Goal: Task Accomplishment & Management: Complete application form

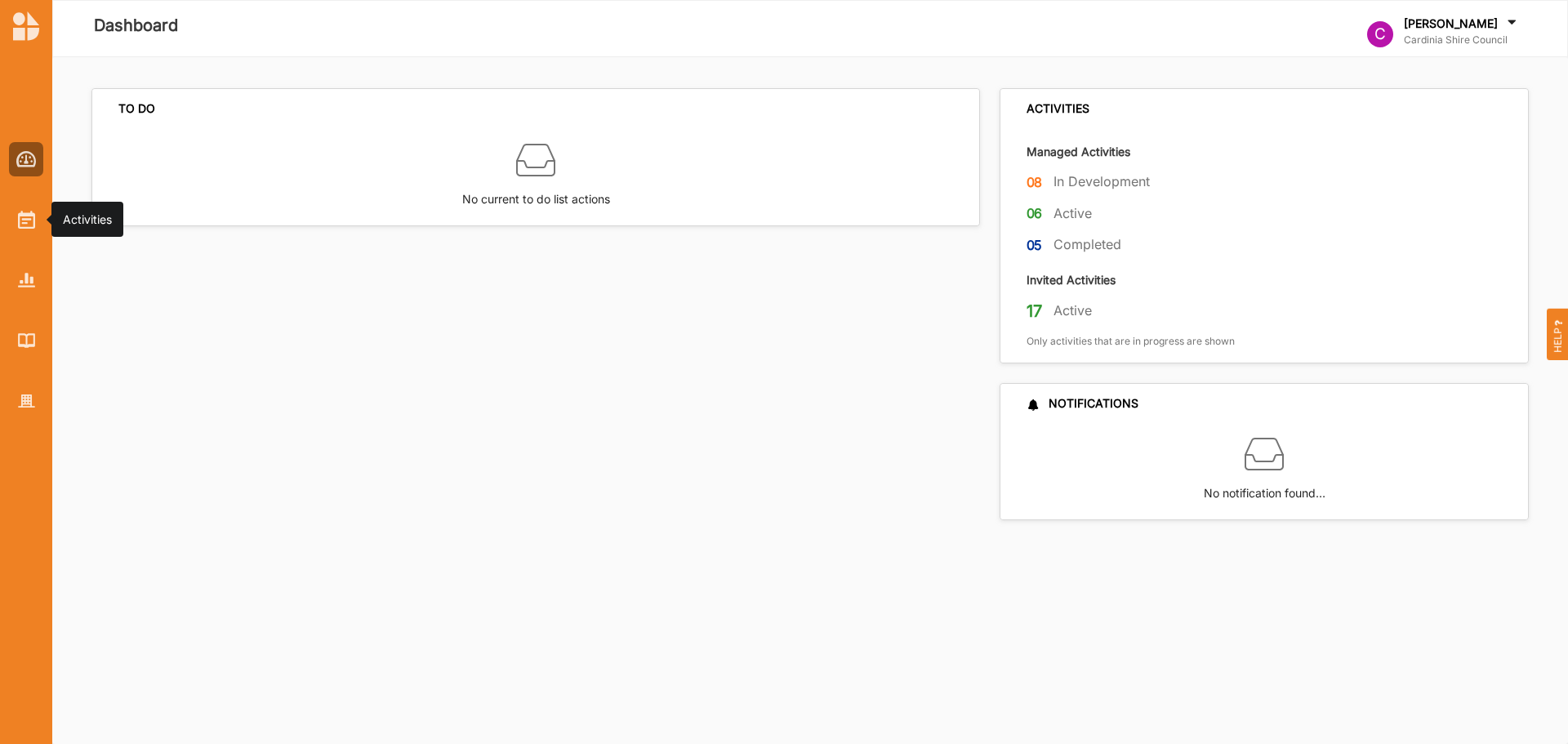
click at [18, 218] on img at bounding box center [26, 219] width 17 height 18
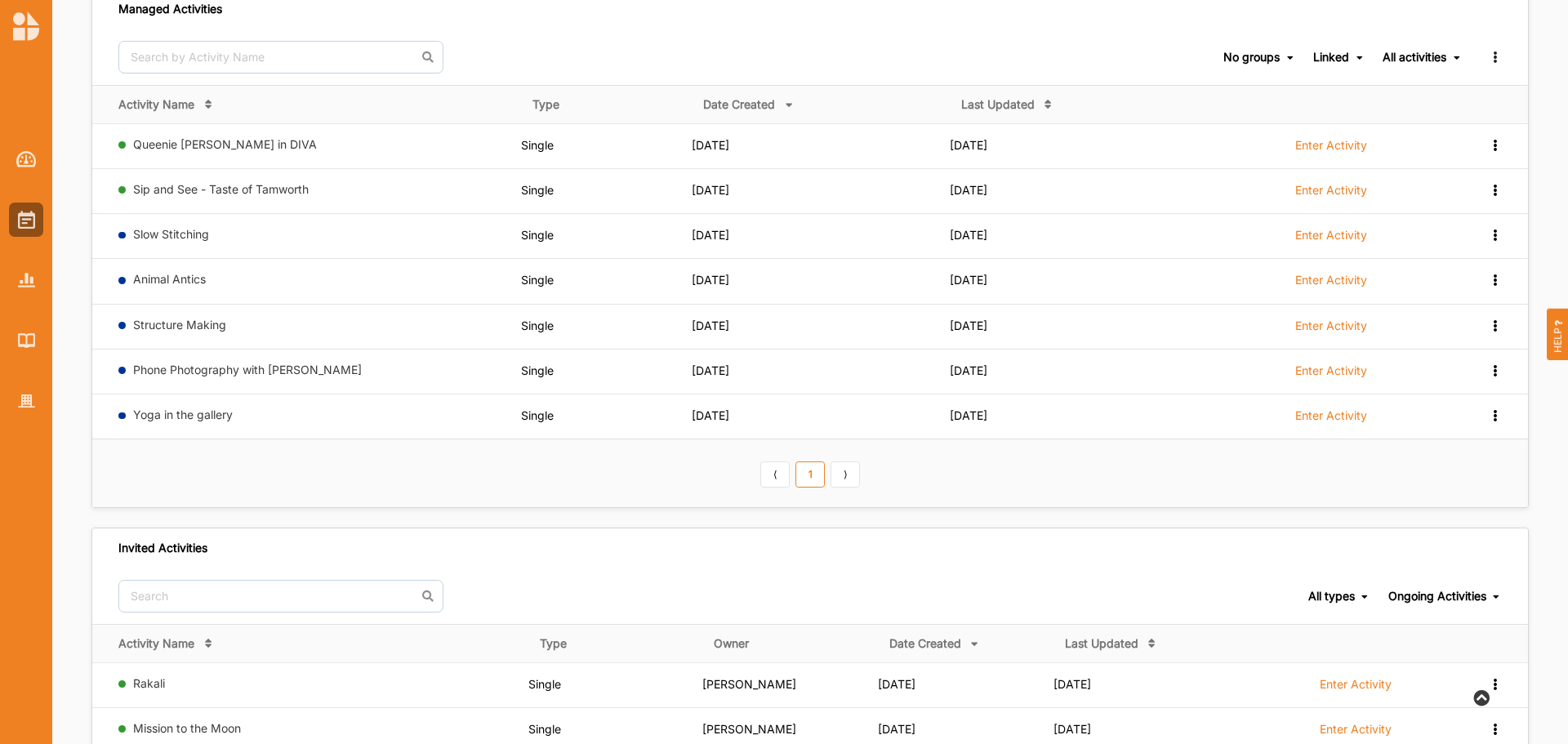
scroll to position [164, 0]
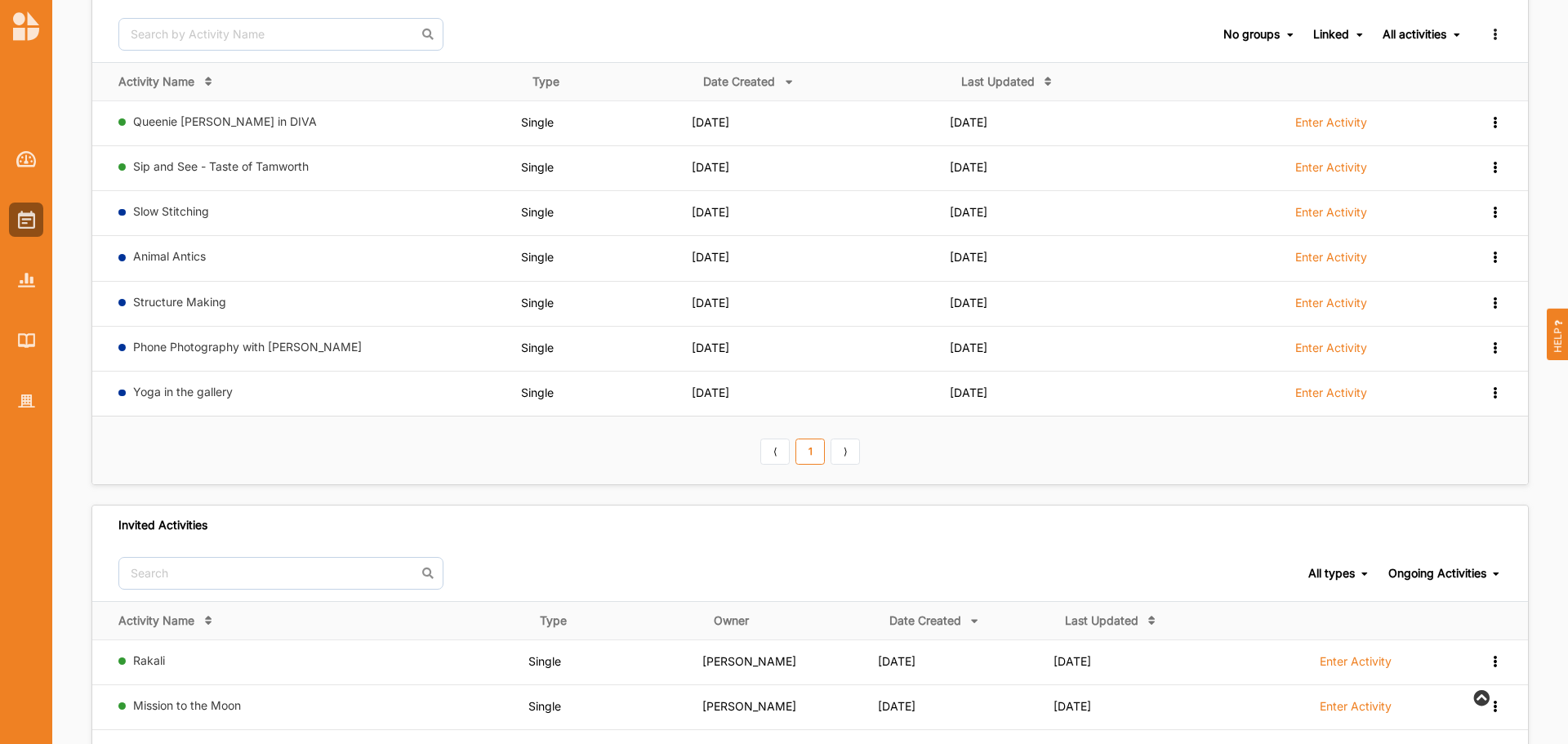
click at [865, 456] on th "⟨ 1 ⟩" at bounding box center [810, 450] width 1435 height 68
click at [861, 458] on div "⟨ 1 ⟩" at bounding box center [810, 449] width 105 height 28
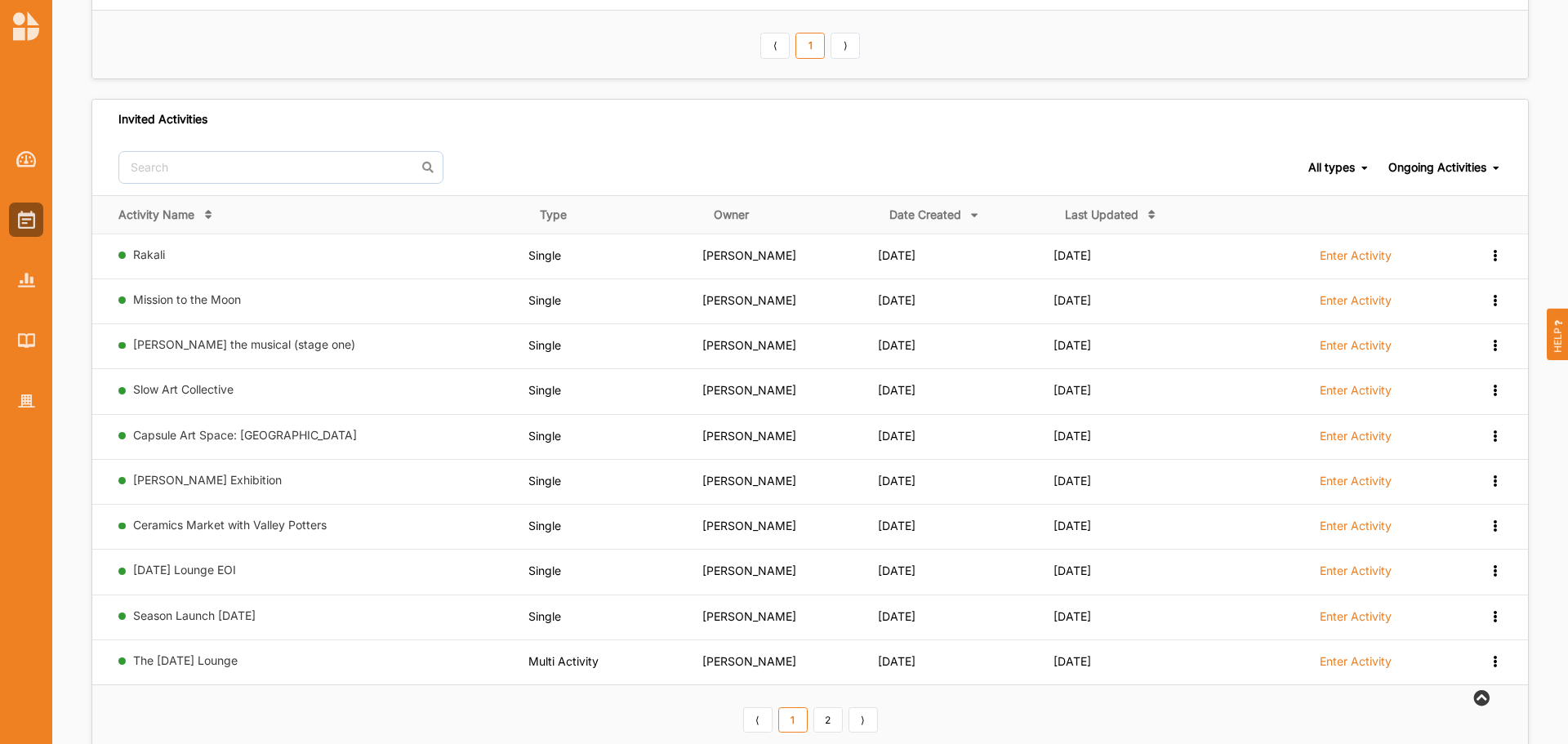
scroll to position [529, 0]
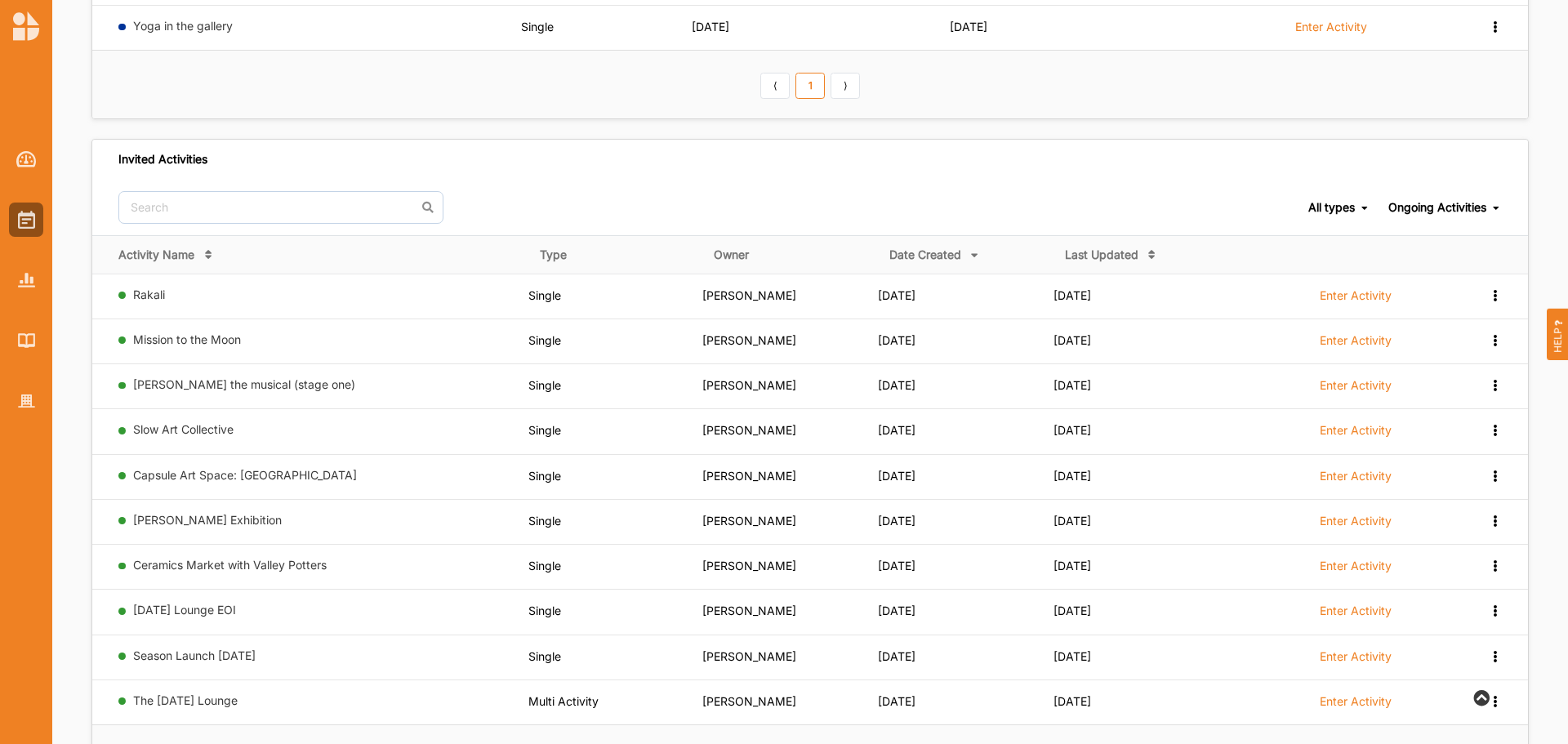
click at [20, 395] on img at bounding box center [26, 401] width 17 height 14
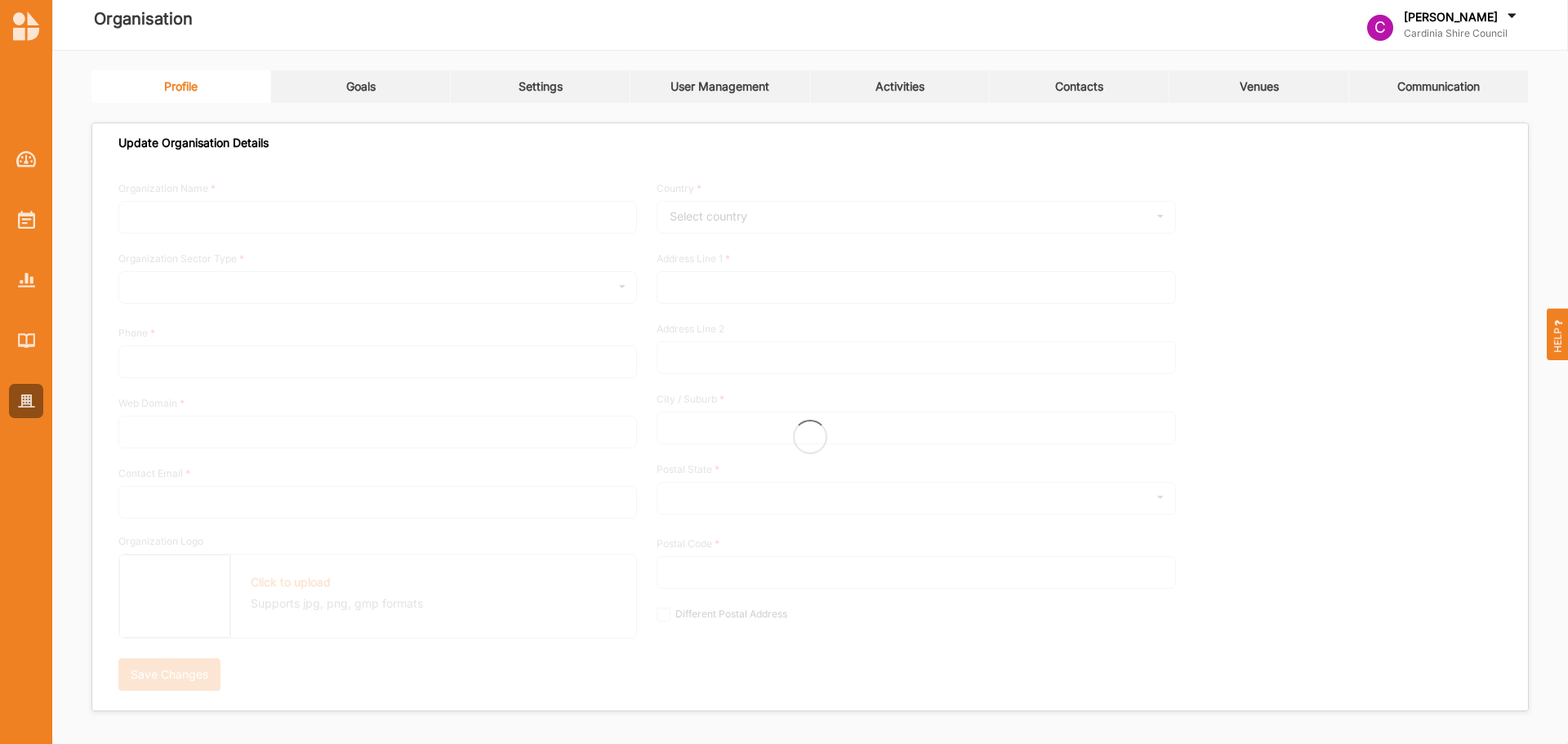
type input "Cardinia Shire Council"
type input "0417335177"
type input "[DOMAIN_NAME]"
type input "[EMAIL_ADDRESS][DOMAIN_NAME]"
type input "[STREET_ADDRESS]"
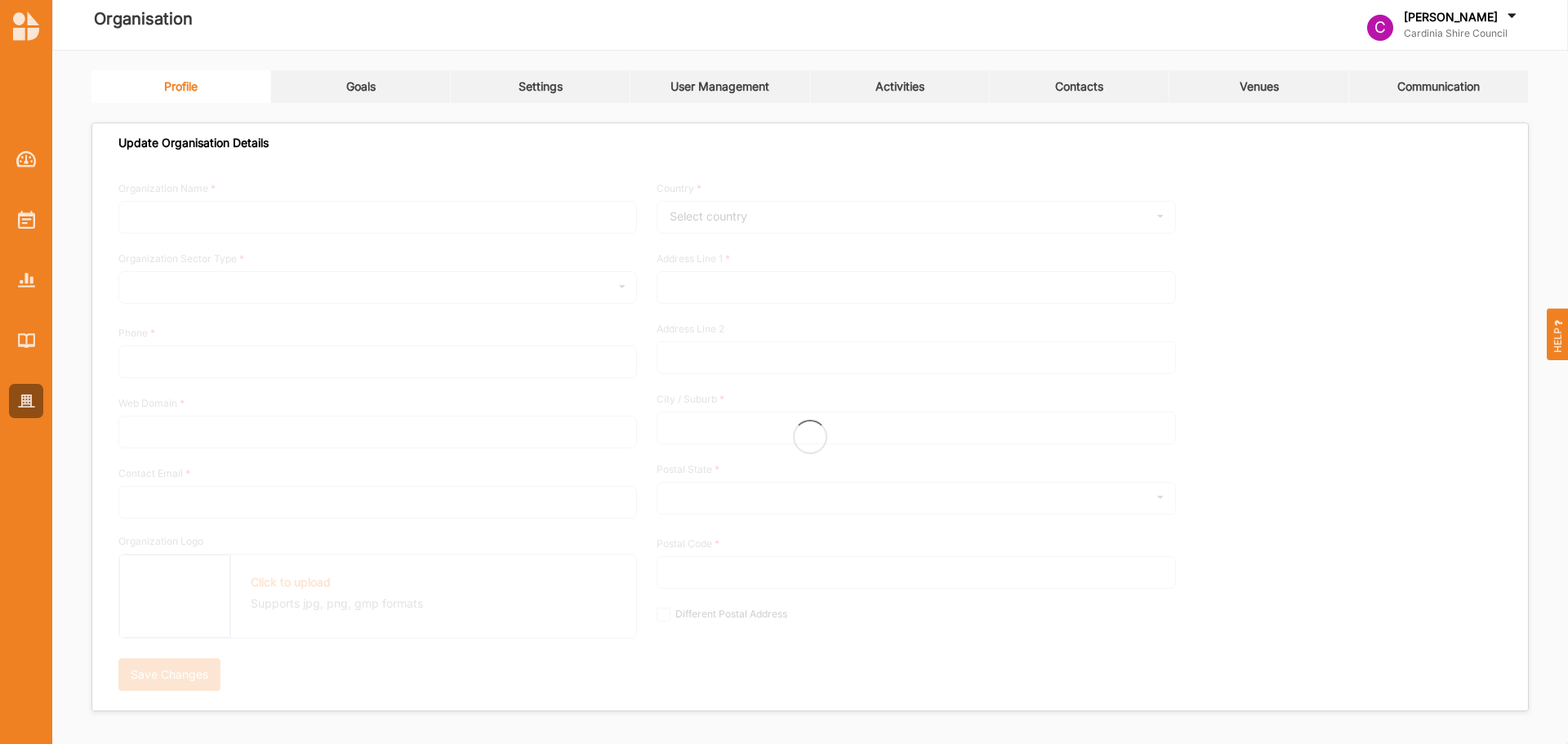
type input "Officer"
type input "3809"
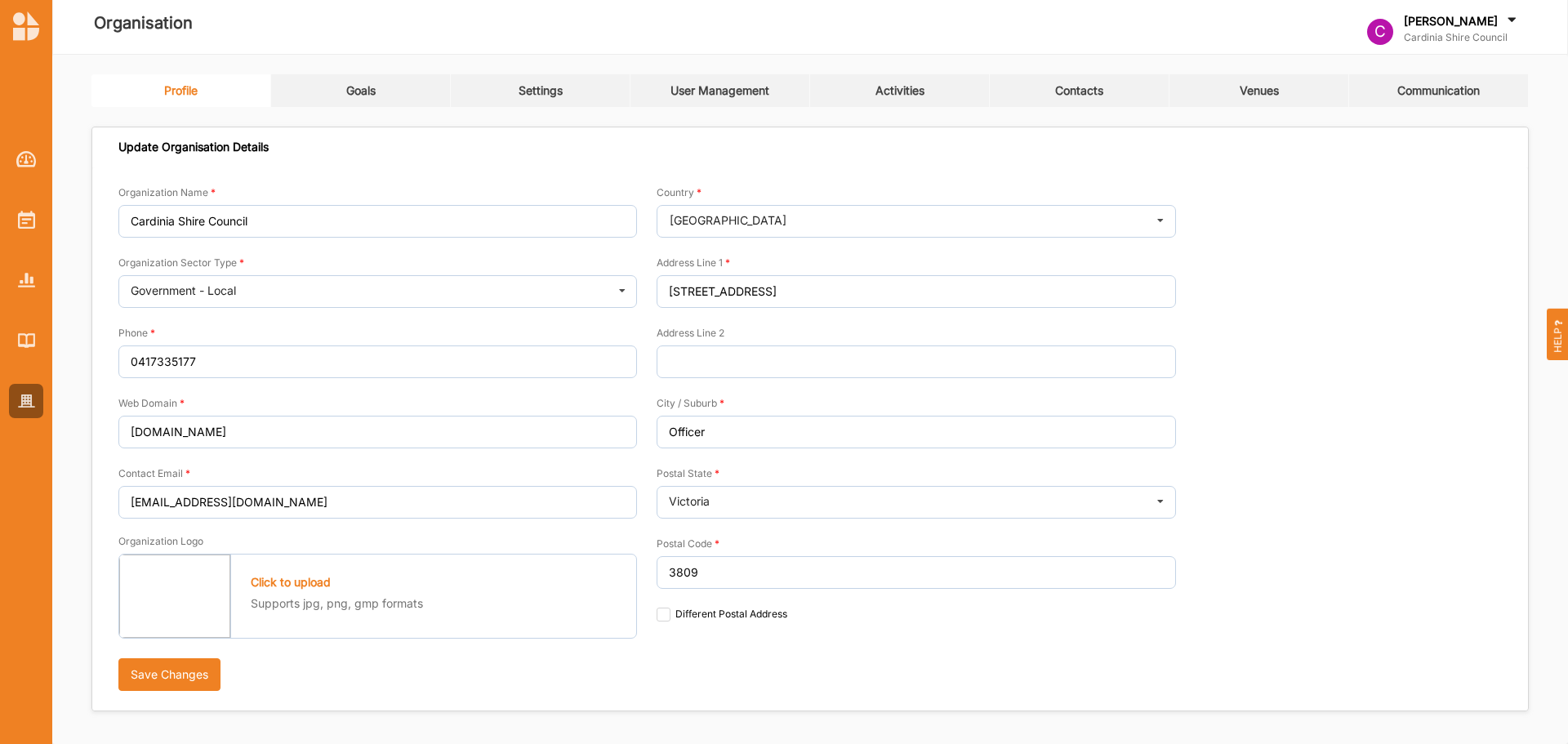
scroll to position [3, 0]
click at [23, 343] on img at bounding box center [26, 340] width 17 height 14
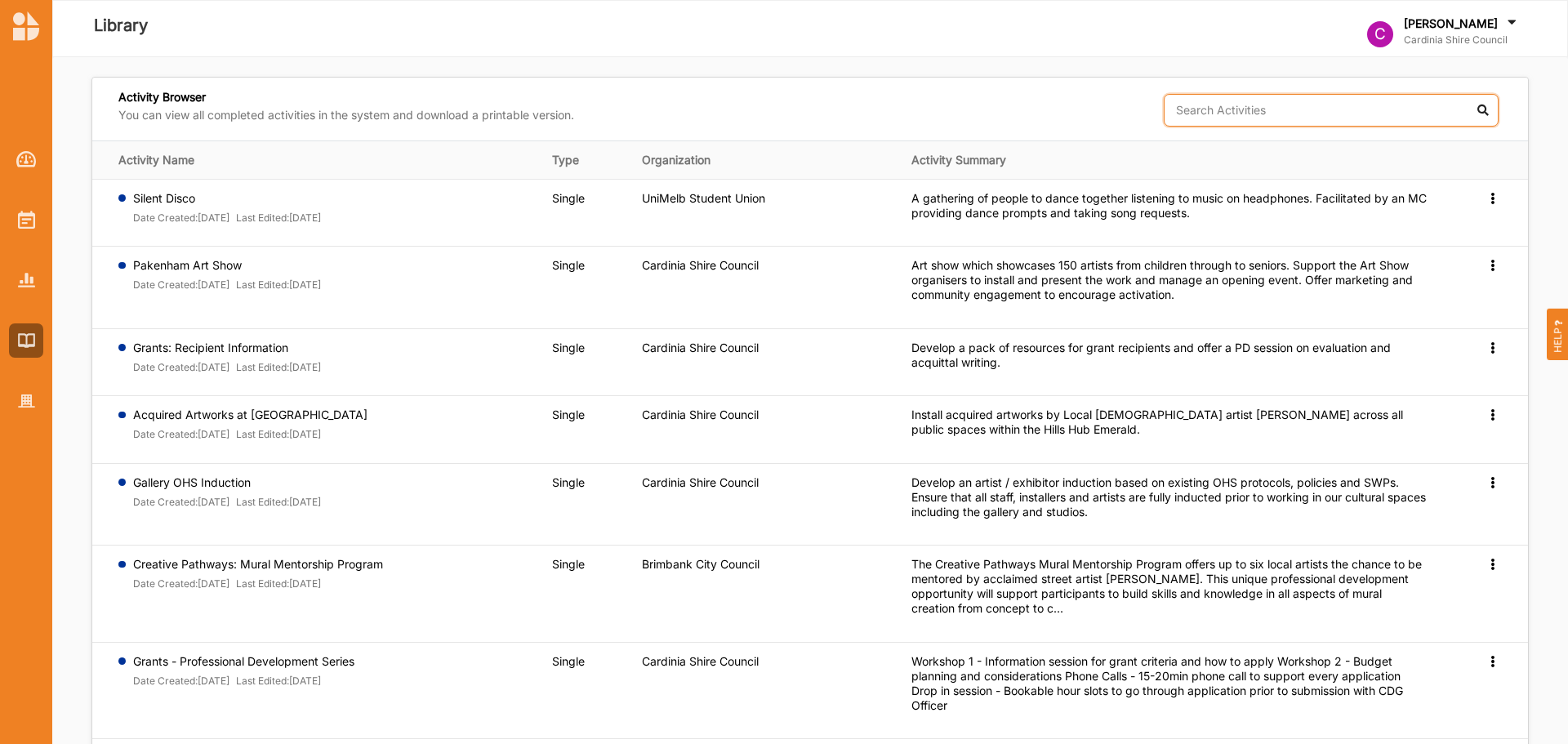
click at [1369, 94] on input "text" at bounding box center [1330, 110] width 335 height 33
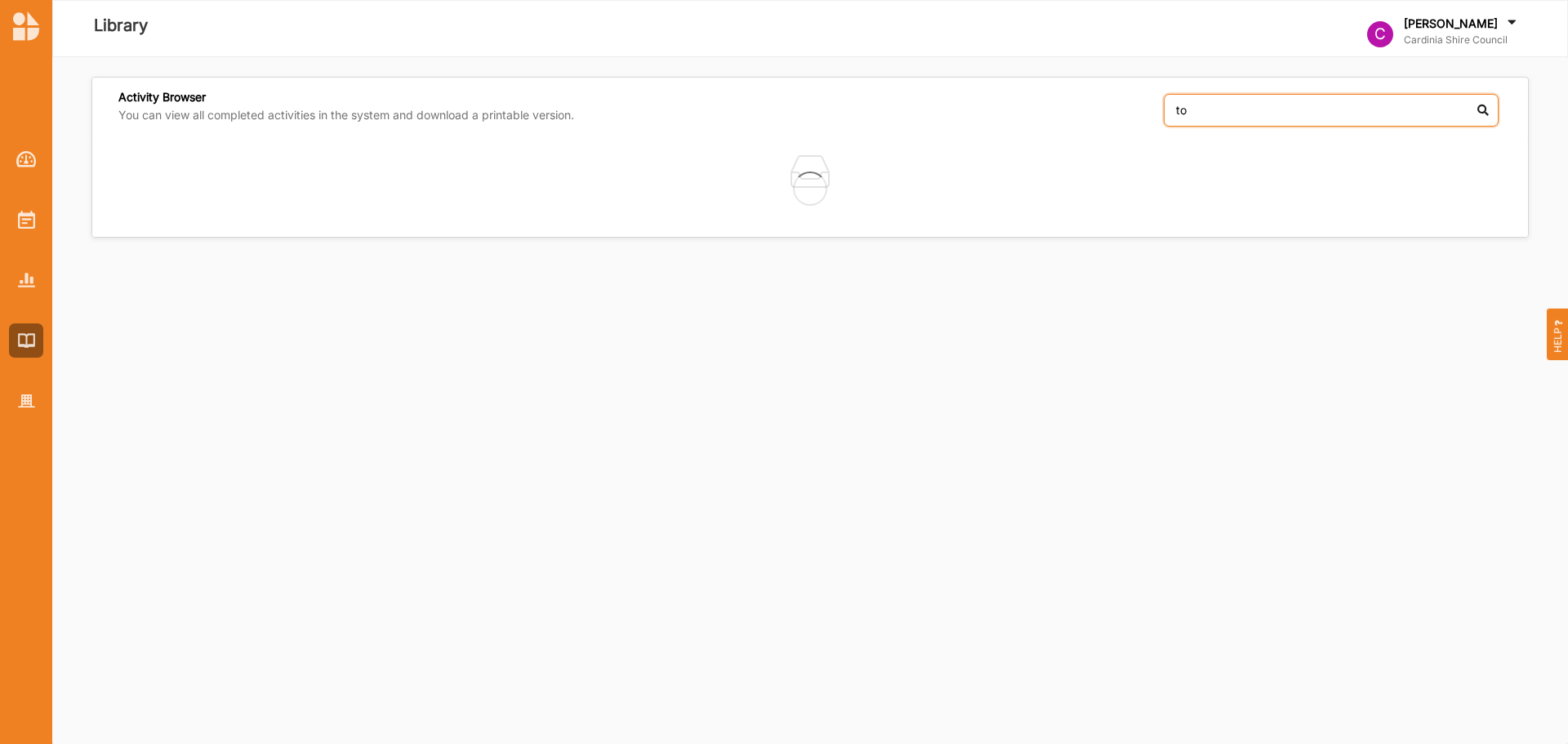
type input "t"
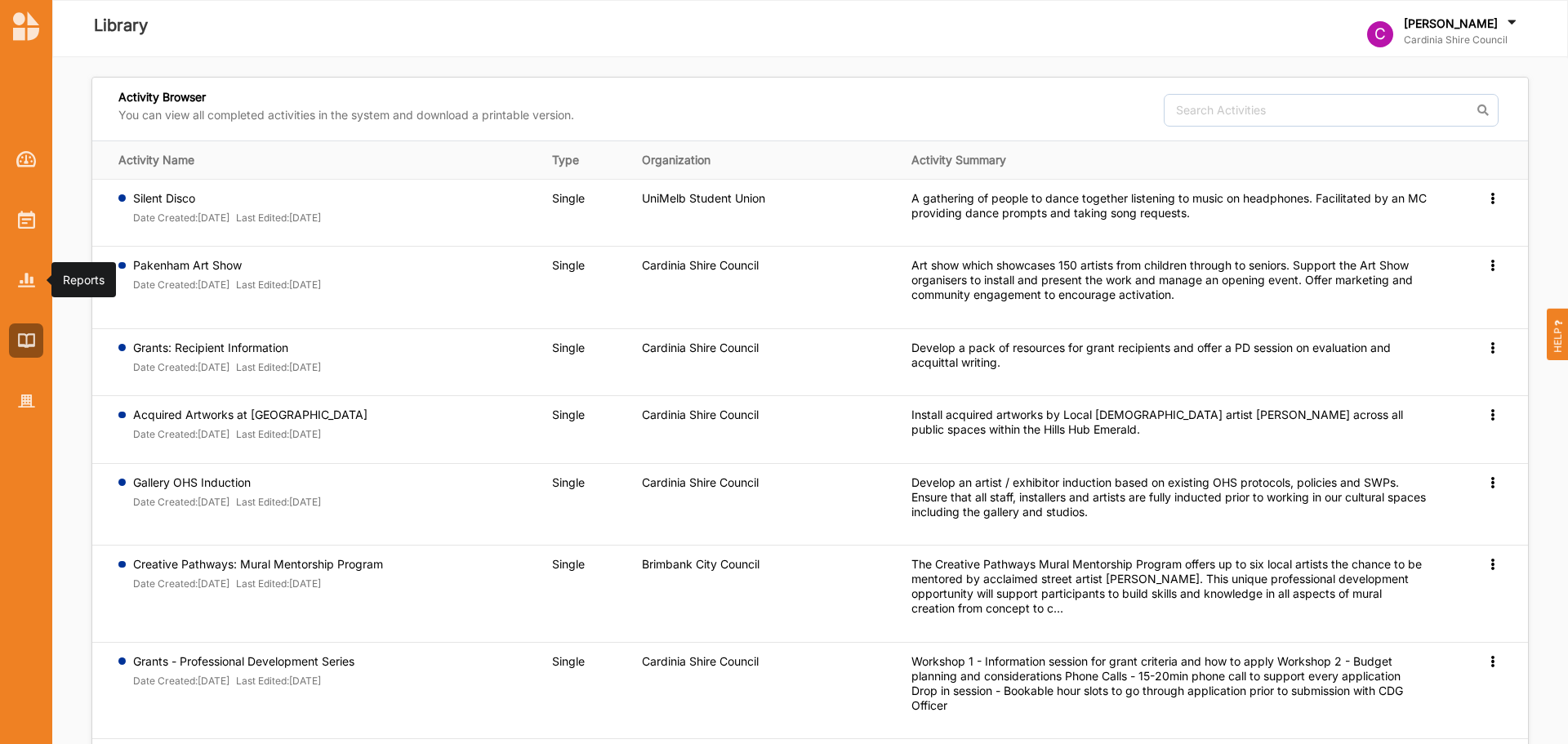
click at [18, 281] on img at bounding box center [26, 280] width 17 height 14
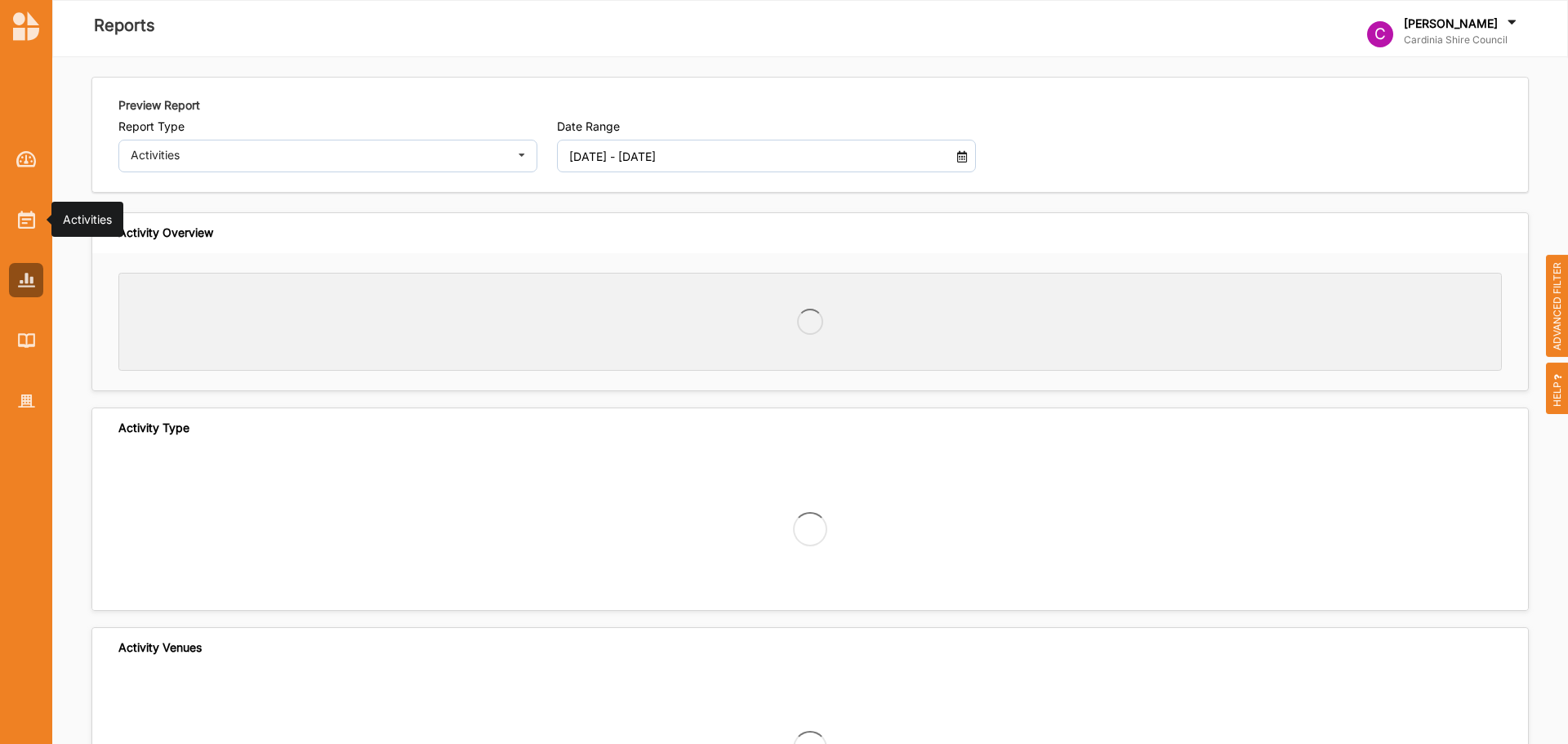
click at [29, 223] on img at bounding box center [26, 219] width 17 height 18
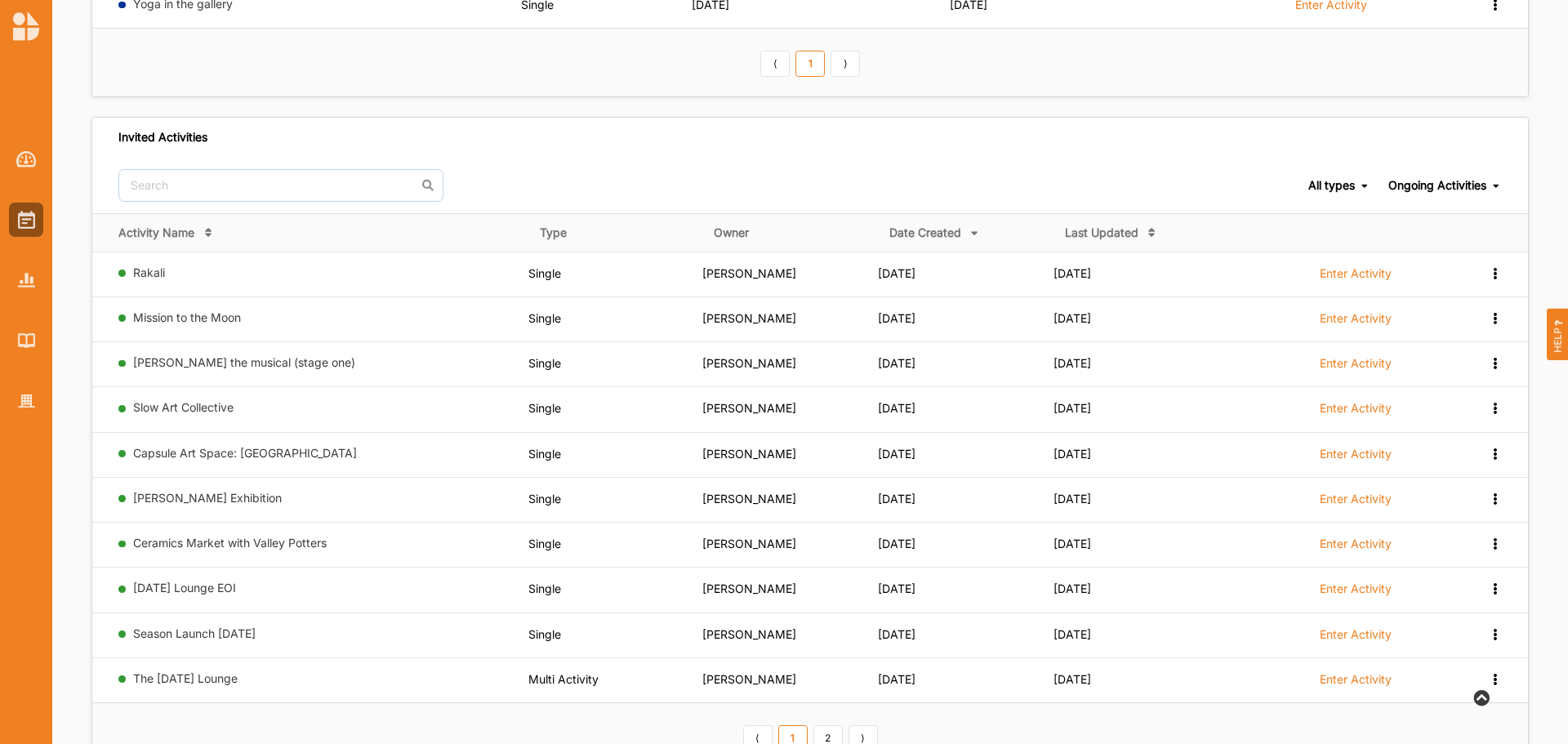
scroll to position [611, 0]
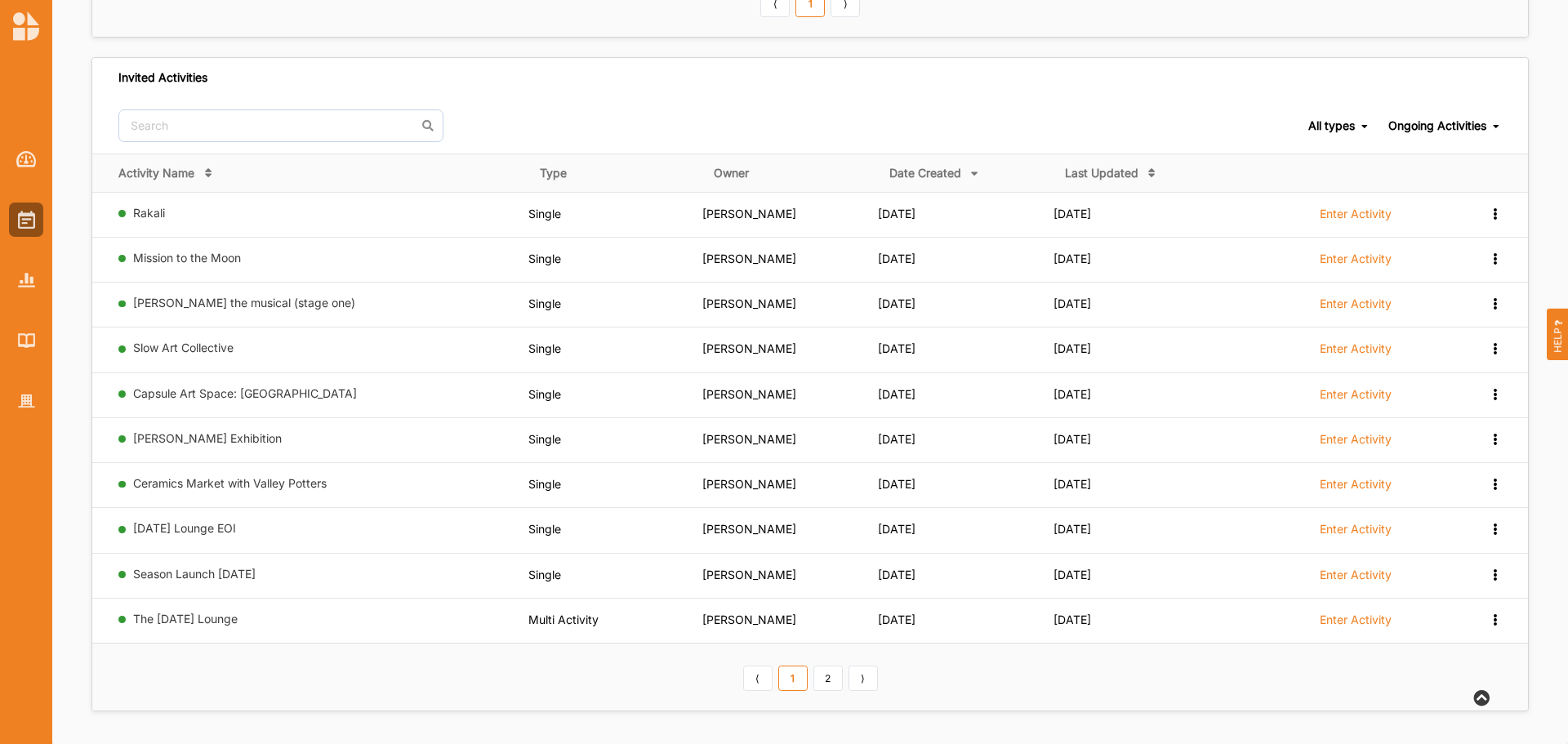
click at [834, 672] on link "2" at bounding box center [828, 679] width 29 height 26
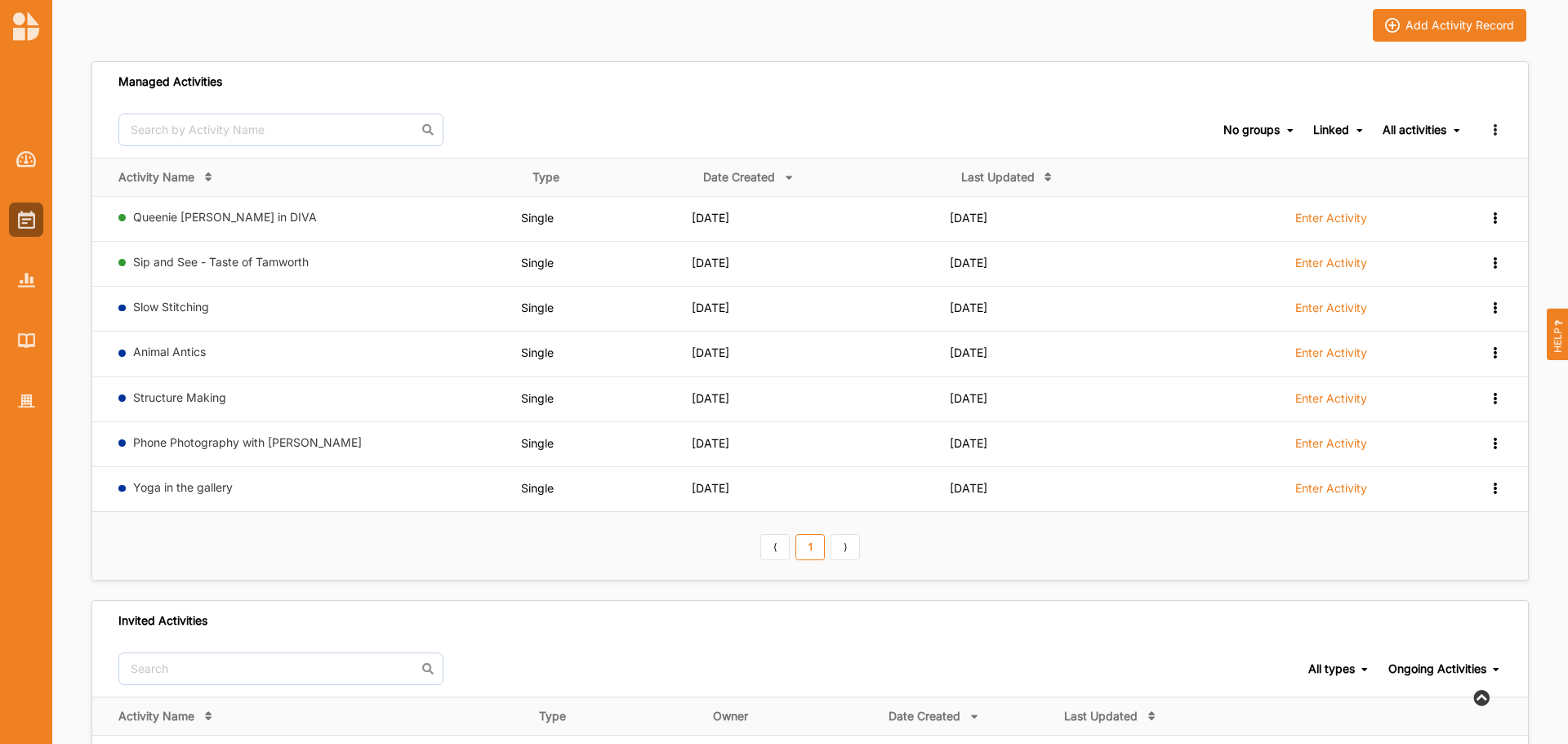
scroll to position [0, 0]
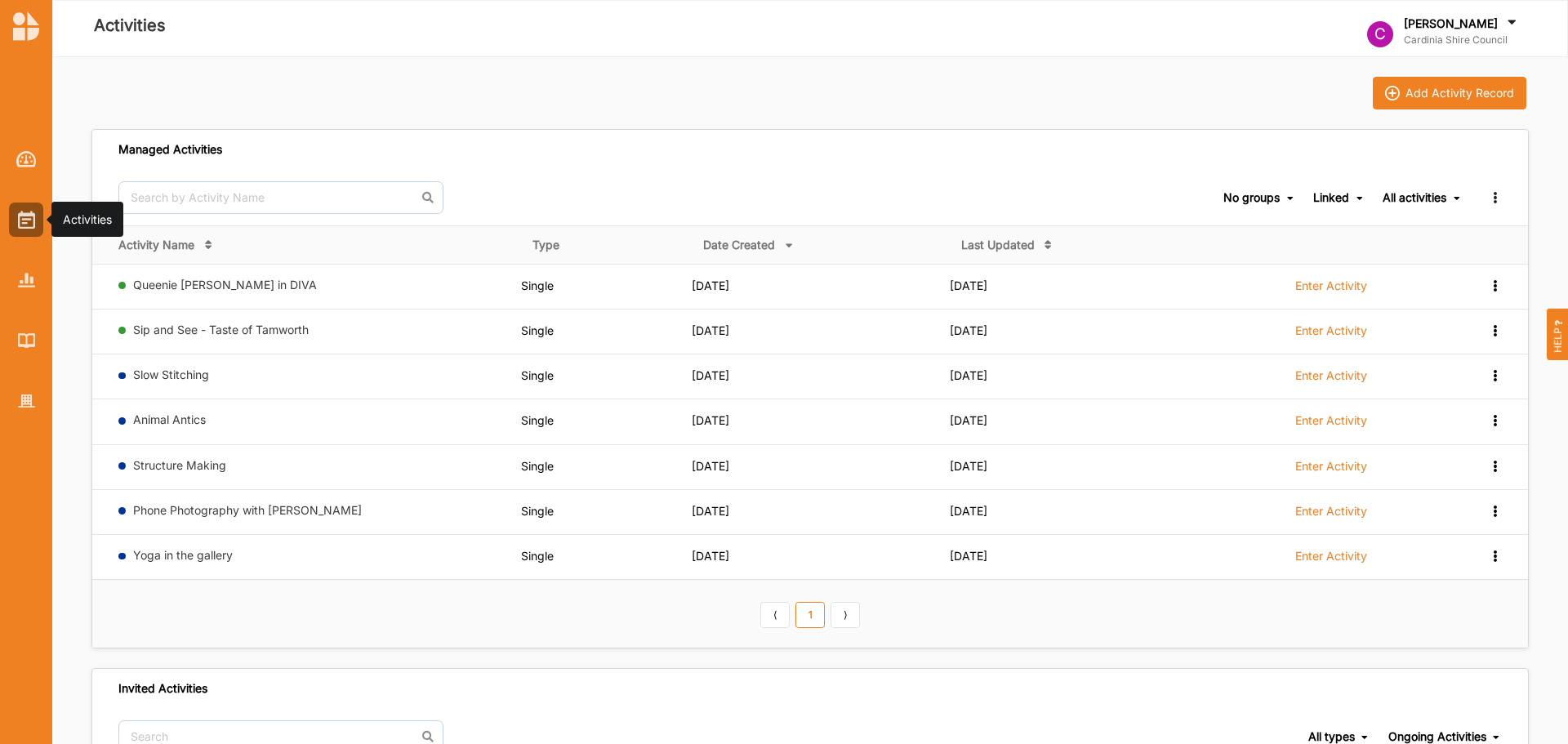
click at [42, 215] on div at bounding box center [26, 219] width 34 height 34
click at [1338, 286] on label "Enter Activity" at bounding box center [1331, 286] width 72 height 15
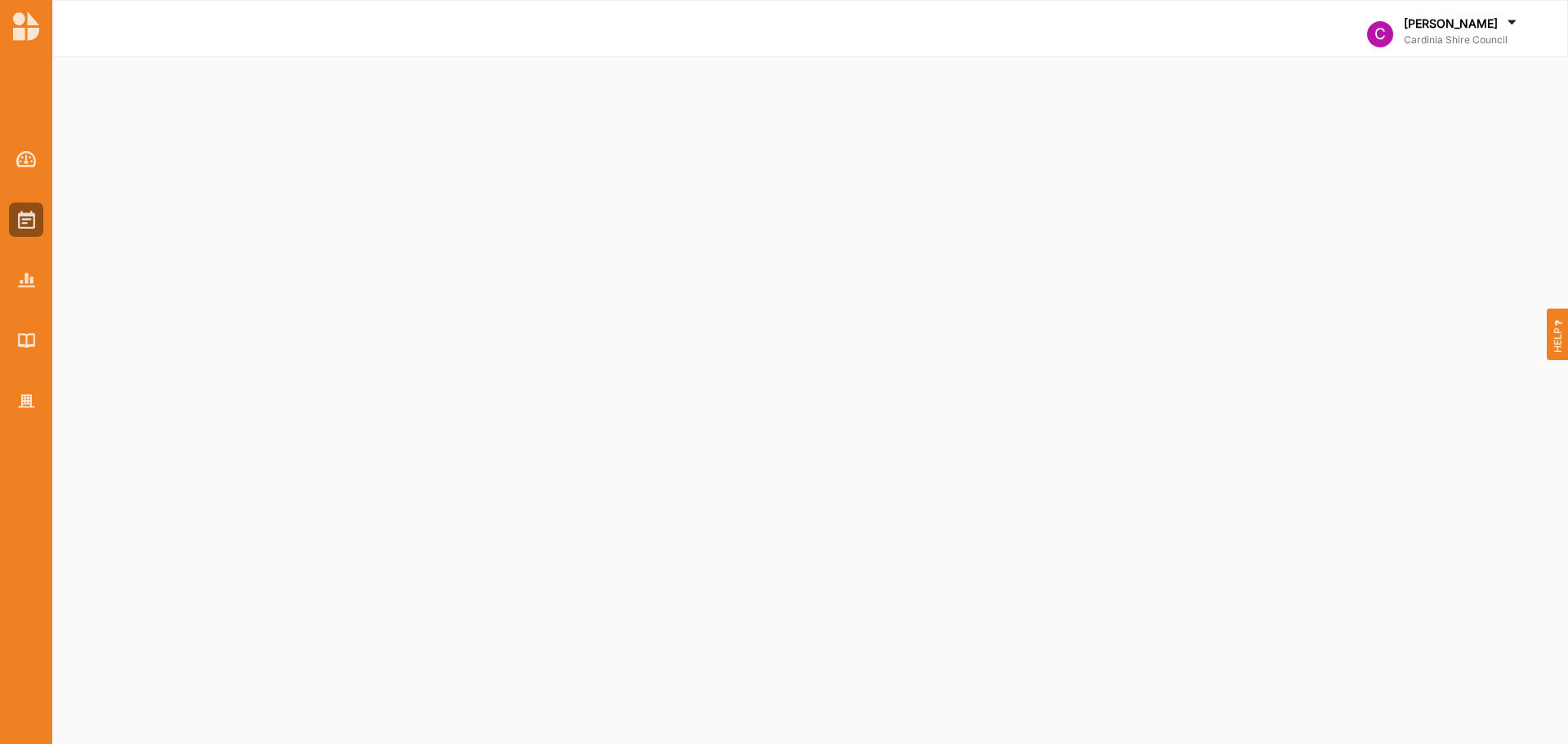
select select "2"
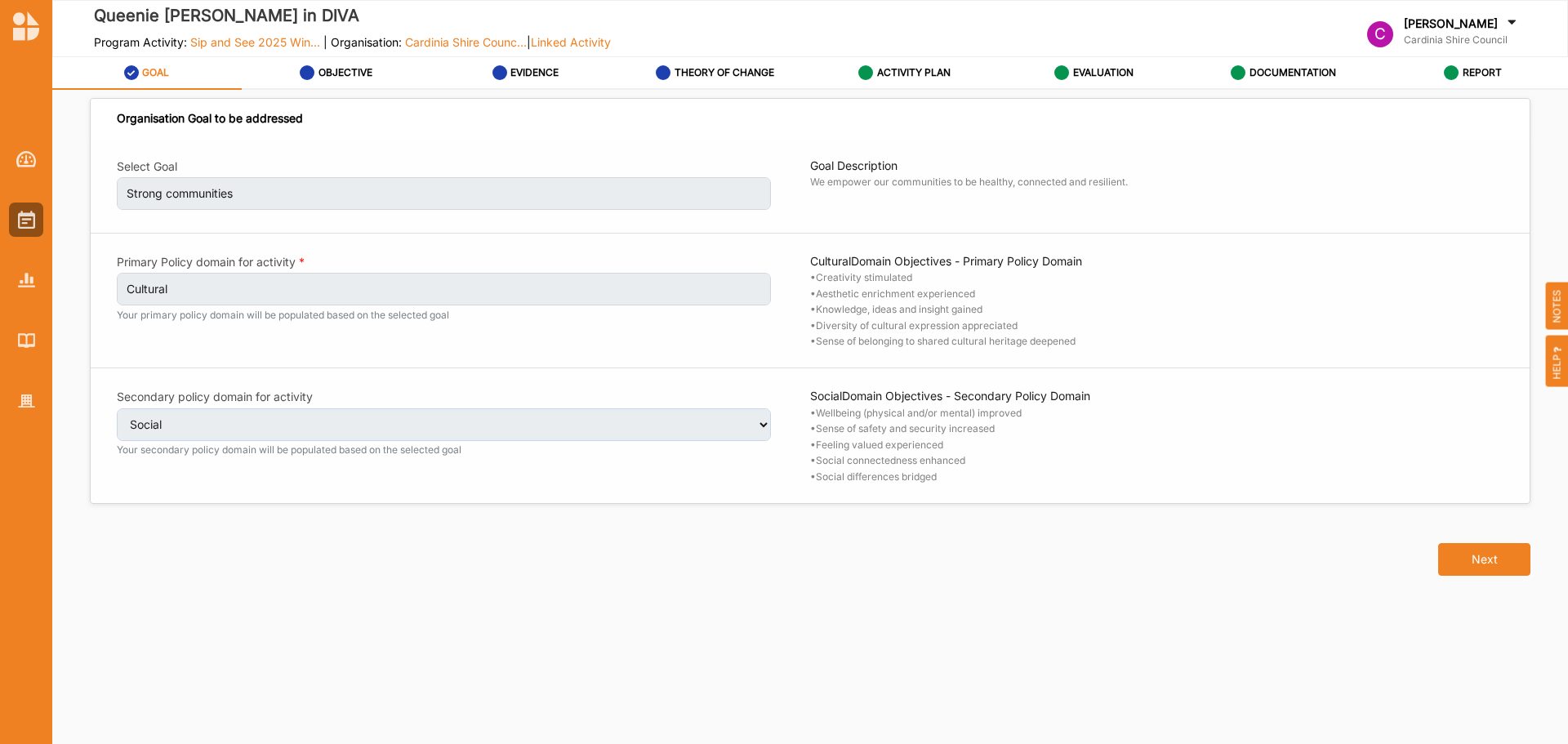
click at [273, 120] on div "Organisation Goal to be addressed" at bounding box center [210, 118] width 186 height 15
copy div "Organisation Goal to be addressed"
click at [1454, 557] on button "Next" at bounding box center [1484, 559] width 92 height 33
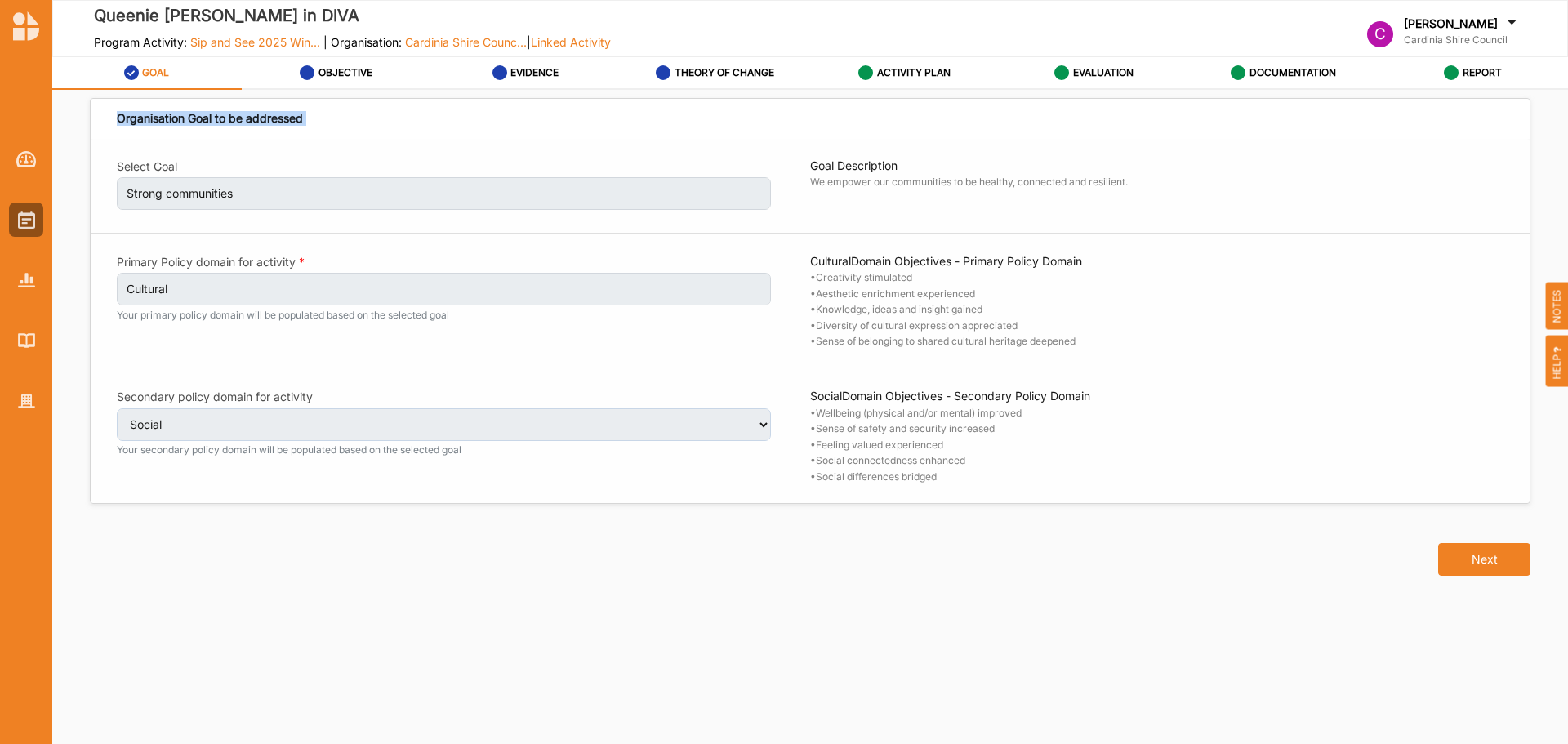
select select "2"
select select "9"
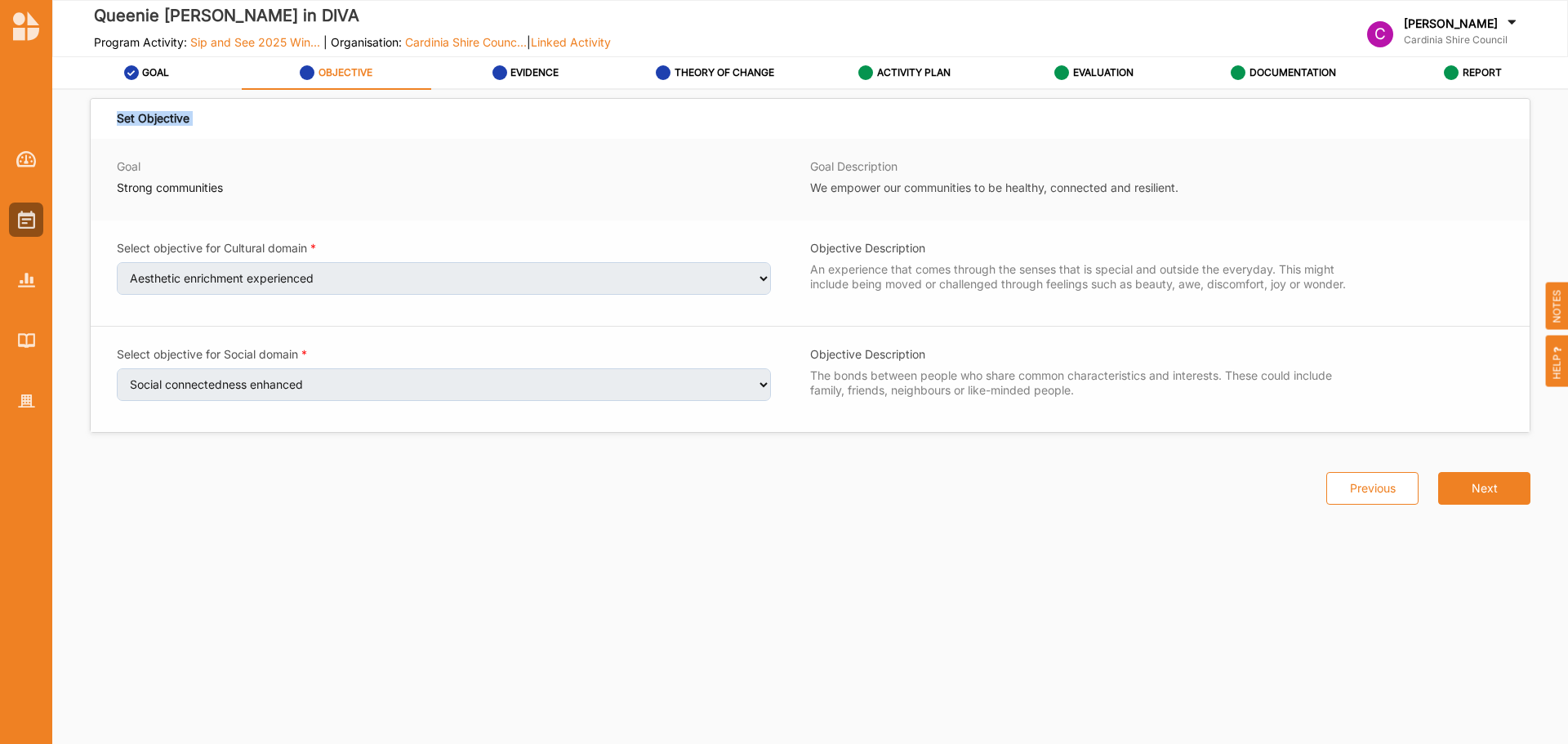
click at [141, 116] on div "Set Objective" at bounding box center [153, 118] width 73 height 15
click at [1491, 486] on button "Next" at bounding box center [1484, 488] width 92 height 33
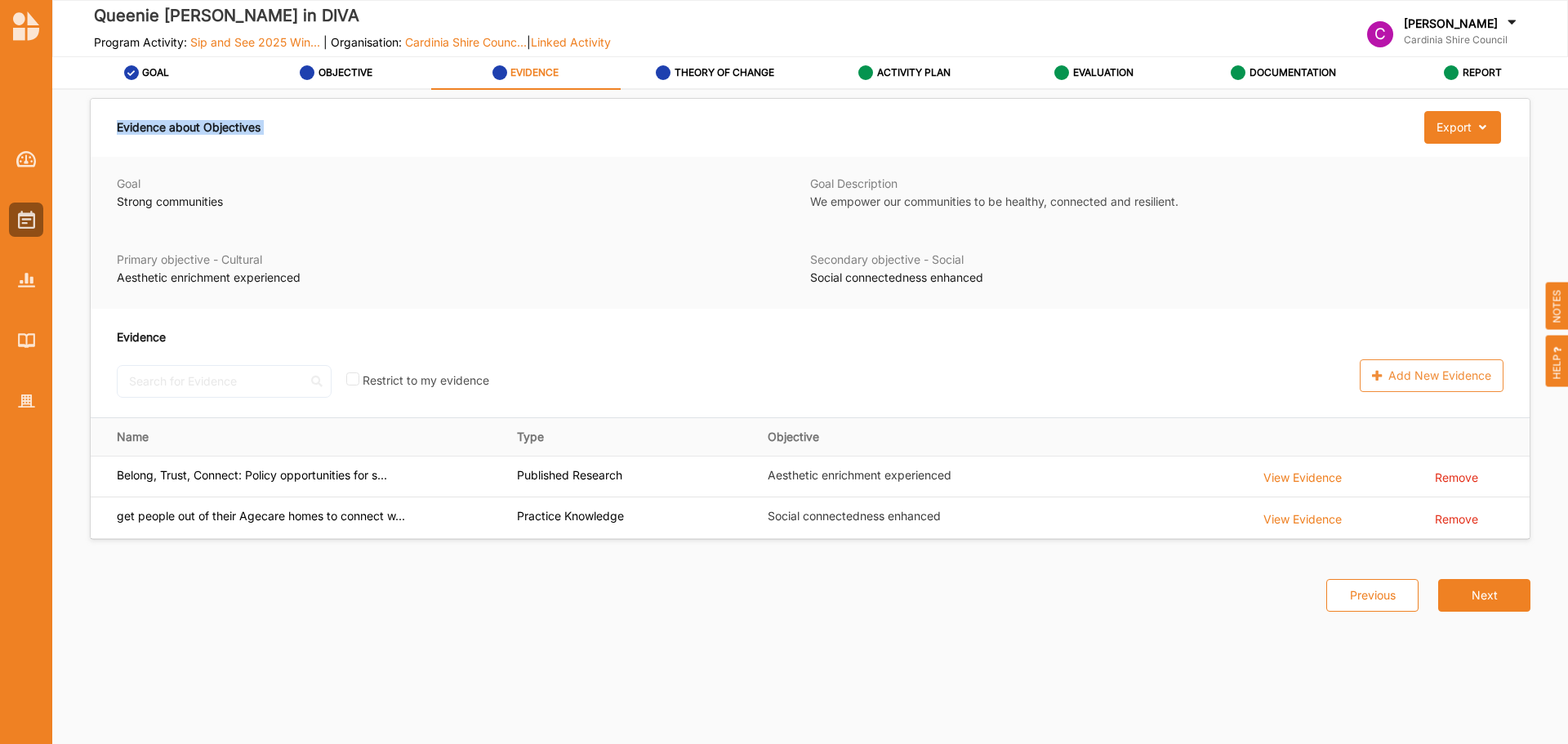
click at [201, 128] on div "Evidence about Objectives" at bounding box center [188, 127] width 144 height 33
click at [1306, 478] on div "View Evidence" at bounding box center [1302, 476] width 78 height 18
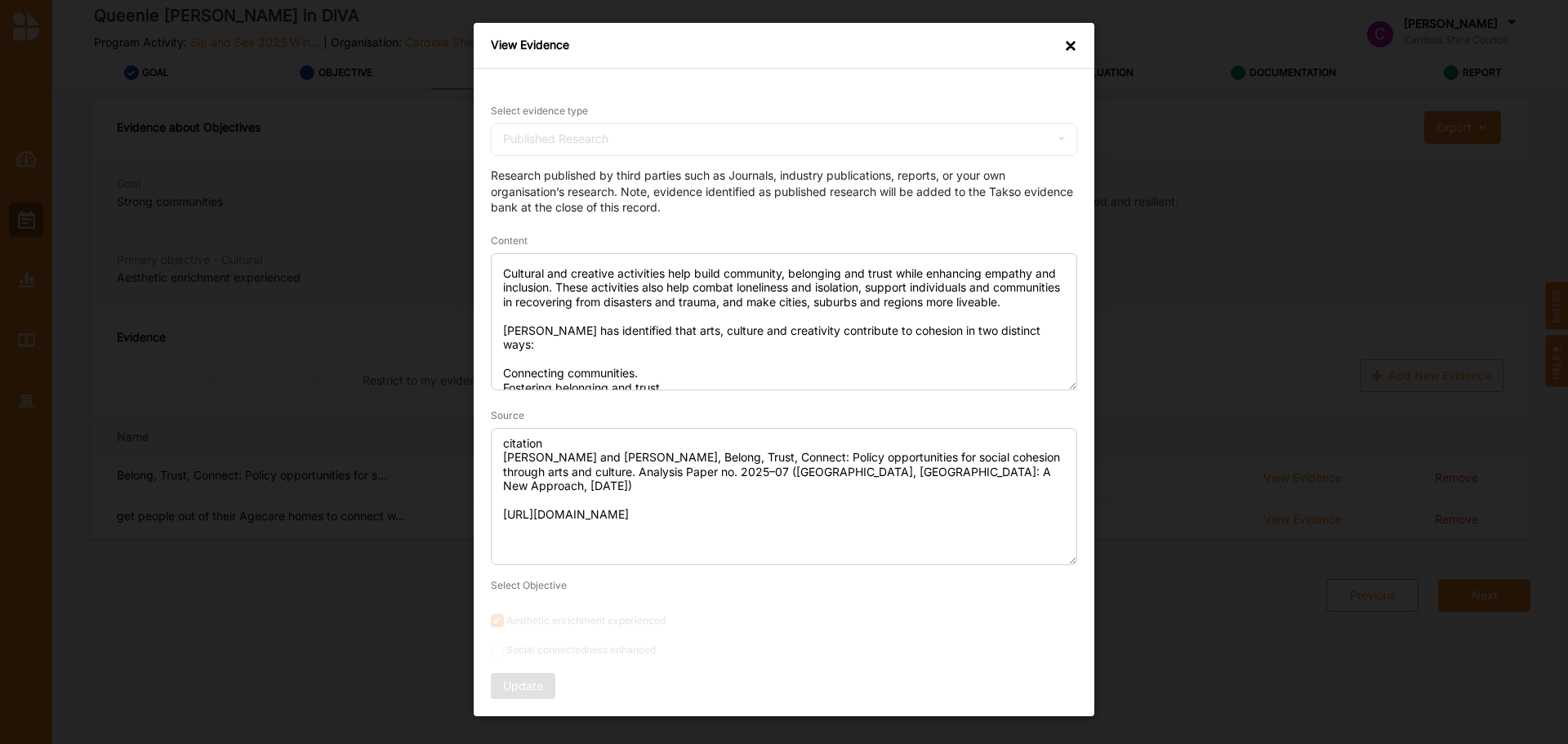
scroll to position [36, 0]
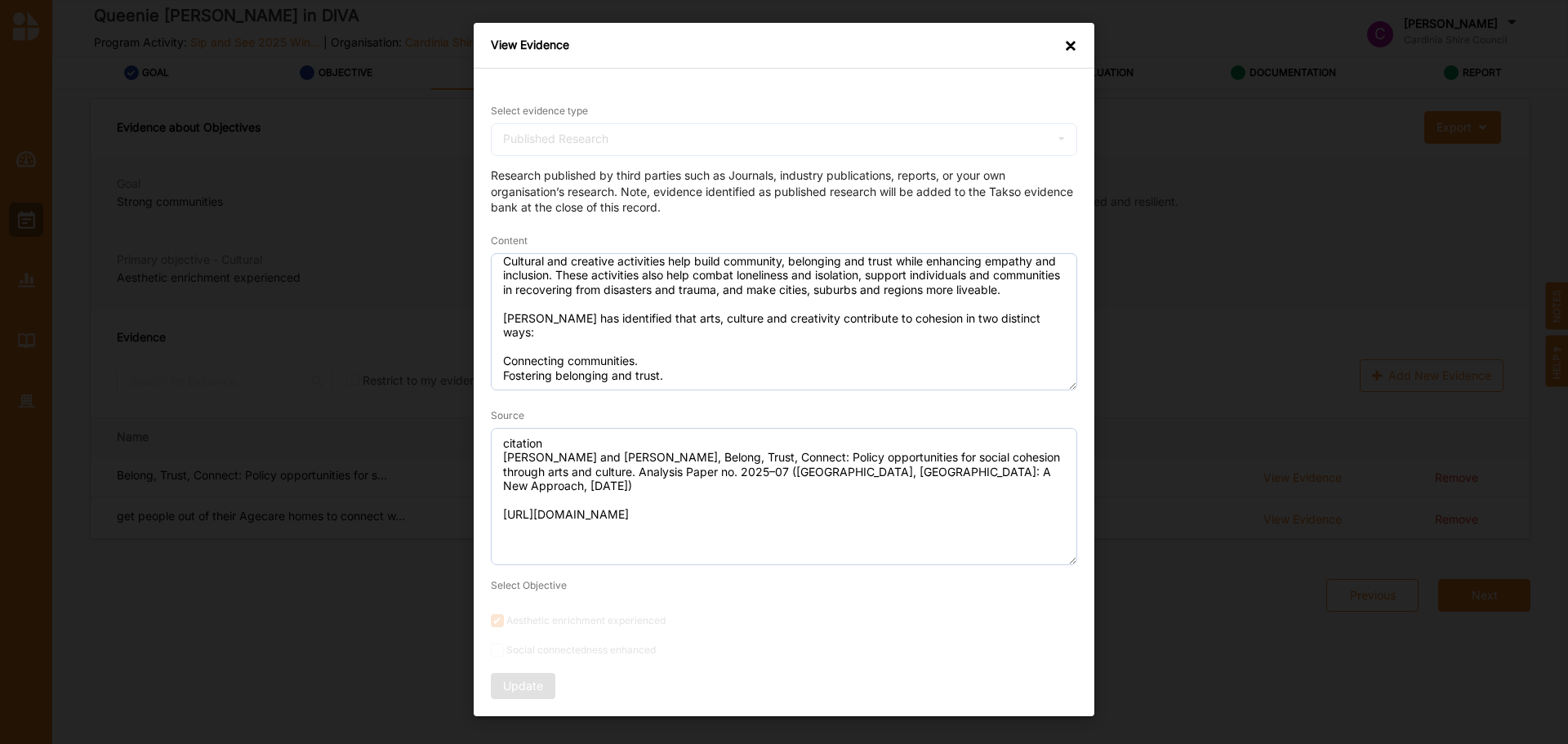
click at [1069, 40] on div "×" at bounding box center [1071, 45] width 13 height 16
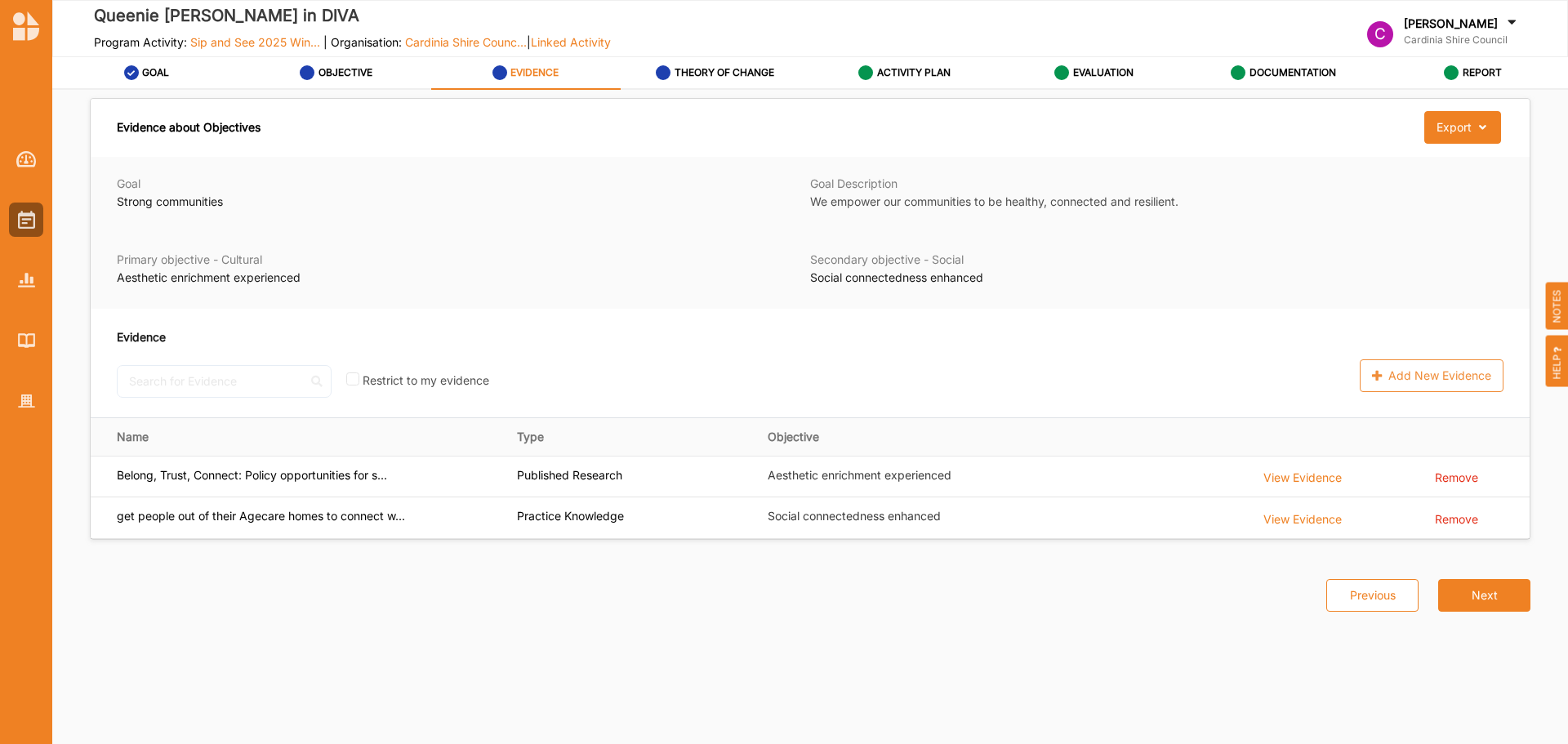
click at [1325, 512] on div "View Evidence" at bounding box center [1302, 517] width 78 height 18
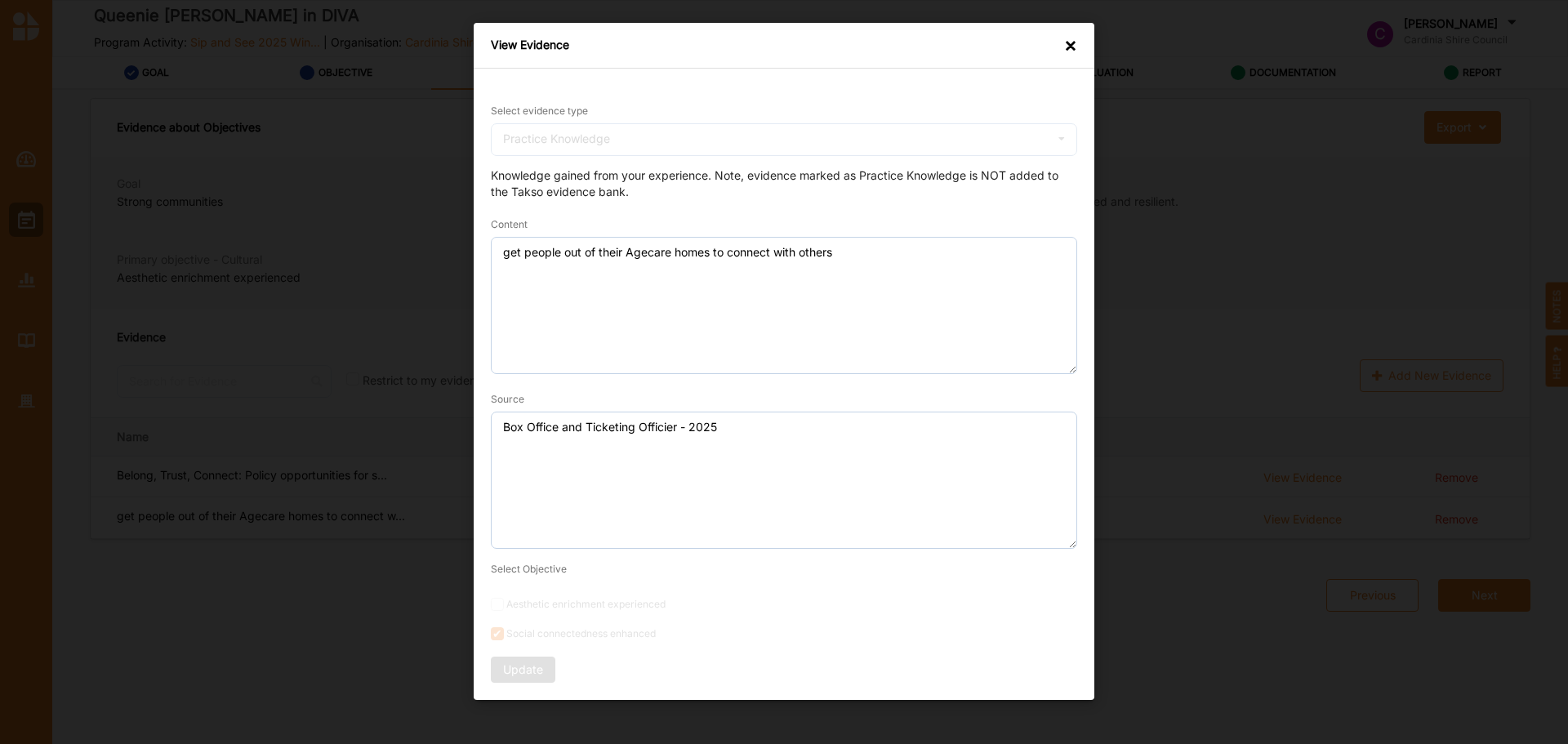
click at [1063, 51] on div "View Evidence ×" at bounding box center [783, 45] width 620 height 45
click at [1069, 44] on div "×" at bounding box center [1071, 45] width 13 height 16
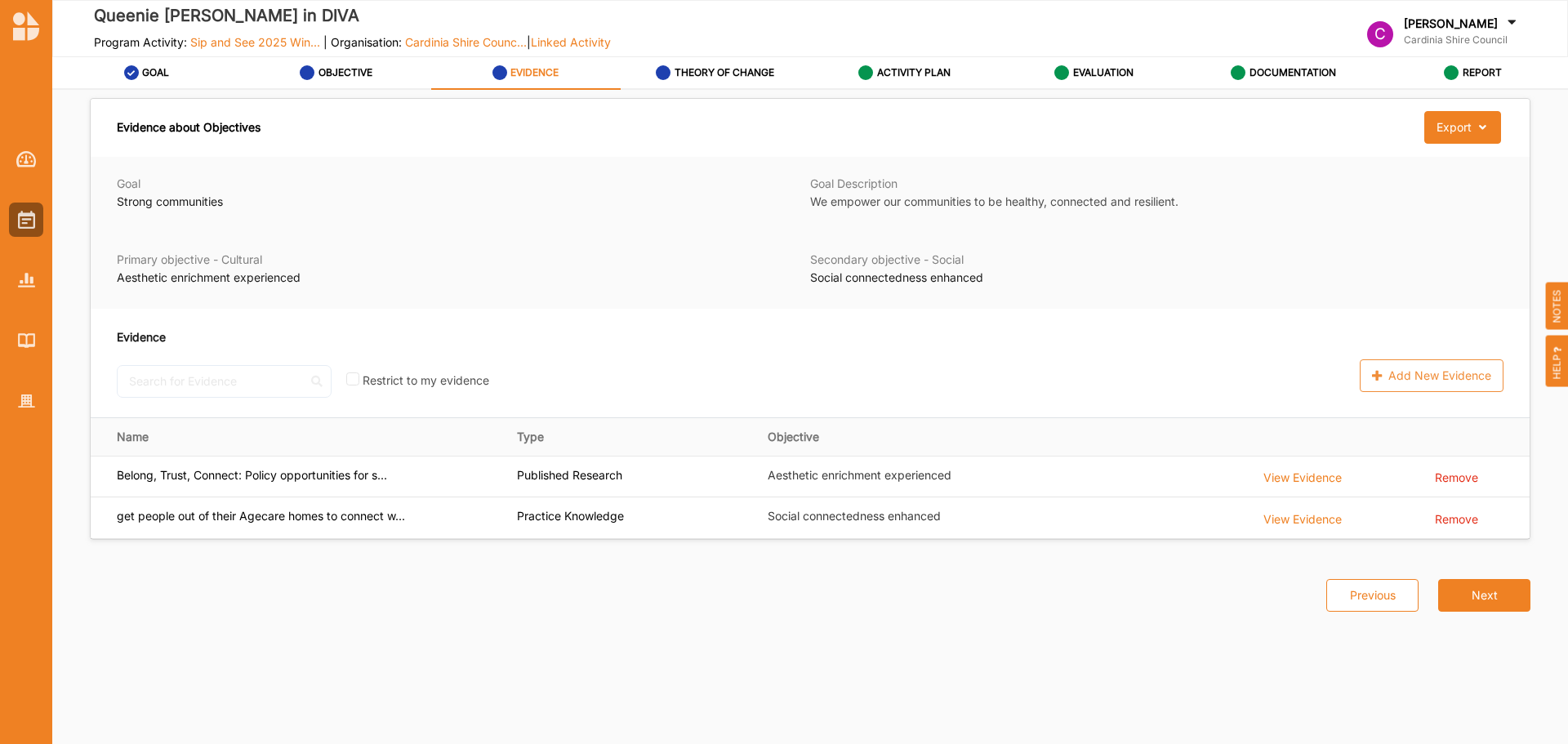
click at [1518, 589] on button "Next" at bounding box center [1484, 595] width 92 height 33
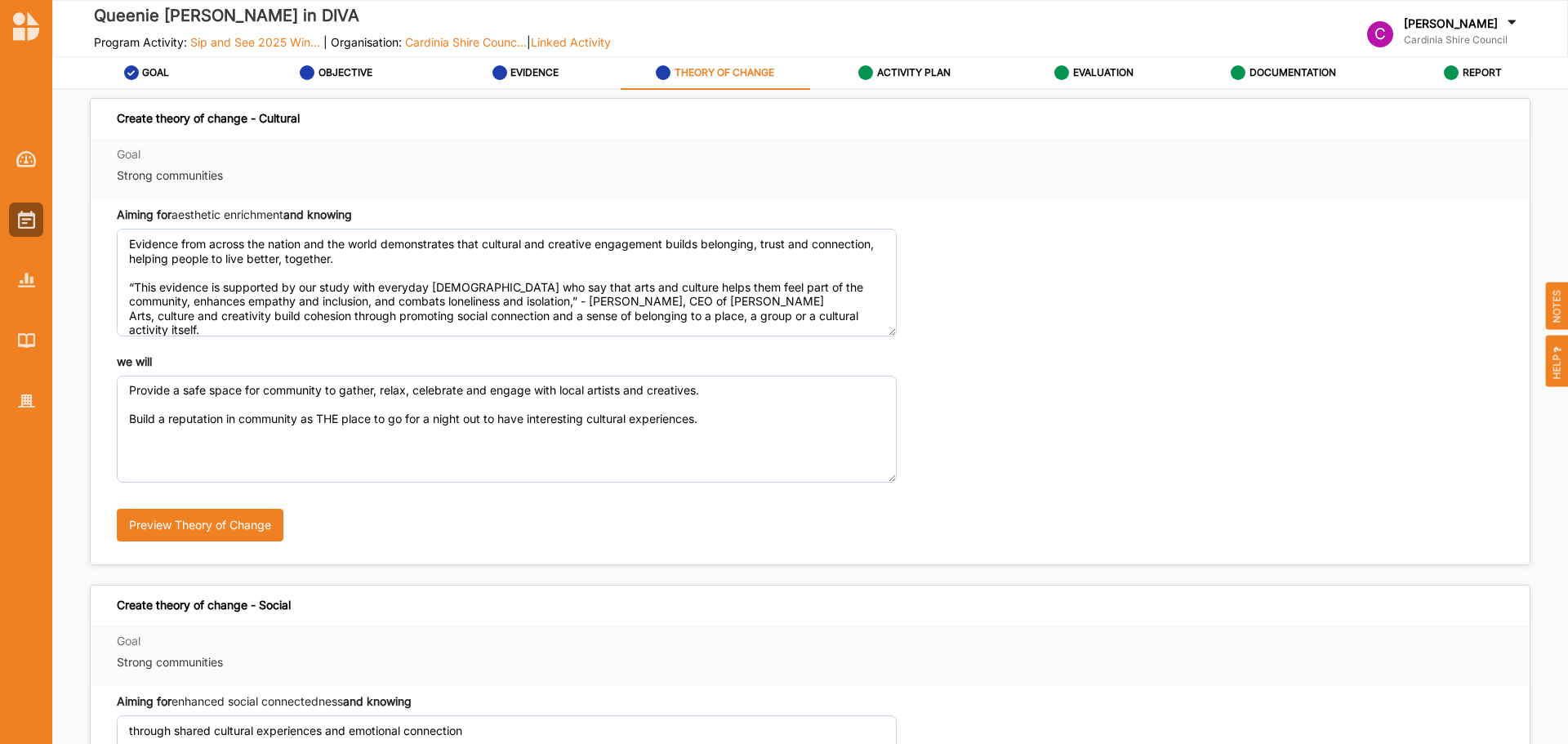
click at [238, 118] on div "Create theory of change - Cultural" at bounding box center [208, 118] width 183 height 15
copy div "Create theory of change - Cultural"
click at [202, 188] on div "Goal Strong communities" at bounding box center [506, 168] width 780 height 43
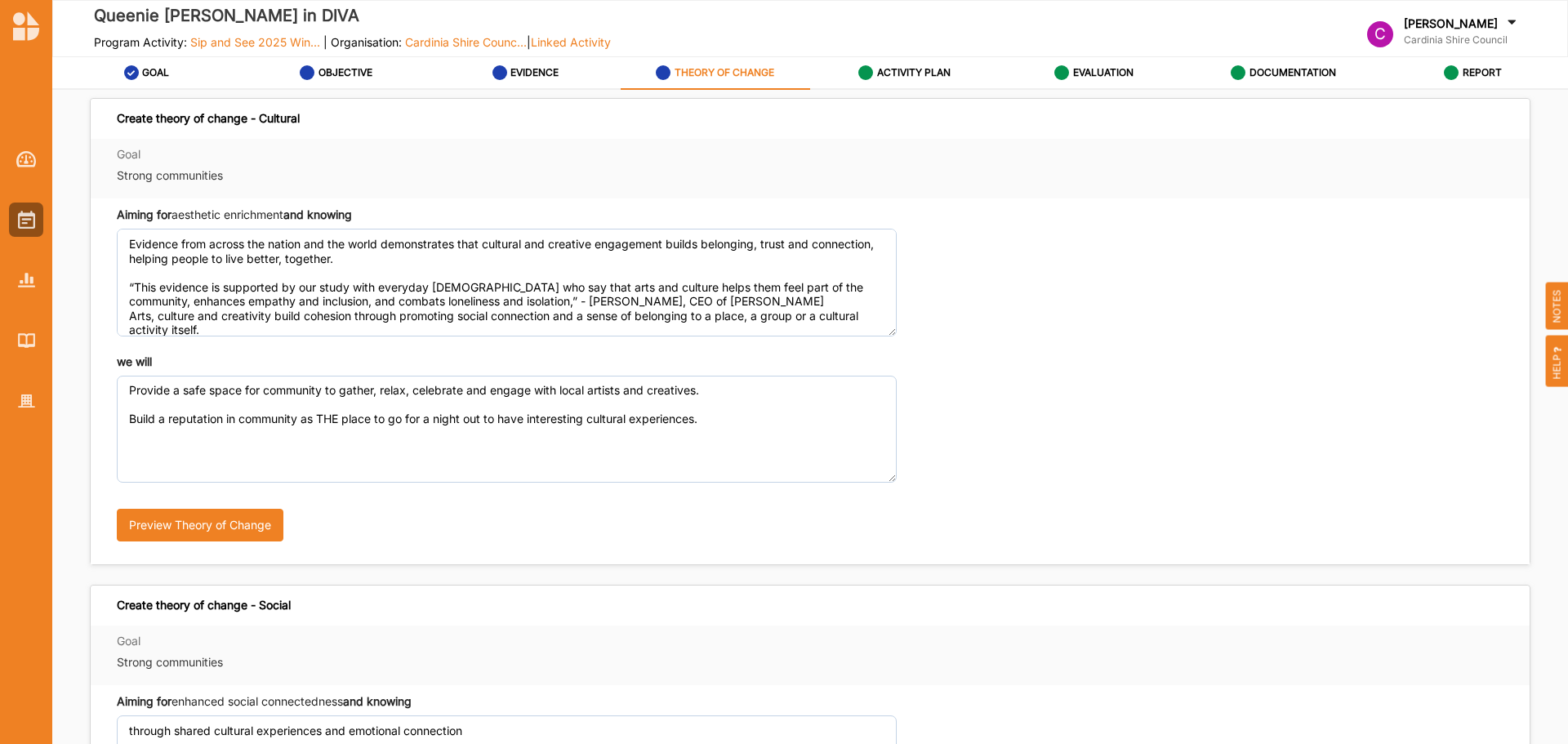
click at [202, 183] on label "Strong communities" at bounding box center [506, 175] width 780 height 16
copy label "Strong communities"
click at [285, 211] on div "Aiming for aesthetic enrichment and knowing" at bounding box center [234, 214] width 235 height 16
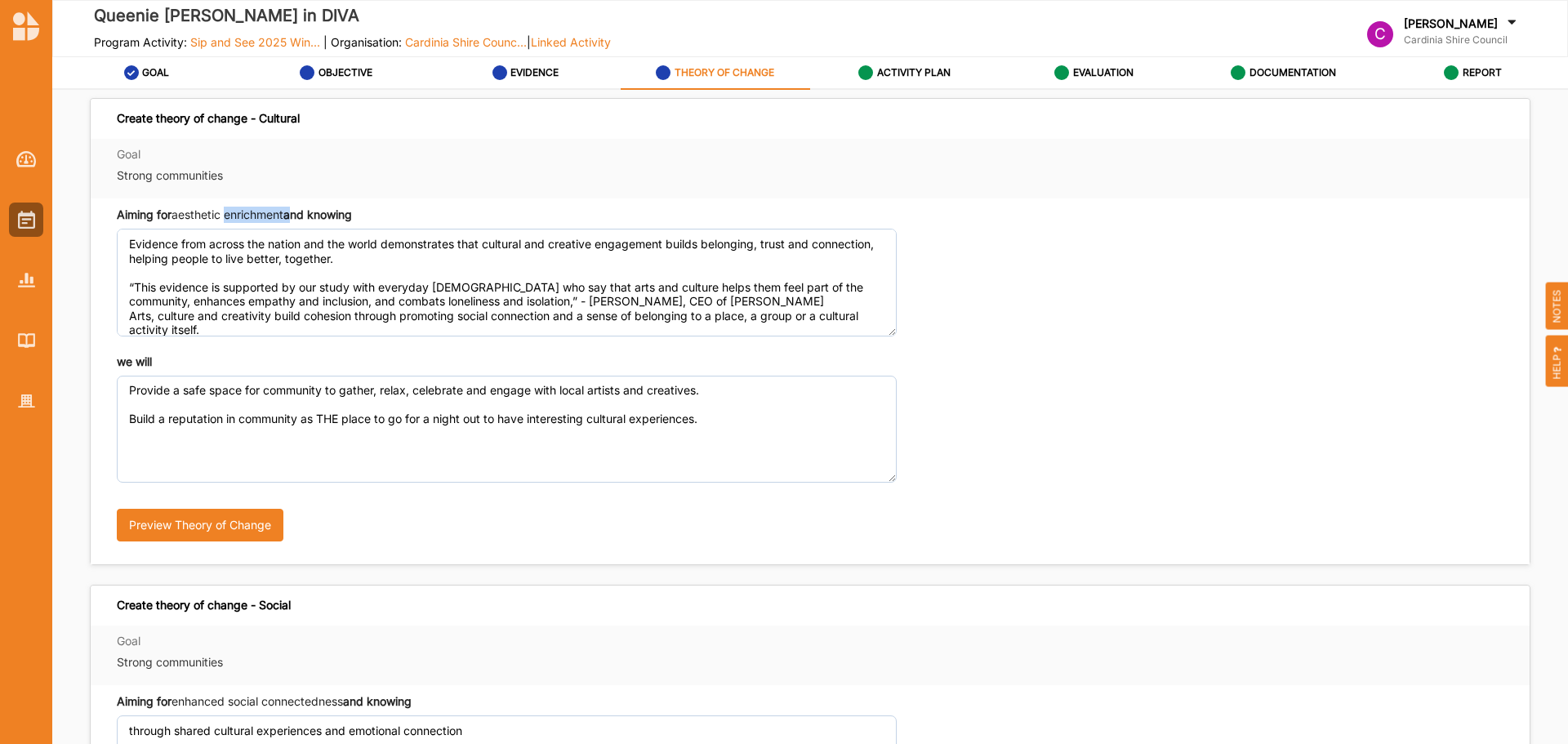
click at [285, 211] on div "Aiming for aesthetic enrichment and knowing" at bounding box center [234, 214] width 235 height 16
copy div
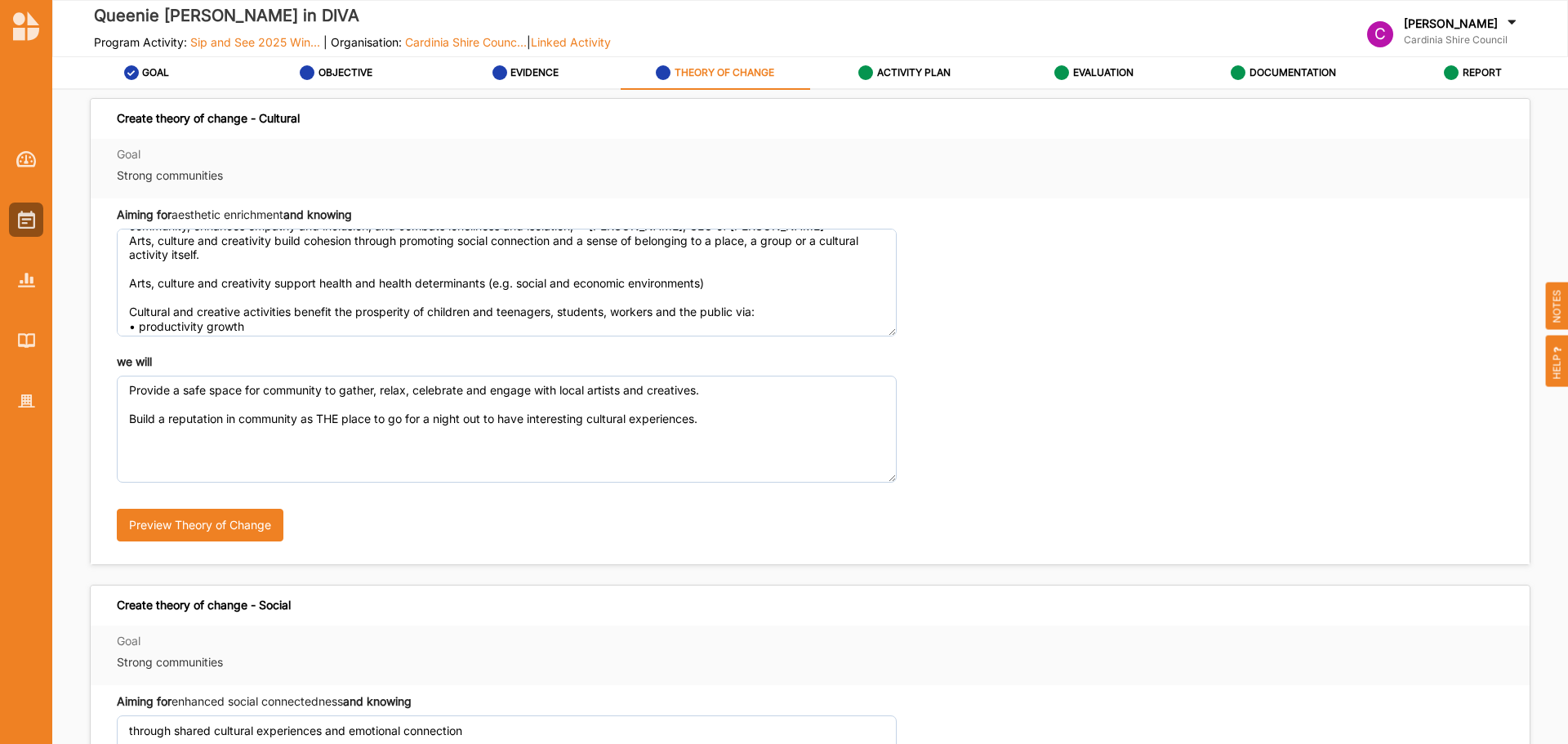
scroll to position [137, 0]
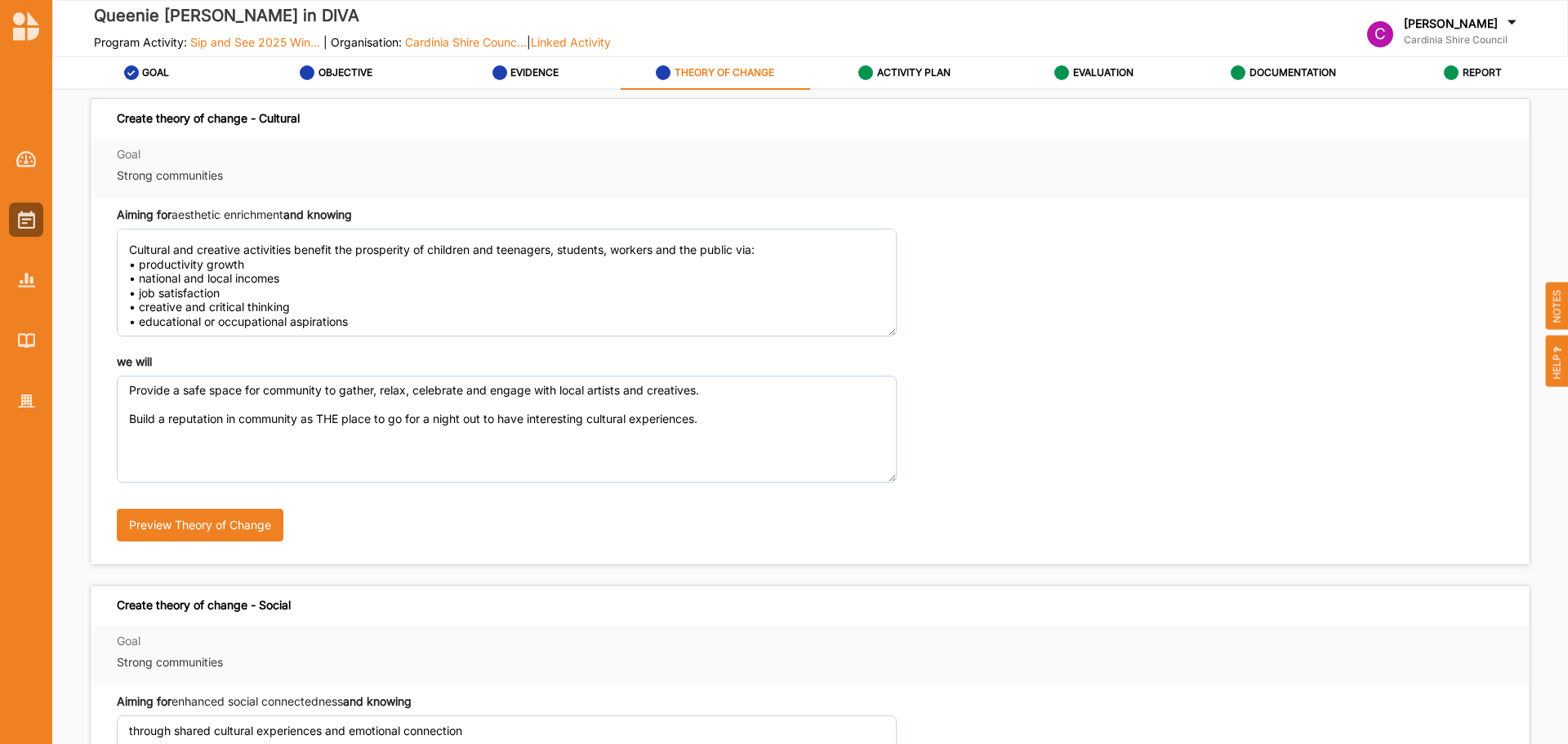
click at [131, 363] on strong "we will" at bounding box center [134, 361] width 35 height 14
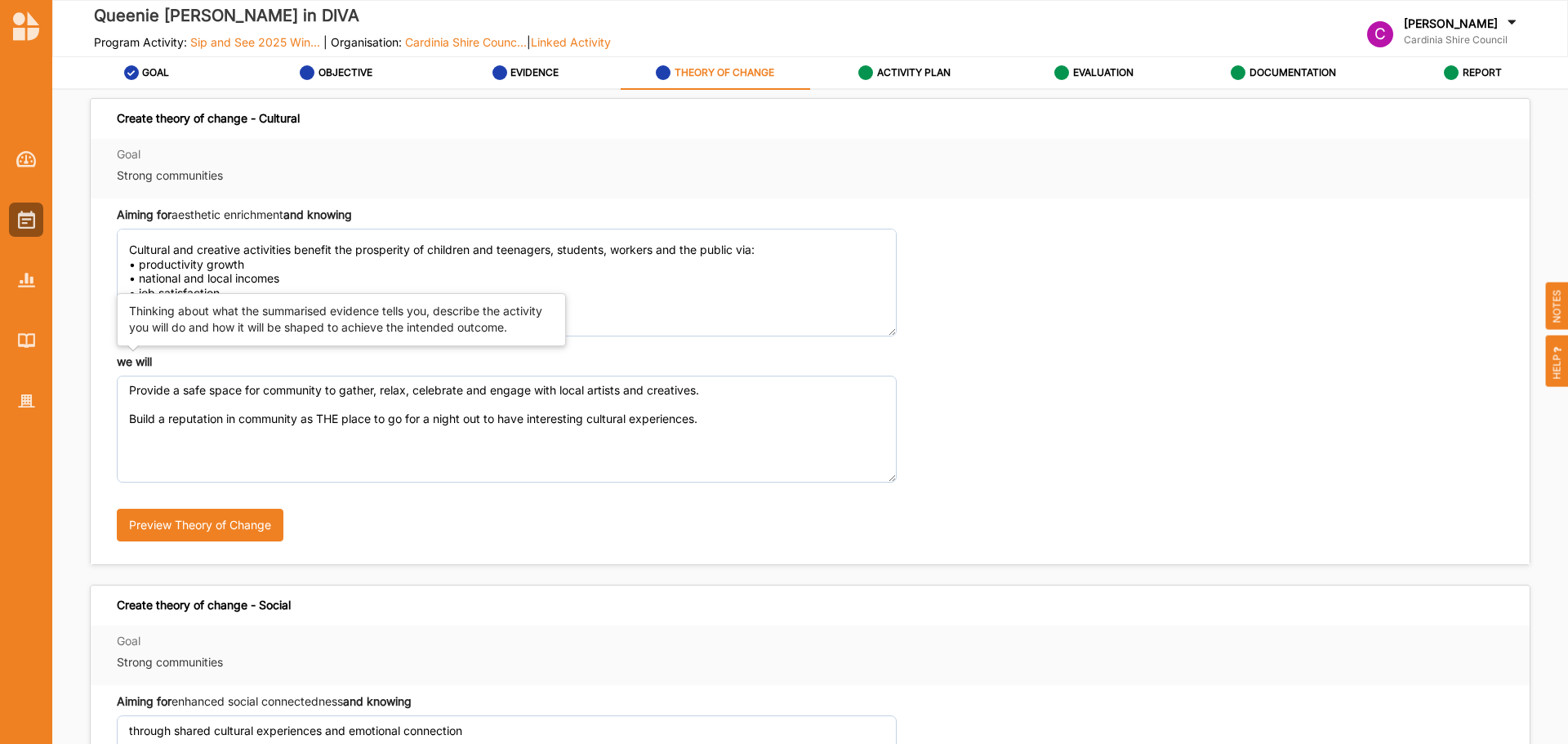
click at [131, 363] on strong "we will" at bounding box center [134, 361] width 35 height 14
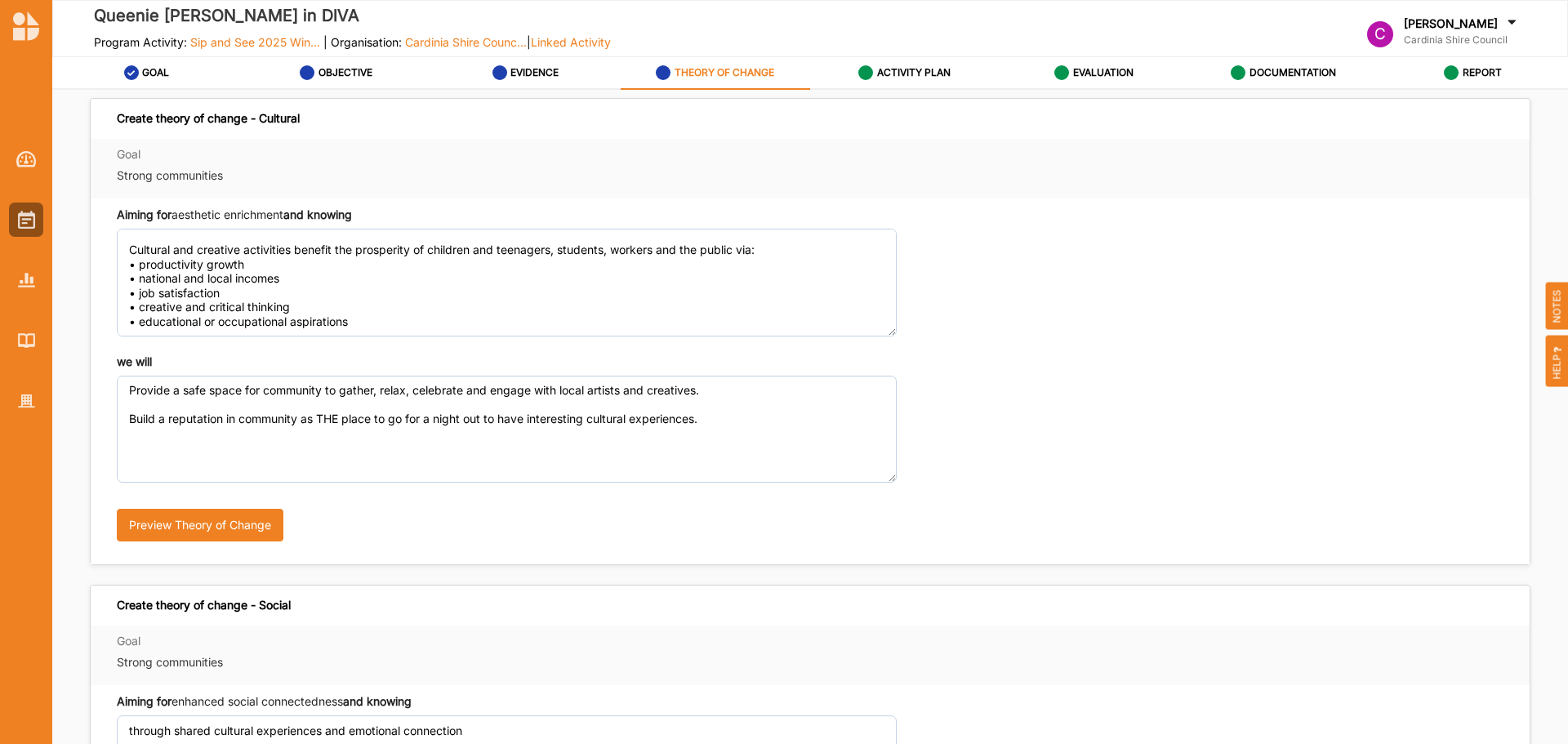
click at [145, 359] on strong "we will" at bounding box center [134, 361] width 35 height 14
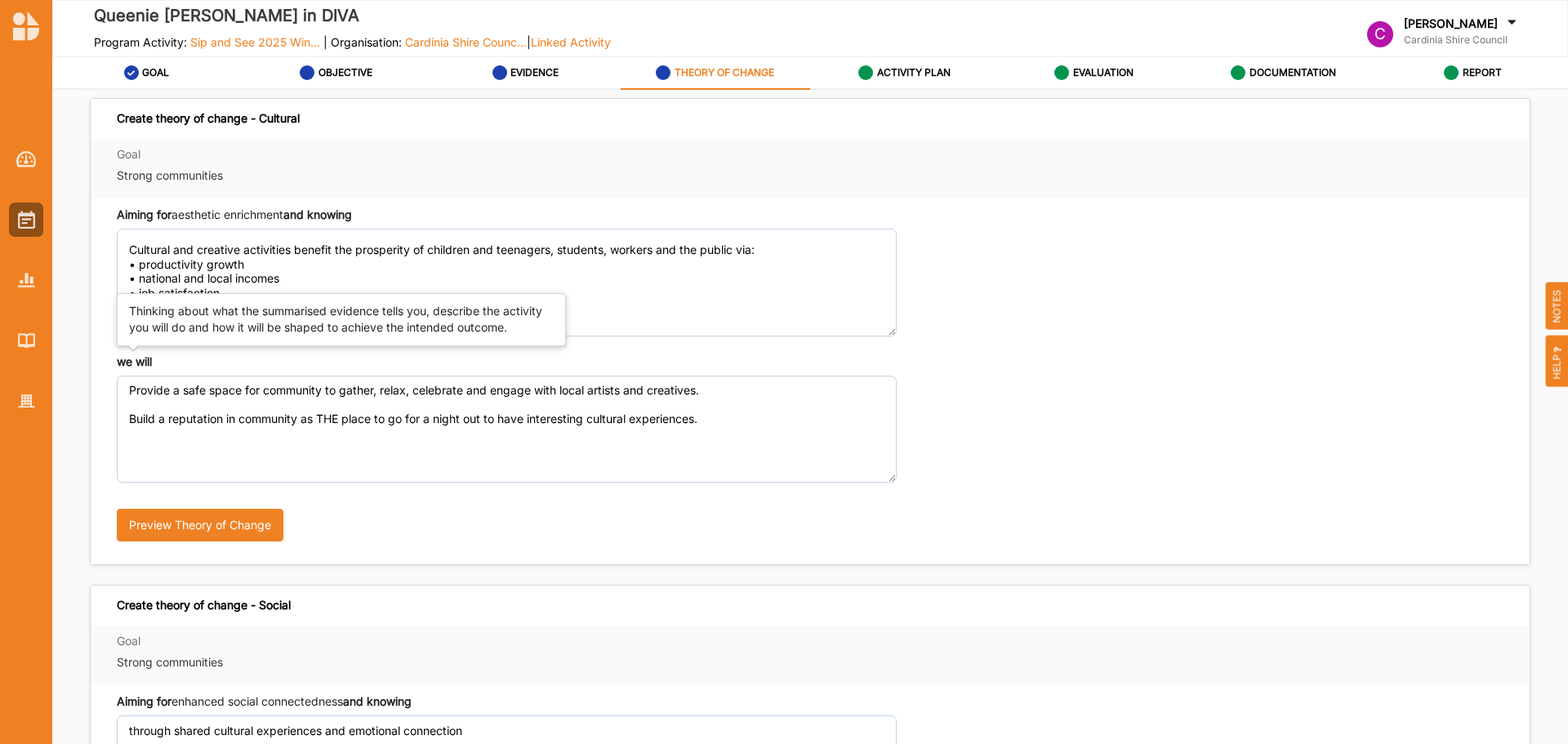
click at [145, 359] on strong "we will" at bounding box center [134, 361] width 35 height 14
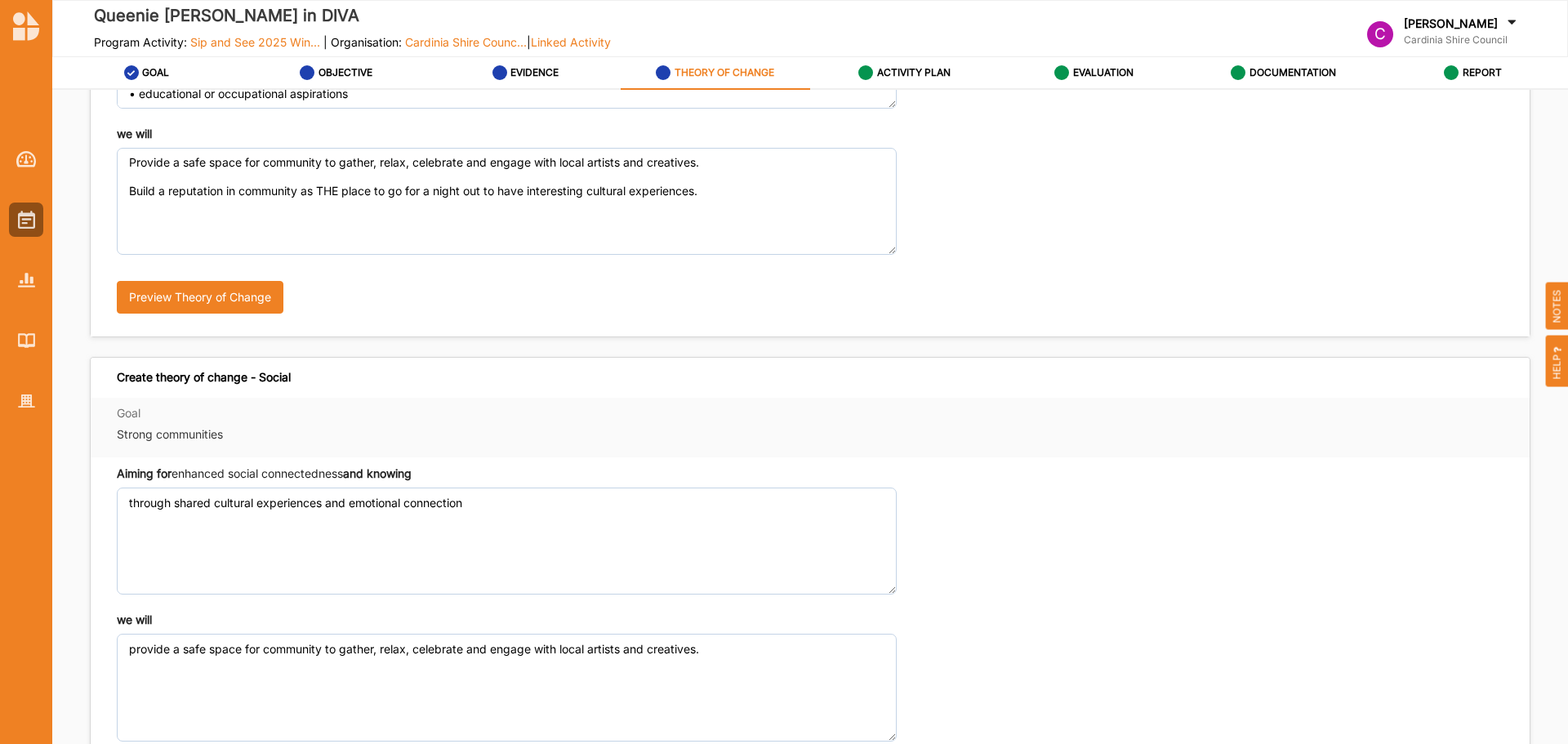
scroll to position [389, 0]
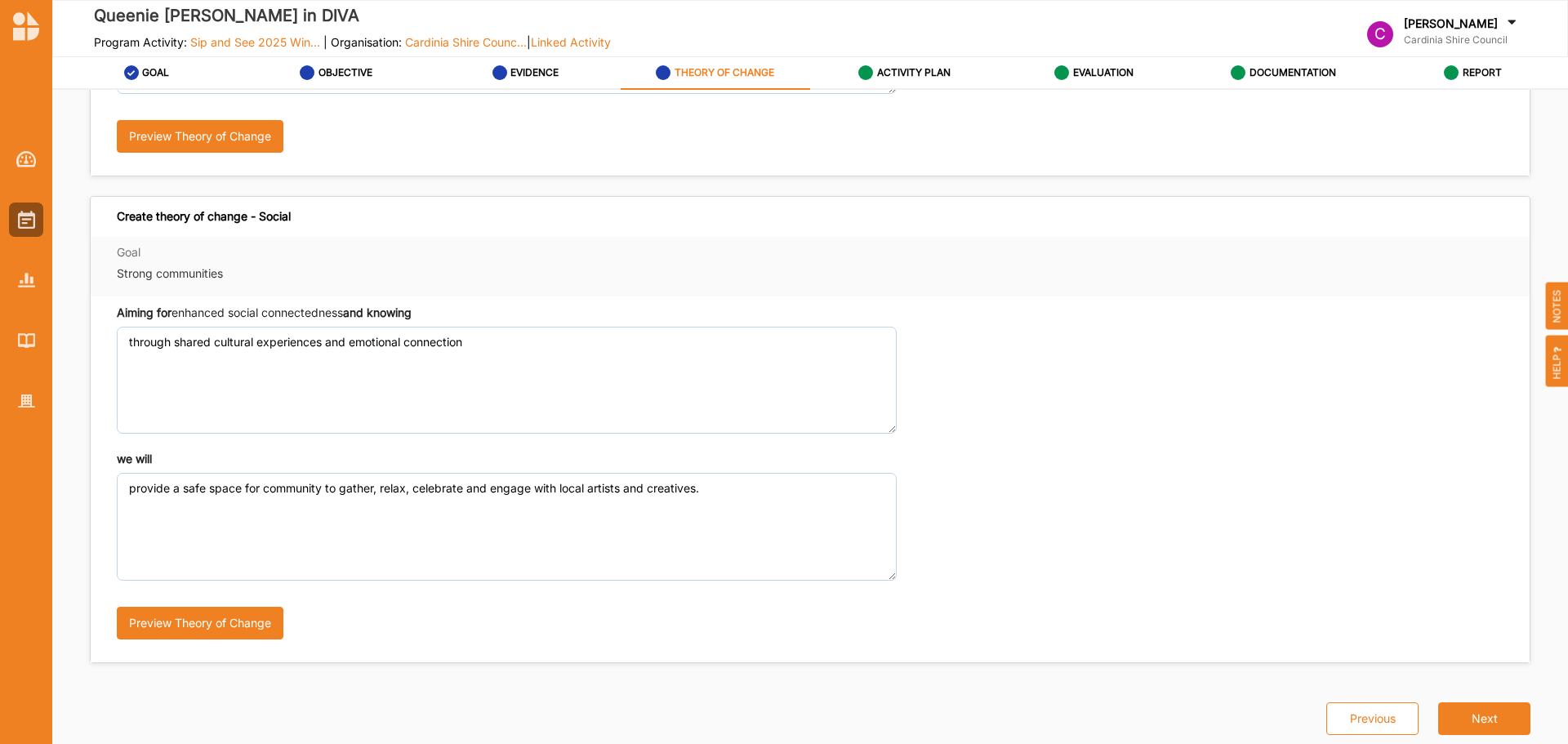
click at [248, 223] on div "Create theory of change - Social" at bounding box center [203, 217] width 174 height 15
copy div "Create theory of change - Social"
click at [131, 273] on label "Strong communities" at bounding box center [506, 273] width 780 height 16
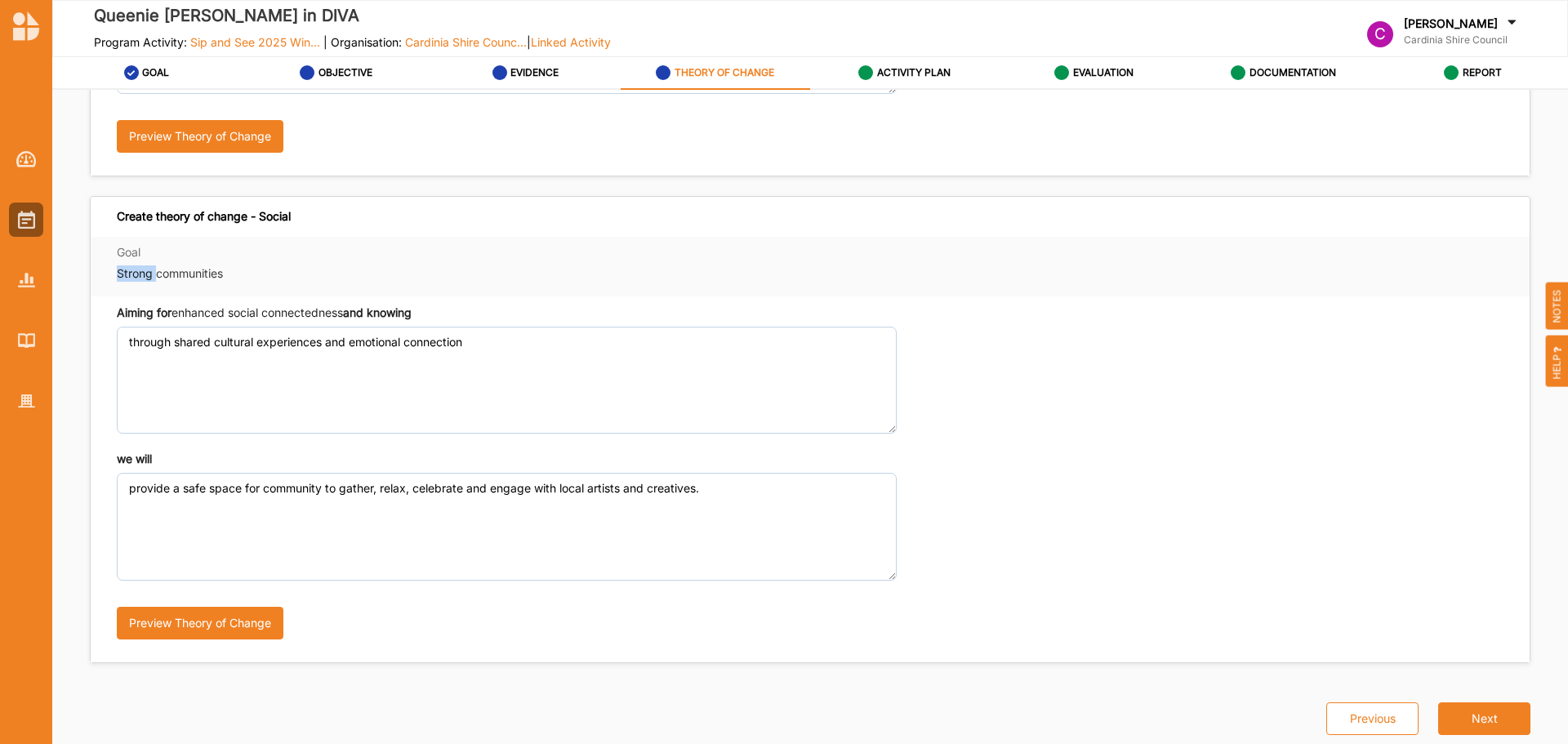
click at [131, 273] on label "Strong communities" at bounding box center [506, 273] width 780 height 16
copy label "Strong communities"
click at [177, 314] on div "Aiming for enhanced social connectedness and knowing" at bounding box center [264, 312] width 295 height 16
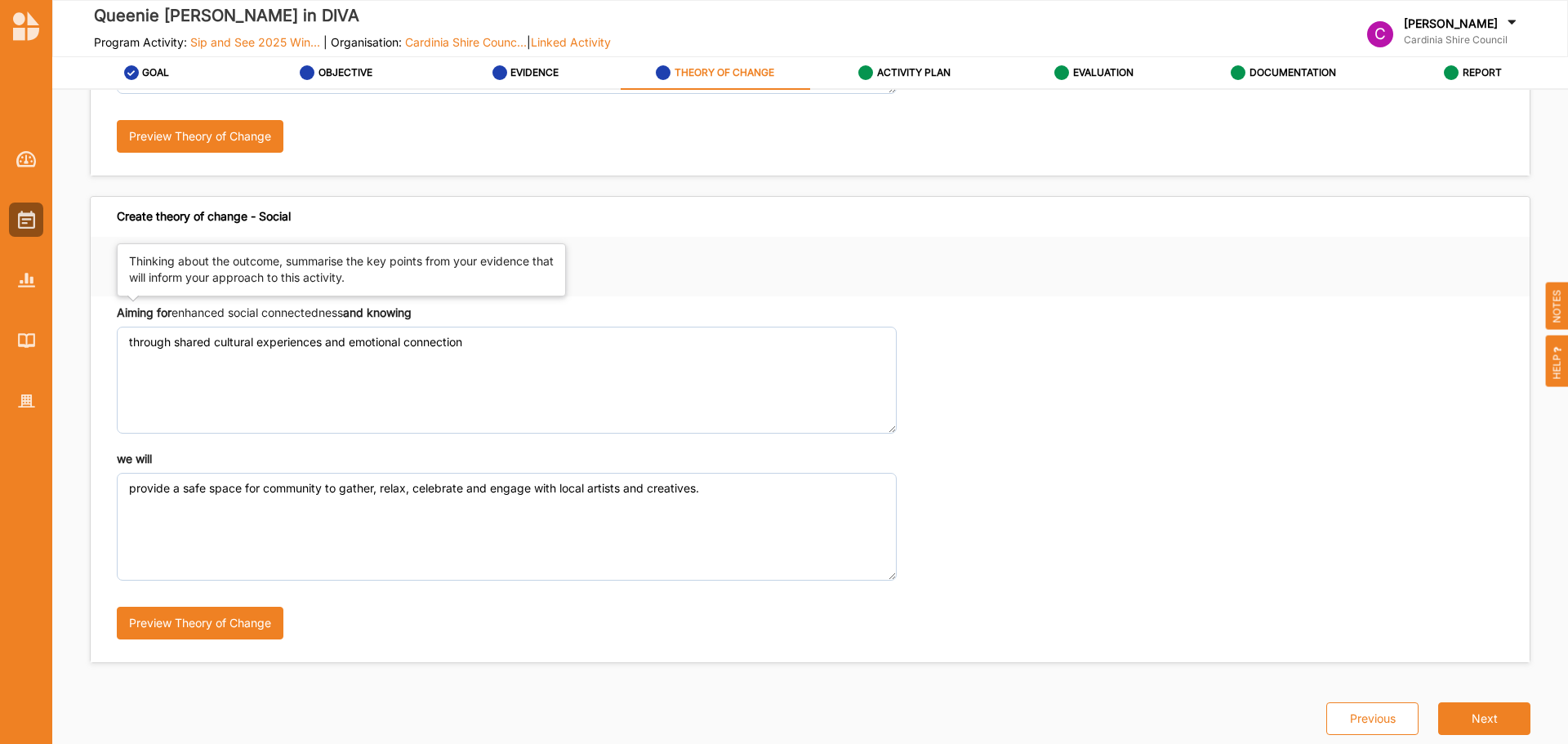
click at [177, 314] on div "Aiming for enhanced social connectedness and knowing" at bounding box center [264, 312] width 295 height 16
copy div
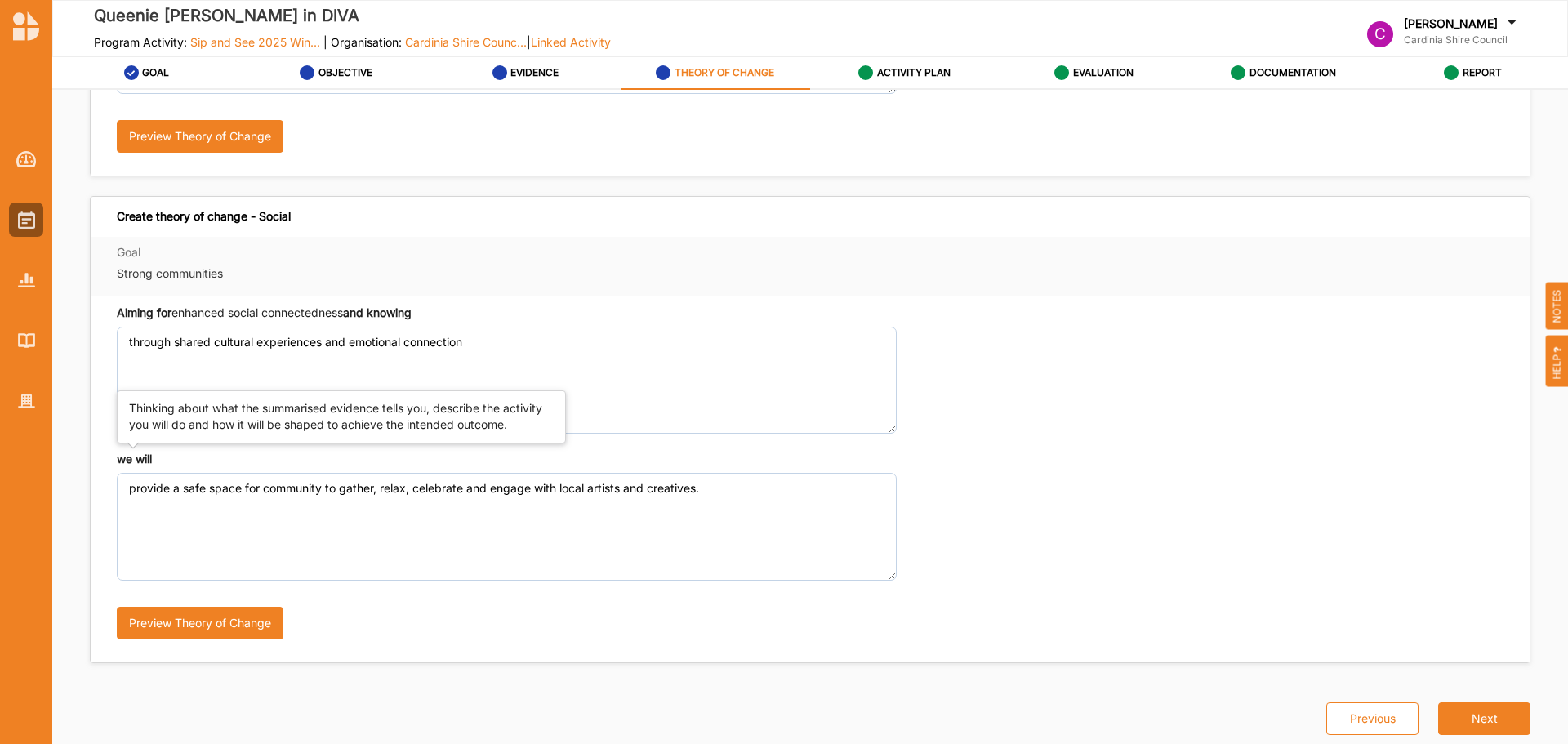
click at [123, 458] on strong "we will" at bounding box center [134, 458] width 35 height 14
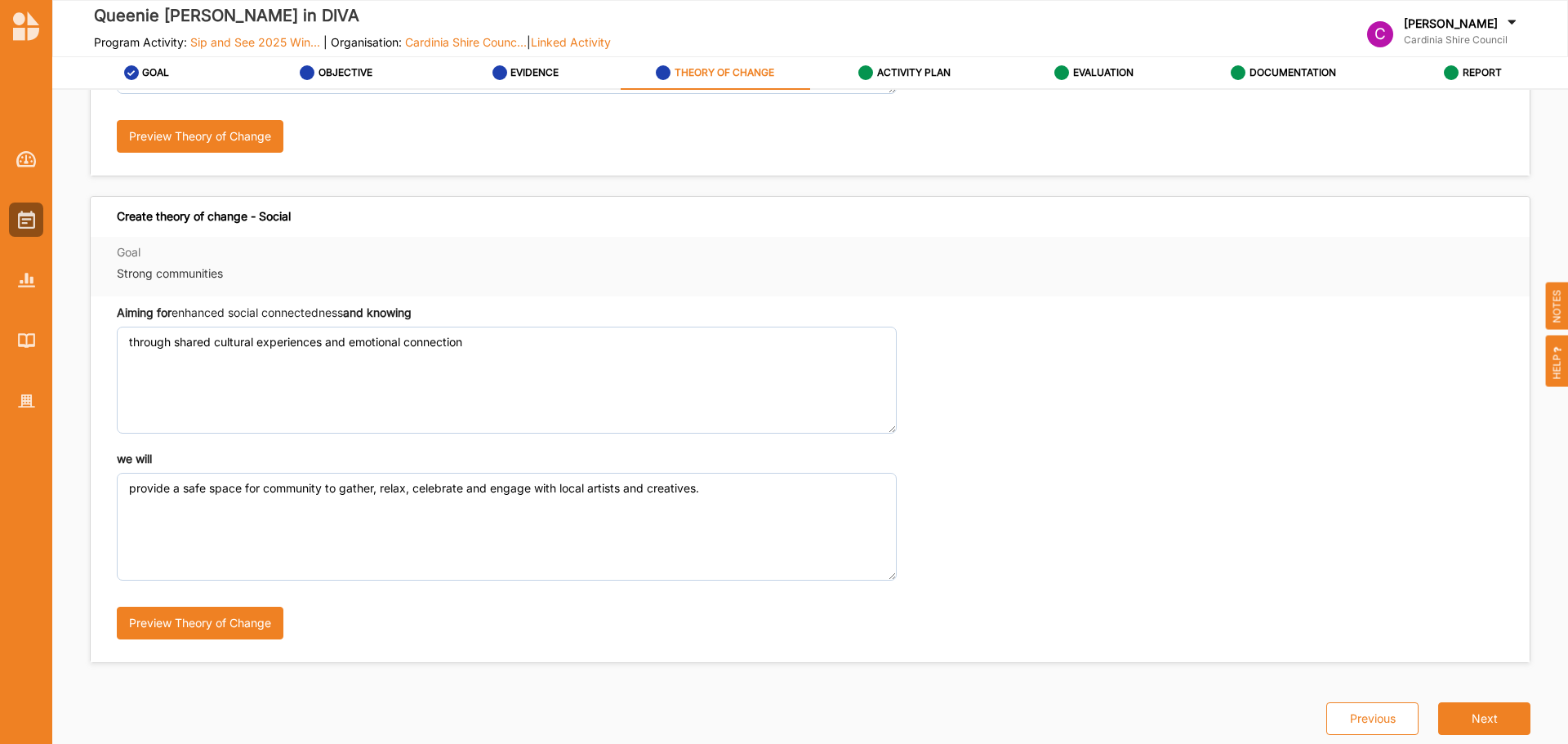
click at [3, 242] on div "[PERSON_NAME] in DIVA Program Activity: Sip and See 2025 Win... | Organisation:…" at bounding box center [784, 372] width 1568 height 744
click at [111, 317] on div "Aiming for enhanced social connectedness and knowing through shared cultural ex…" at bounding box center [810, 479] width 1439 height 366
drag, startPoint x: 111, startPoint y: 315, endPoint x: 598, endPoint y: 322, distance: 487.1
click at [598, 322] on div "Aiming for enhanced social connectedness and knowing through shared cultural ex…" at bounding box center [810, 479] width 1439 height 366
click at [0, 322] on div "[PERSON_NAME] in DIVA Program Activity: Sip and See 2025 Win... | Organisation:…" at bounding box center [784, 372] width 1568 height 744
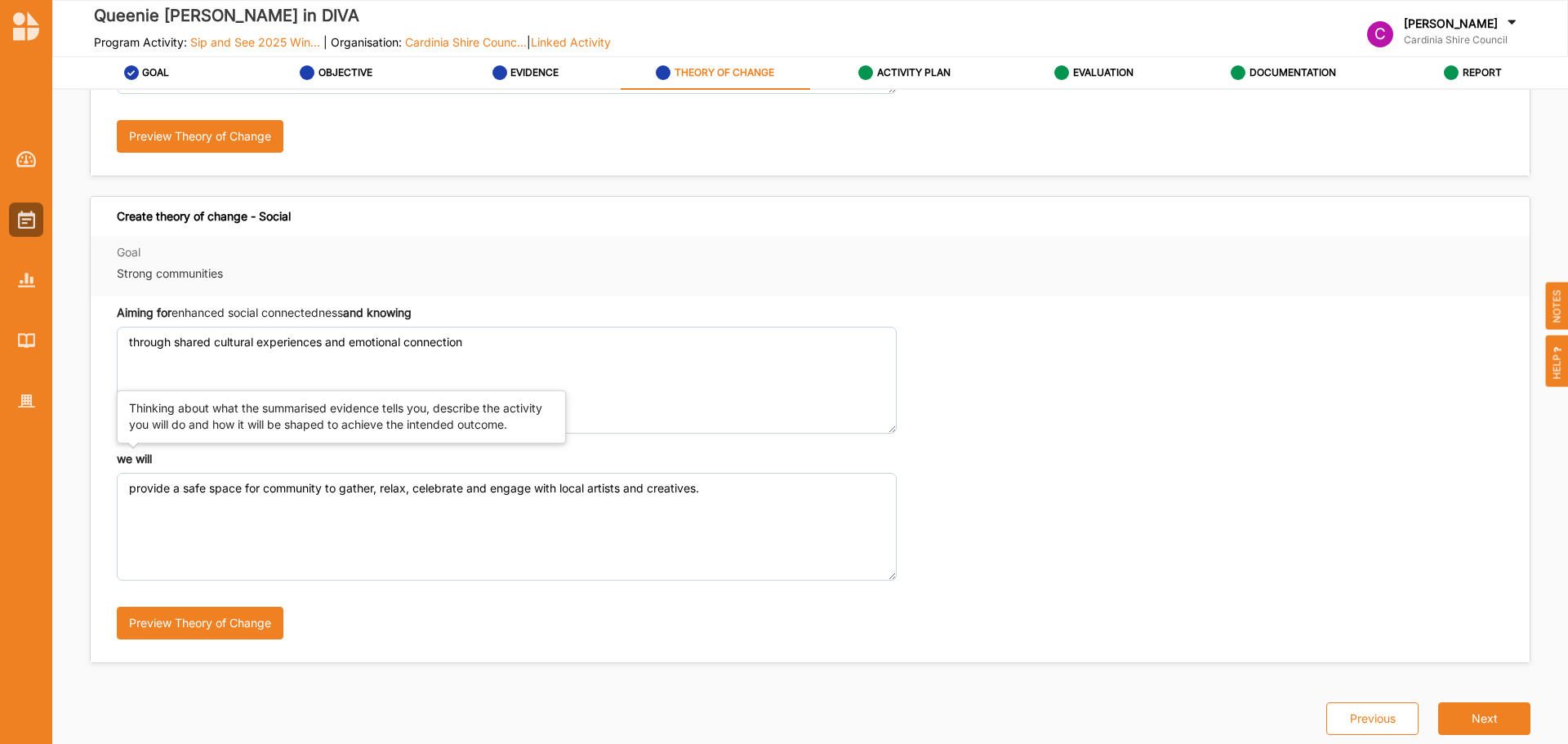
click at [135, 453] on strong "we will" at bounding box center [134, 458] width 35 height 14
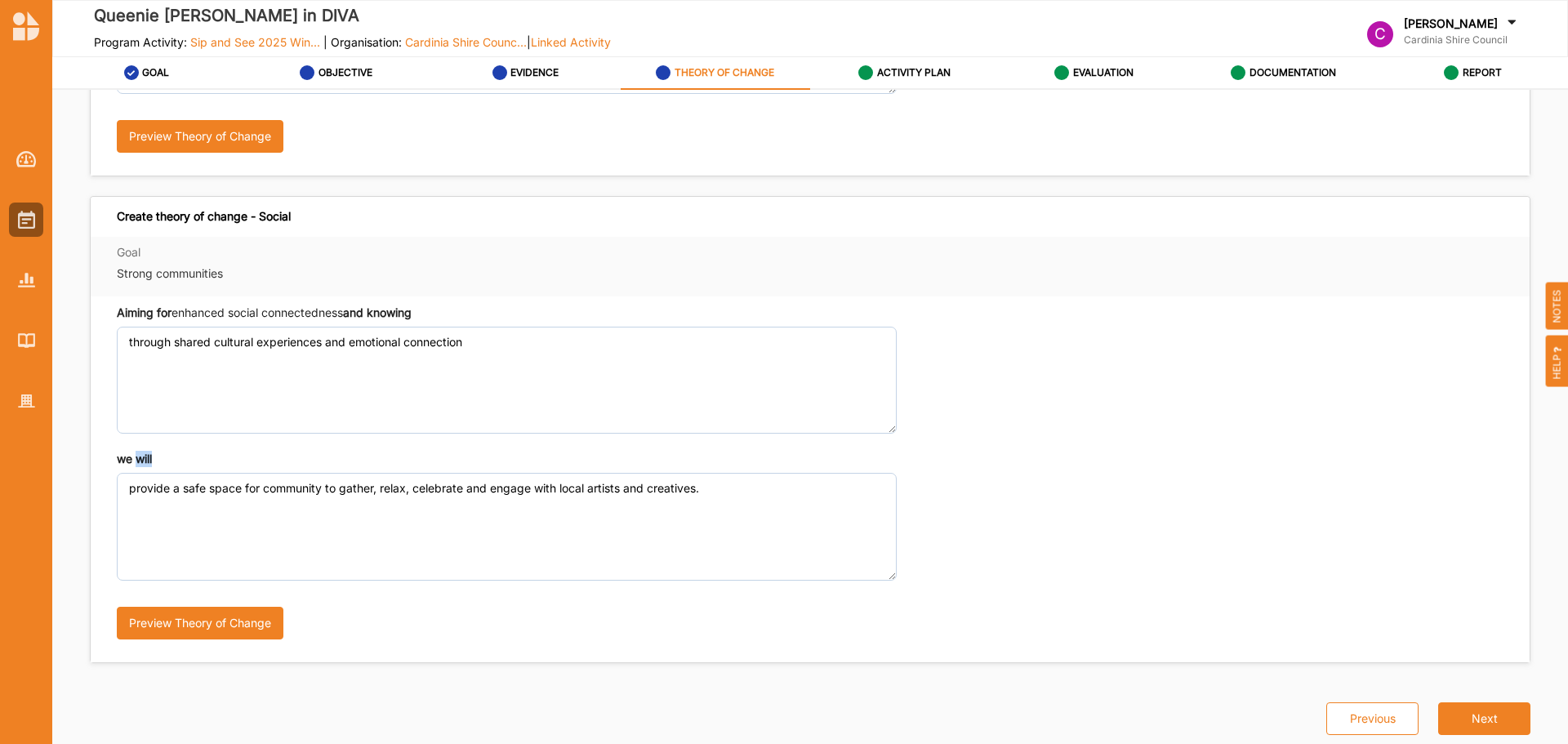
click at [135, 453] on strong "we will" at bounding box center [134, 458] width 35 height 14
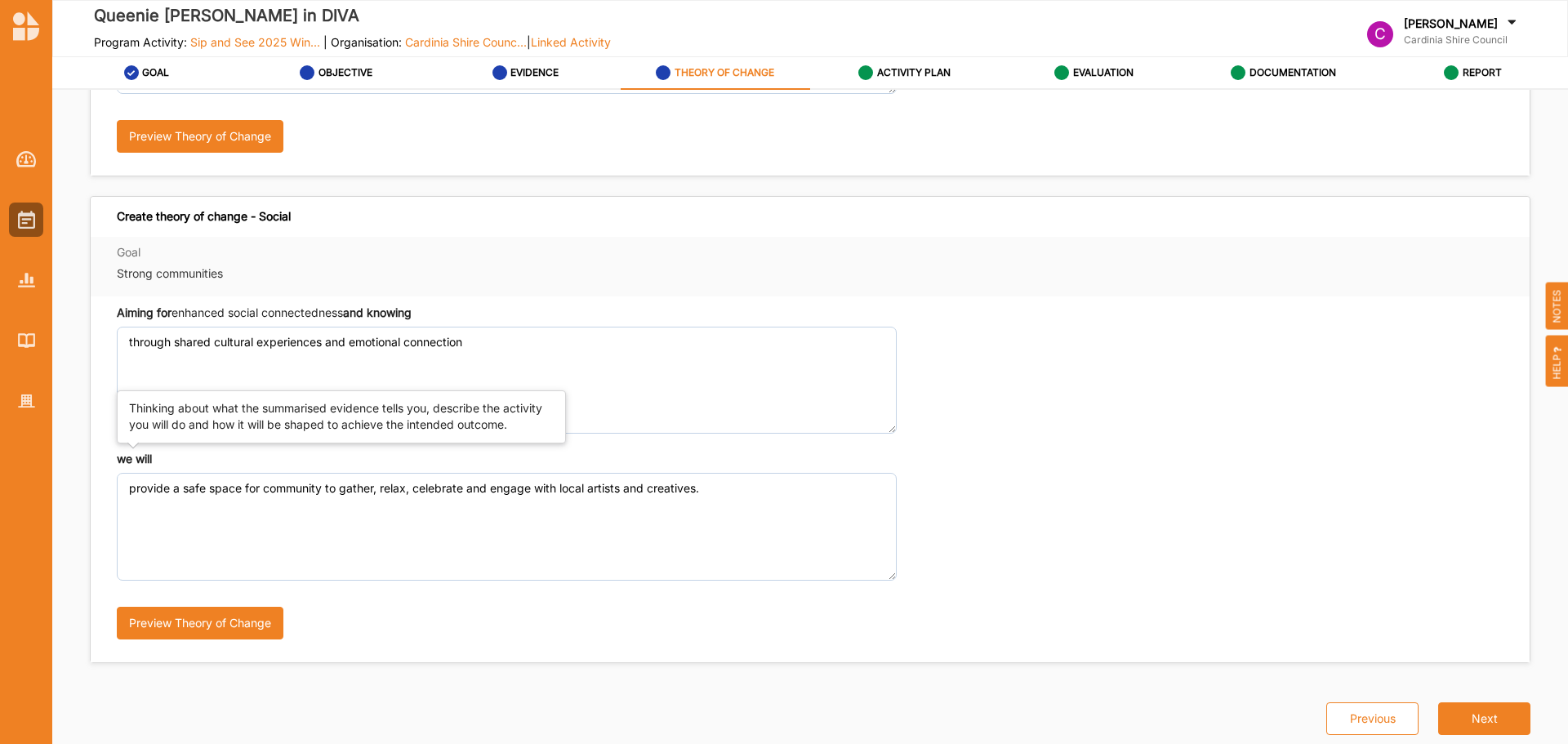
click at [135, 453] on strong "we will" at bounding box center [134, 458] width 35 height 14
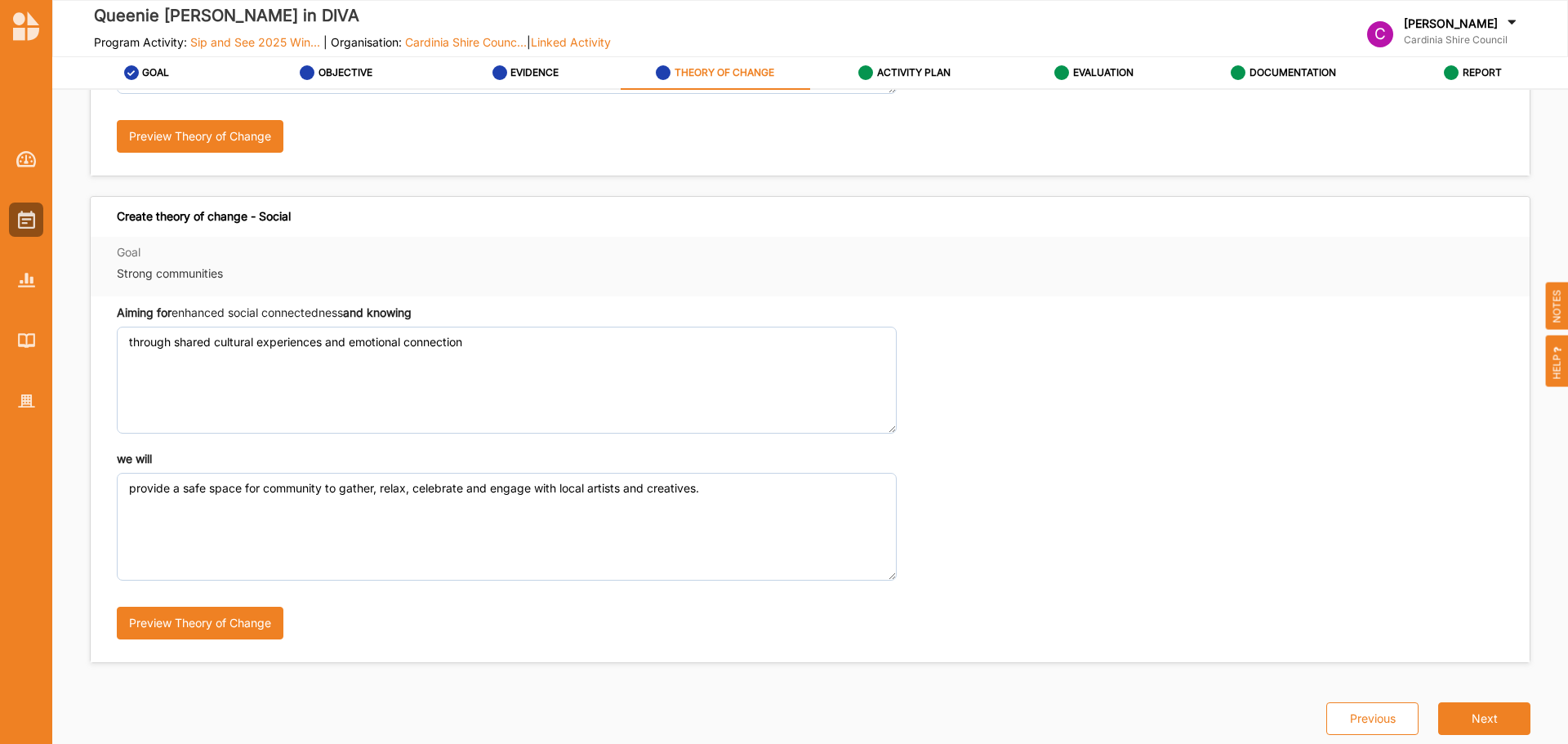
copy strong
click at [1506, 727] on button "Next" at bounding box center [1484, 719] width 92 height 33
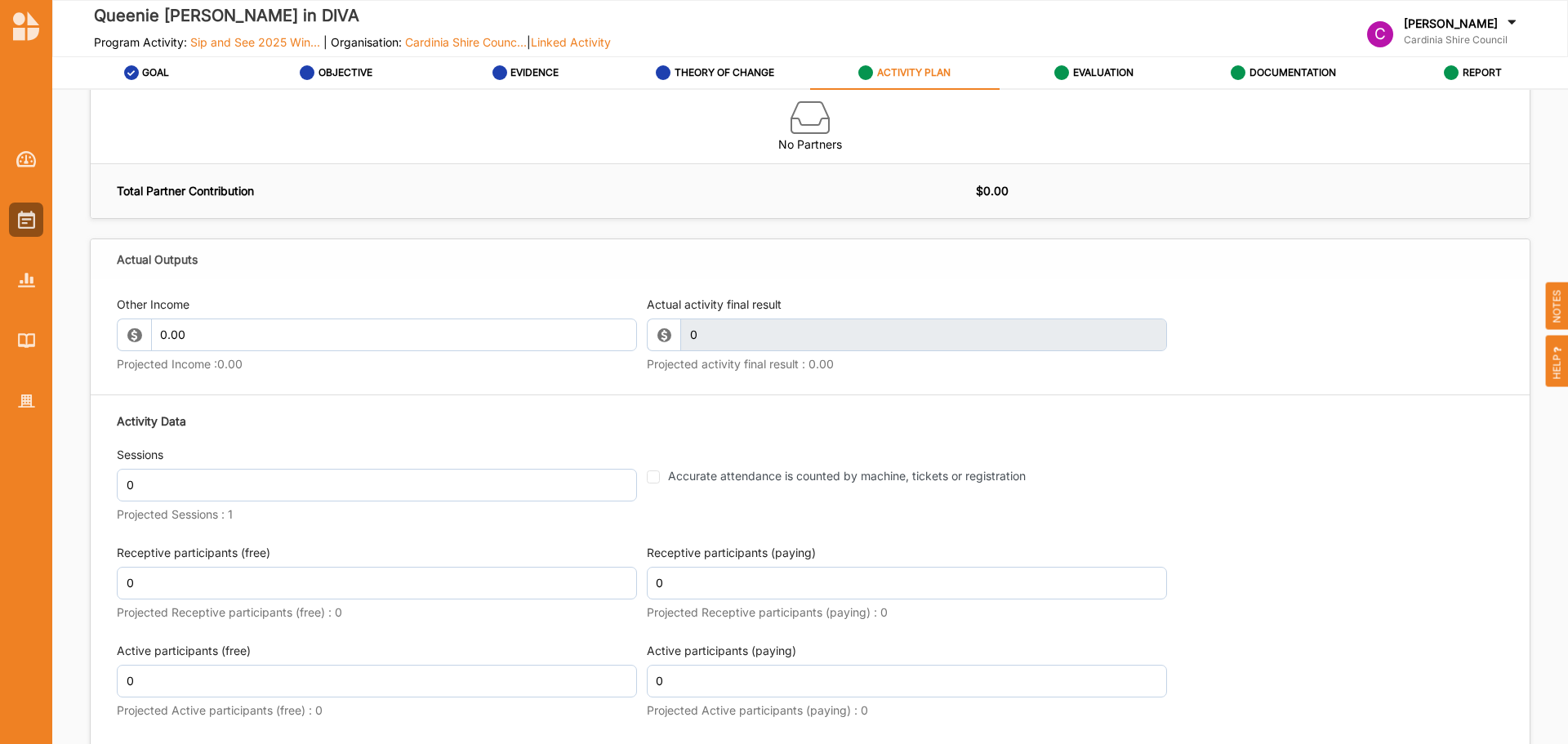
scroll to position [2139, 0]
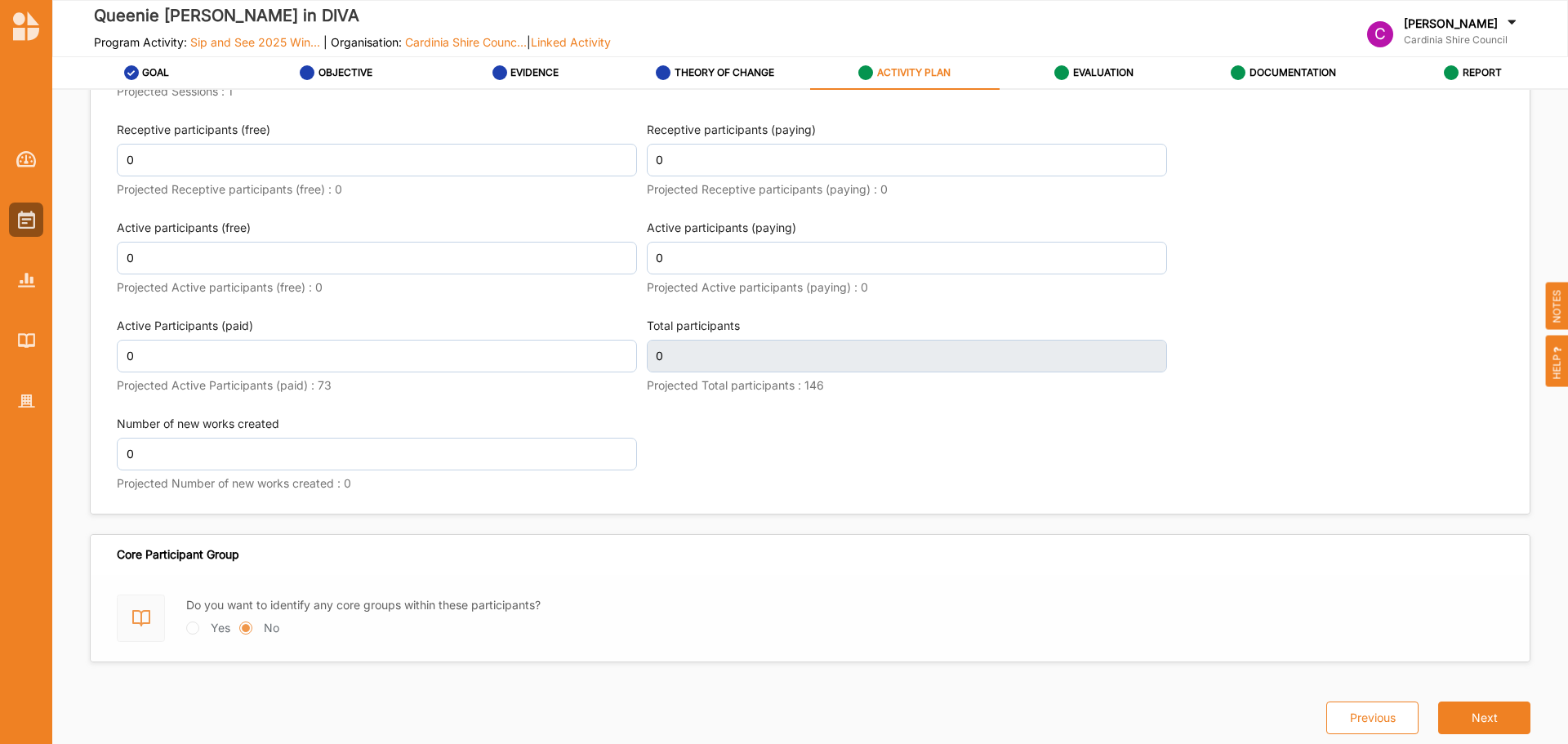
click at [1501, 715] on button "Next" at bounding box center [1484, 718] width 92 height 33
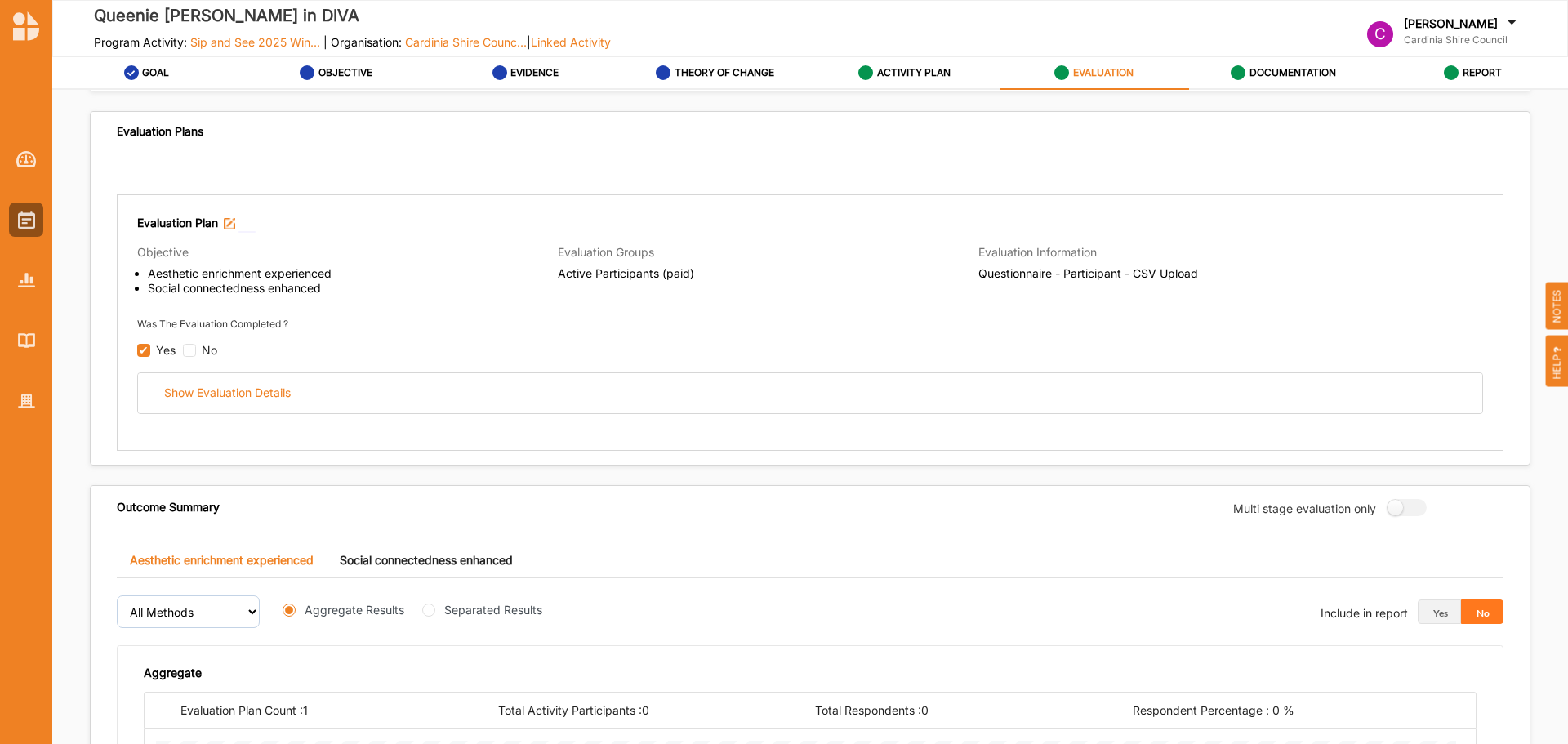
scroll to position [874, 0]
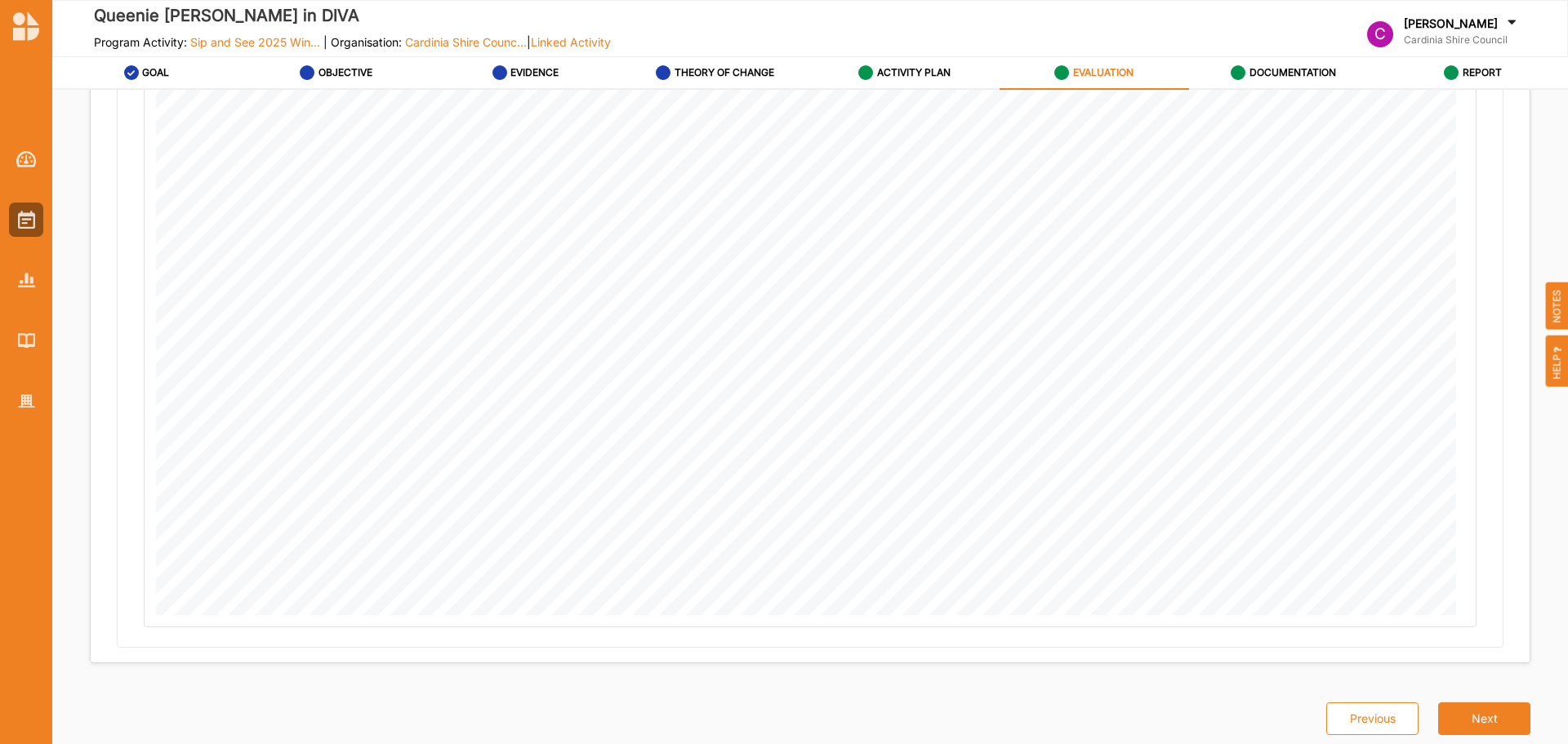
click at [1501, 715] on button "Next" at bounding box center [1484, 719] width 92 height 33
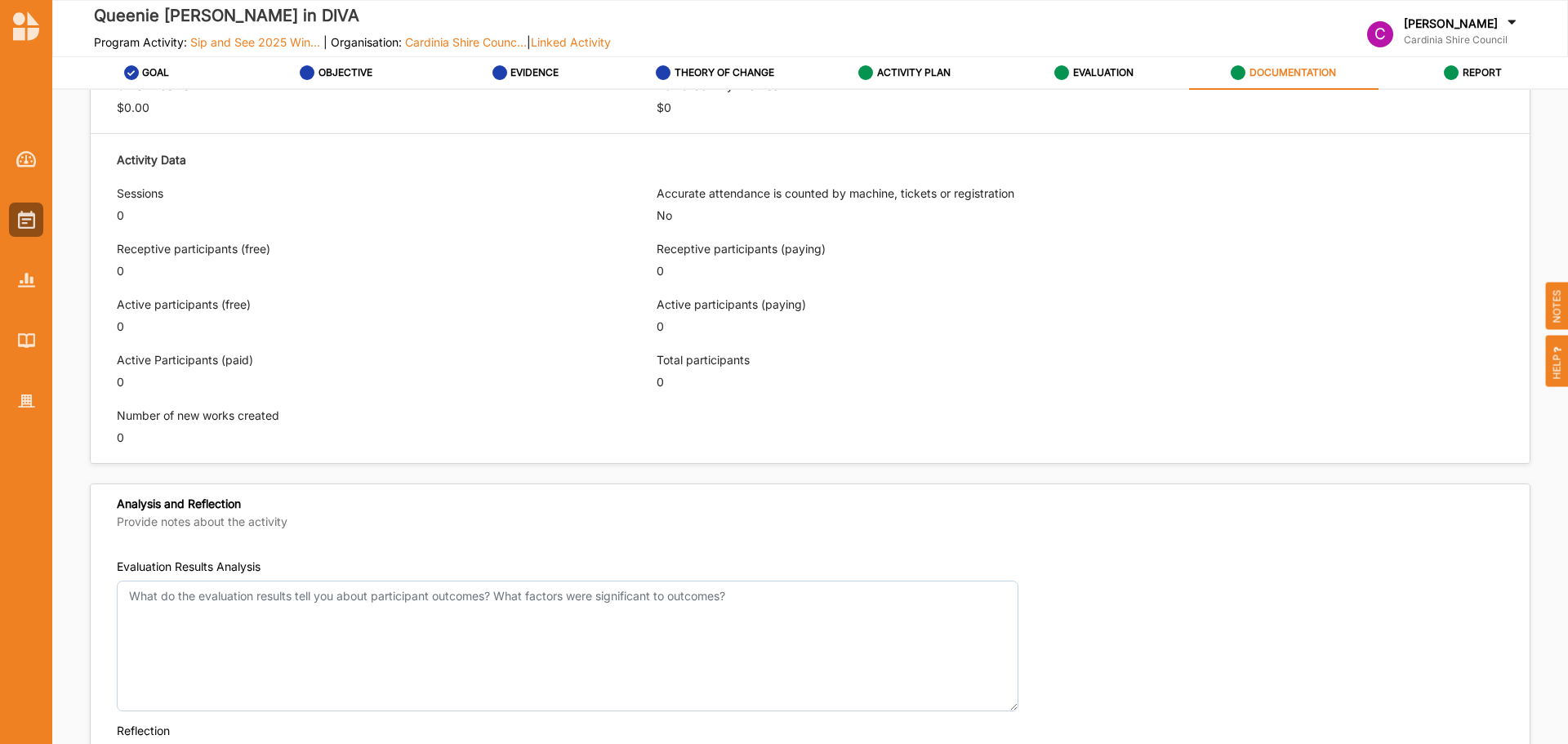
scroll to position [1265, 0]
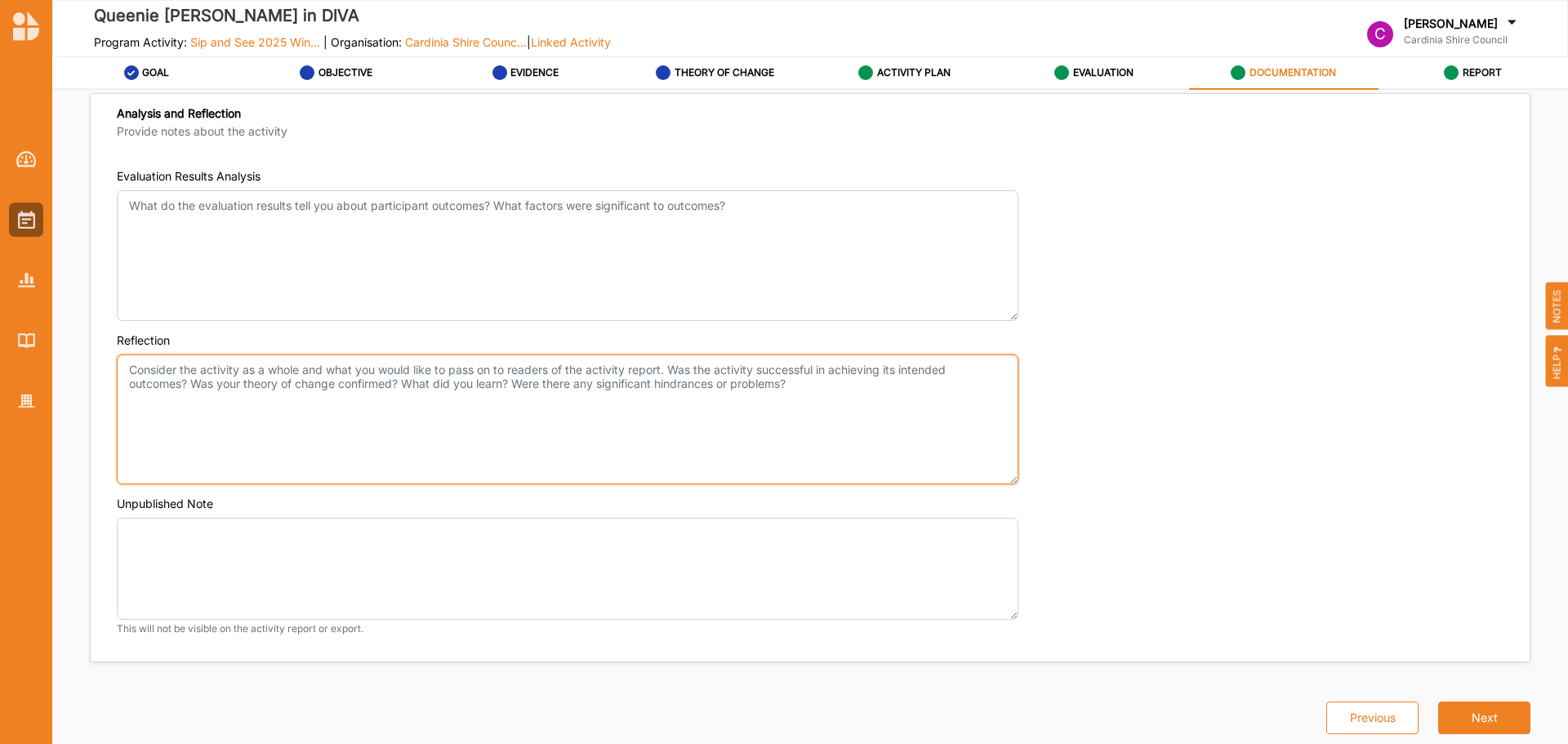
click at [463, 463] on textarea "Reflection" at bounding box center [567, 420] width 902 height 131
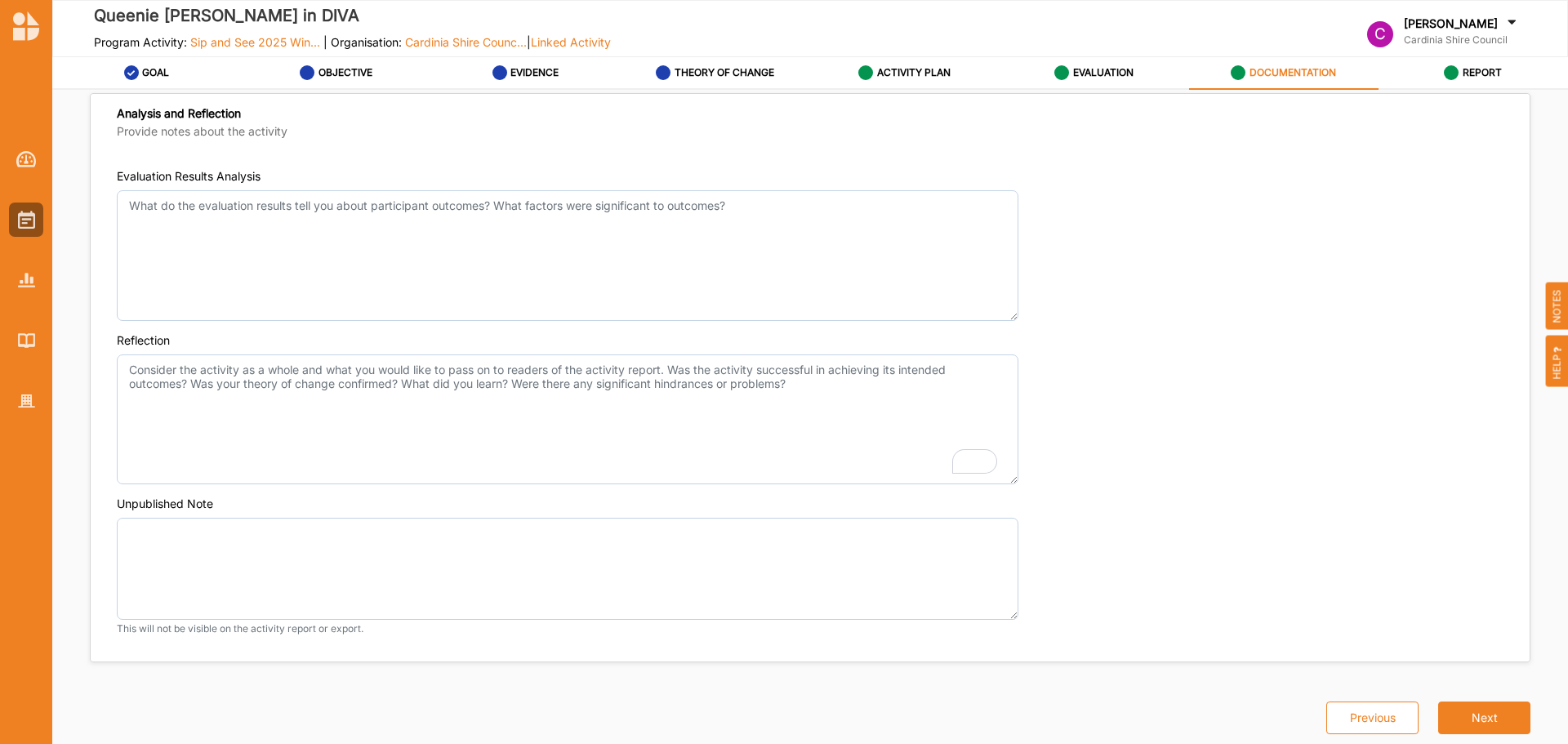
click at [1111, 63] on div "EVALUATION" at bounding box center [1094, 72] width 79 height 29
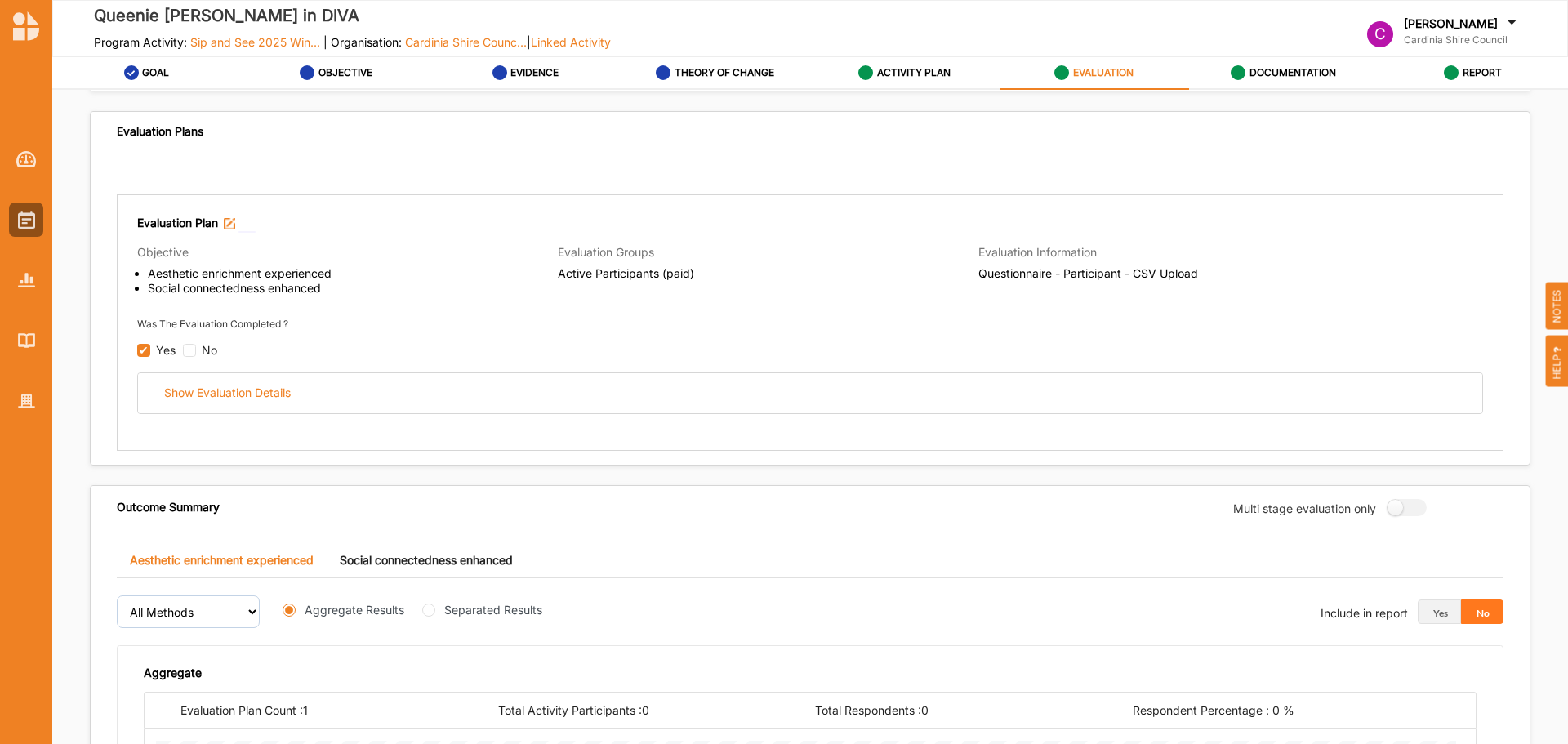
scroll to position [874, 0]
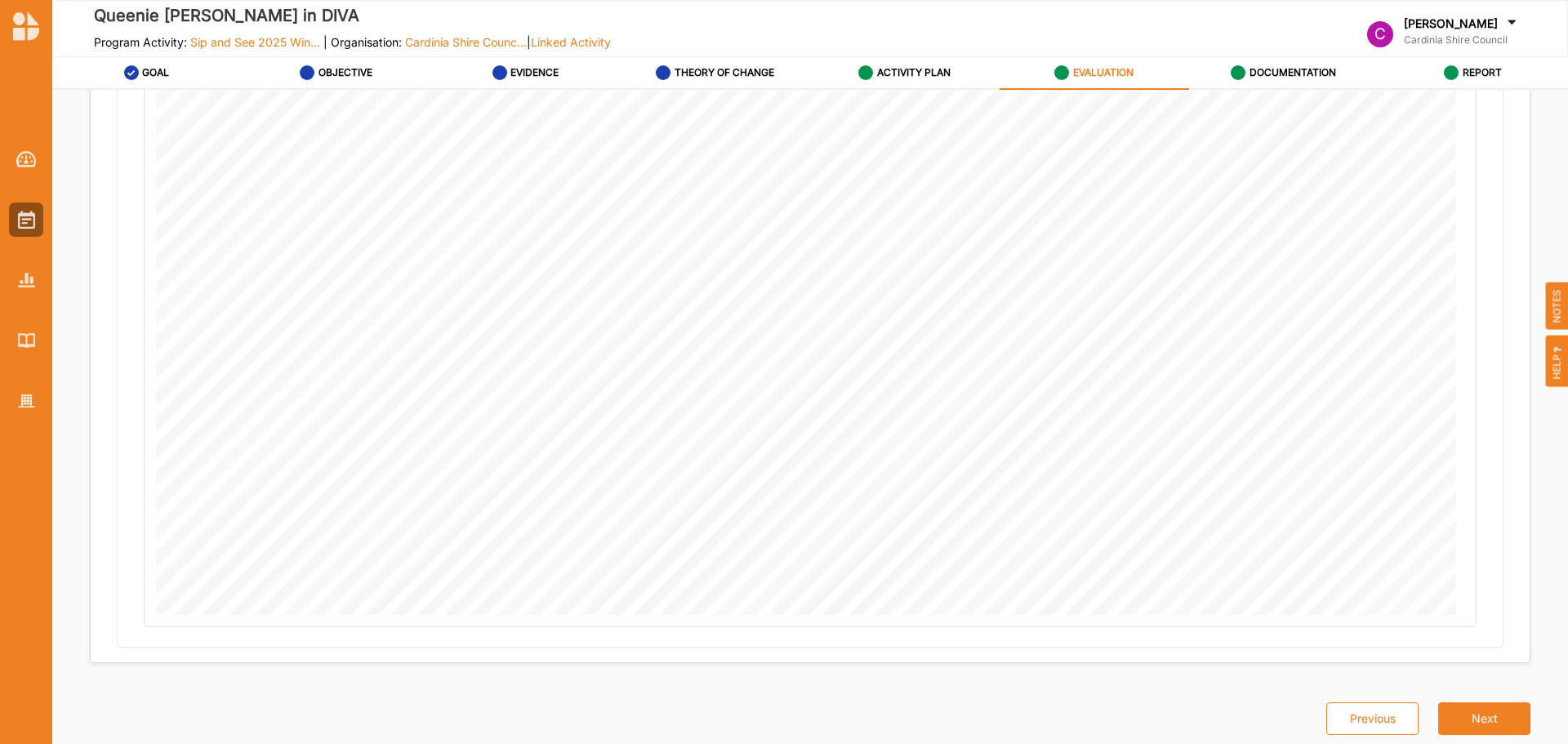
click at [1265, 87] on link "DOCUMENTATION" at bounding box center [1283, 73] width 190 height 33
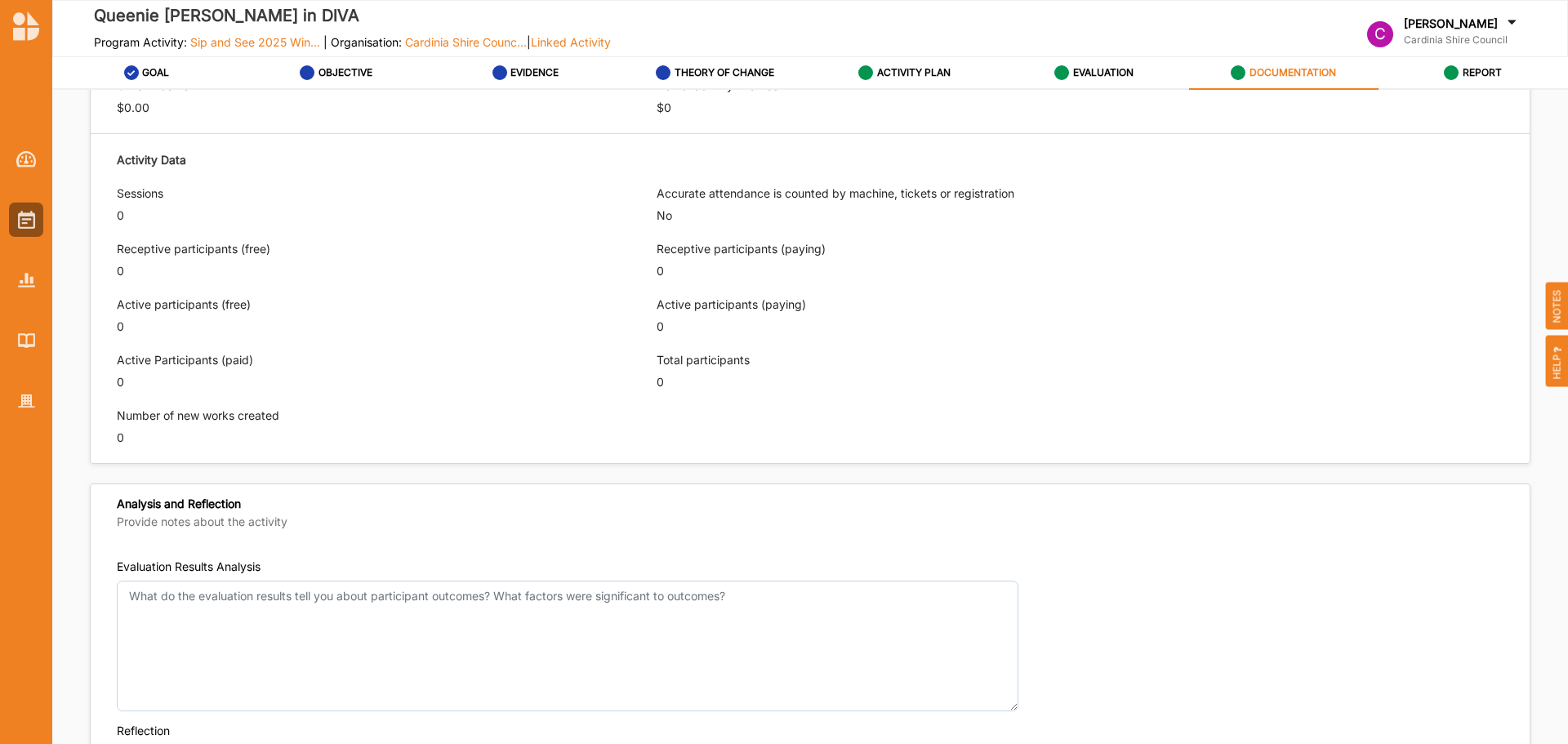
scroll to position [1265, 0]
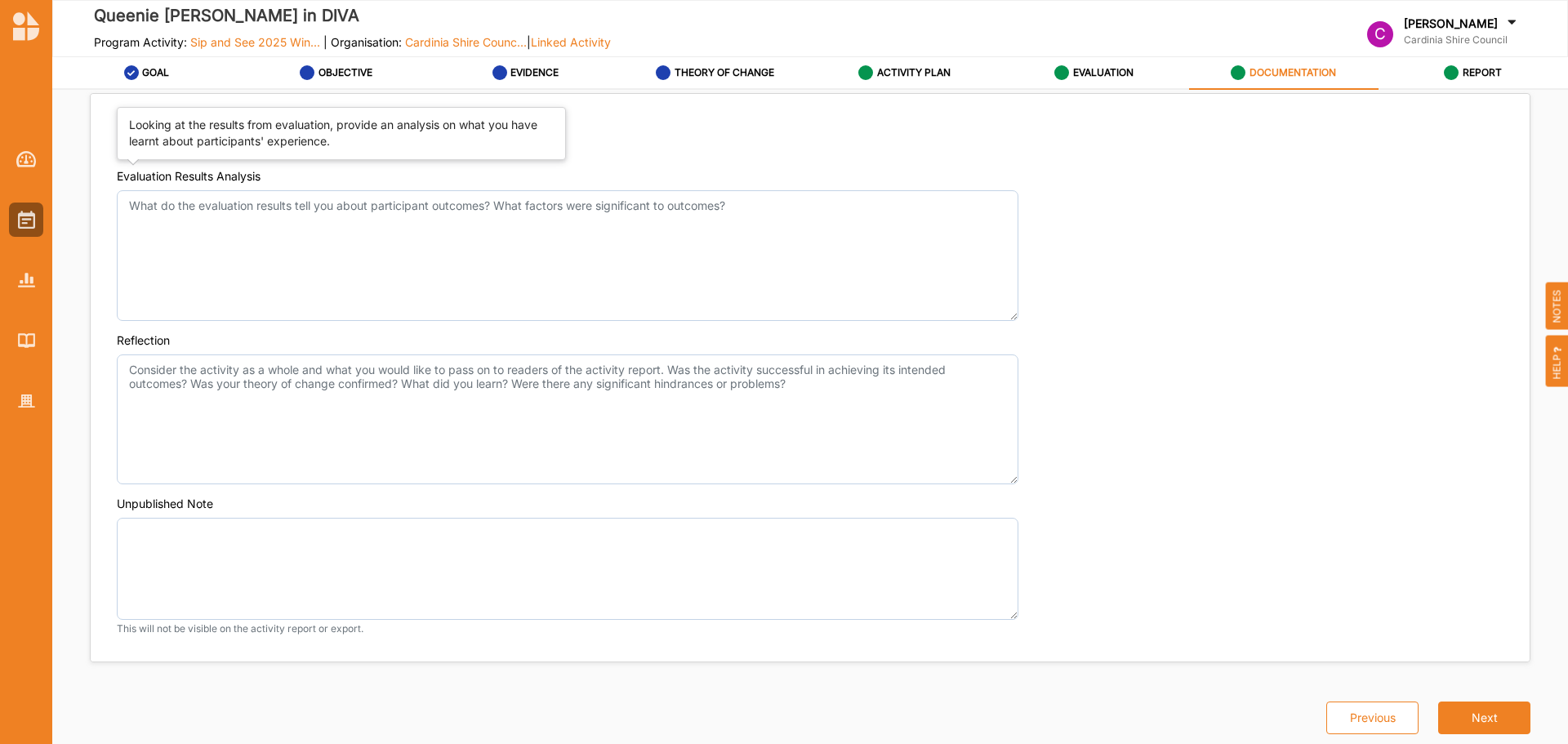
click at [214, 178] on div "Evaluation Results Analysis" at bounding box center [188, 176] width 144 height 16
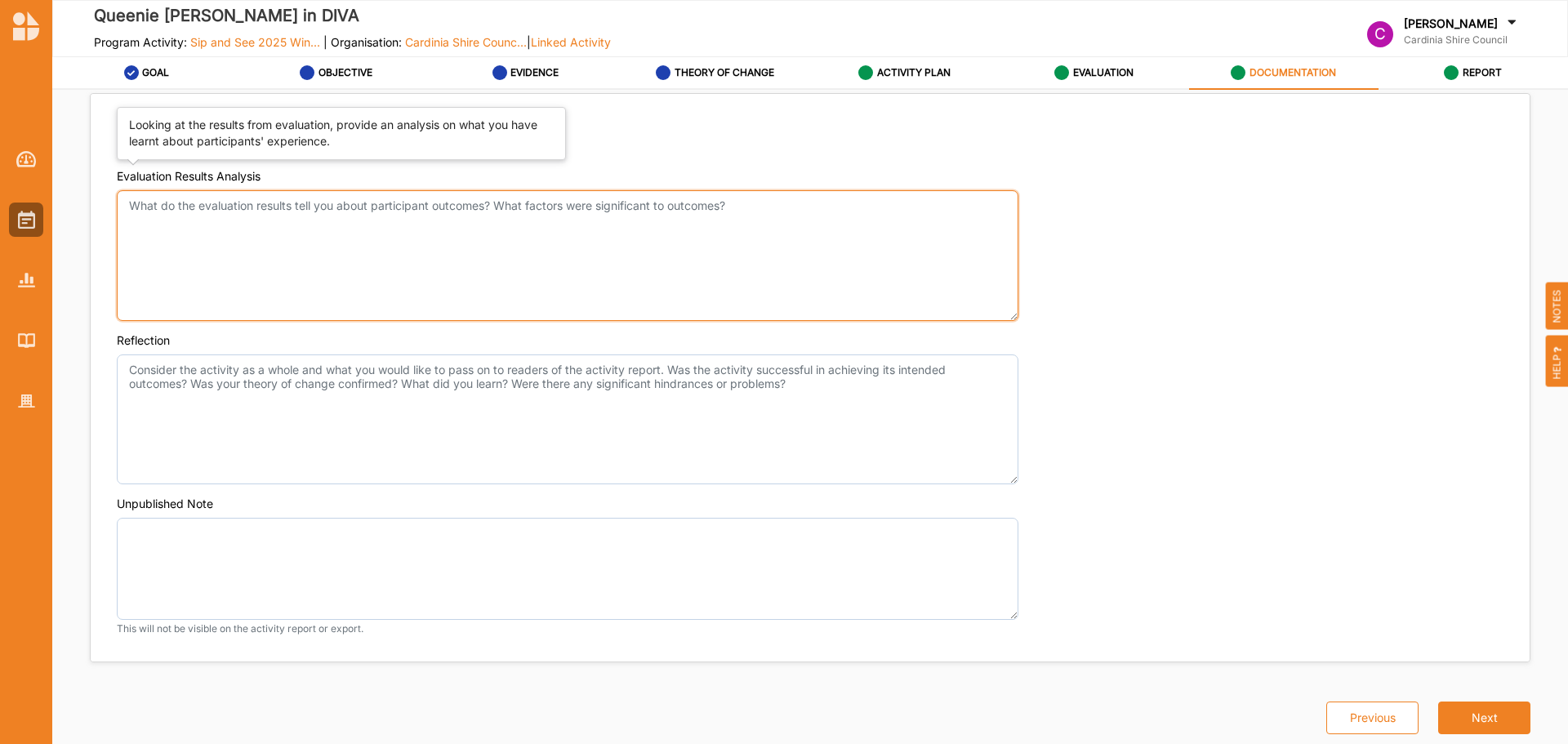
click at [214, 191] on textarea "Evaluation Results Analysis" at bounding box center [567, 256] width 902 height 131
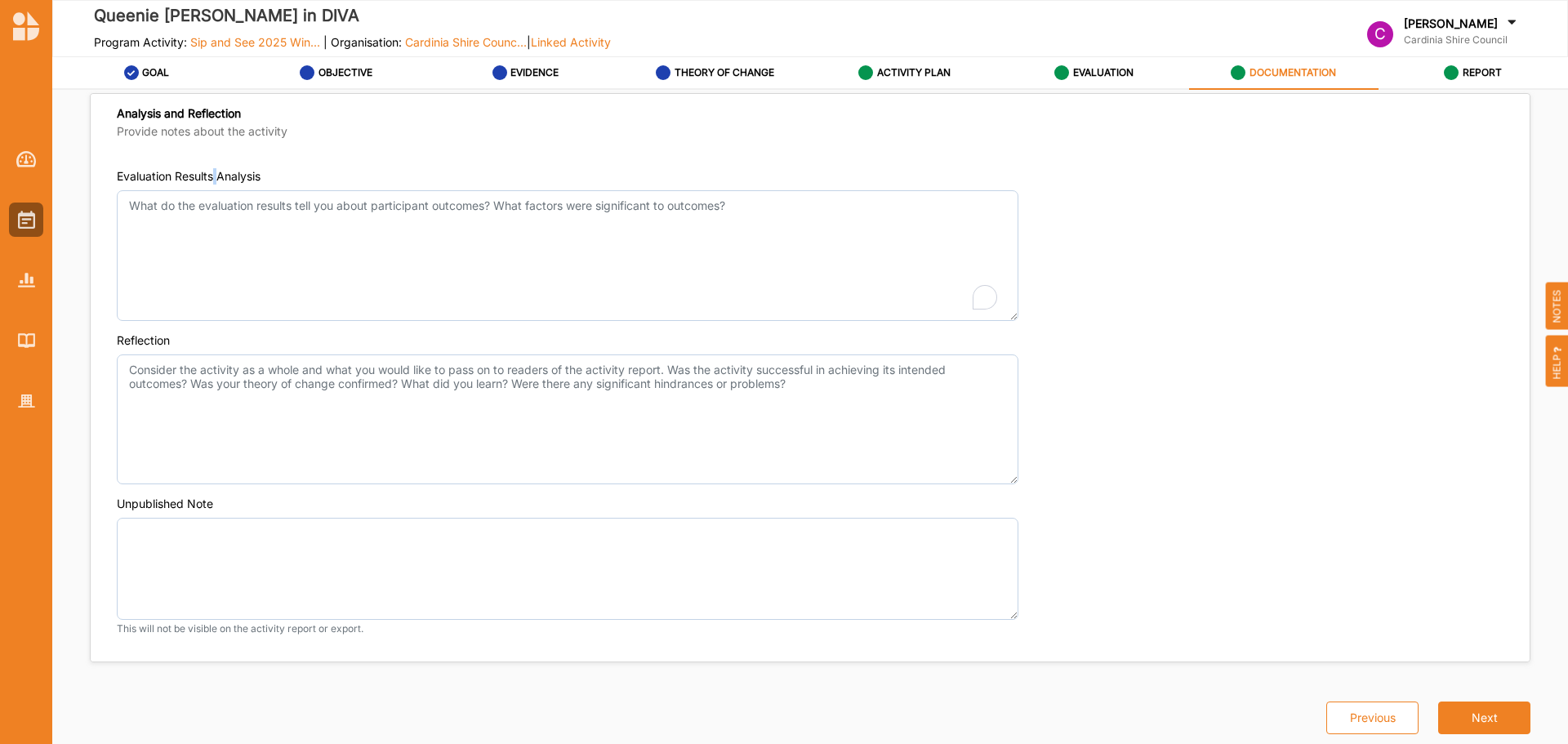
click at [214, 178] on div "Evaluation Results Analysis" at bounding box center [188, 176] width 144 height 16
click at [214, 191] on textarea "Evaluation Results Analysis" at bounding box center [567, 256] width 902 height 131
click at [214, 178] on div "Evaluation Results Analysis" at bounding box center [188, 176] width 144 height 16
click at [214, 191] on textarea "Evaluation Results Analysis" at bounding box center [567, 256] width 902 height 131
copy div
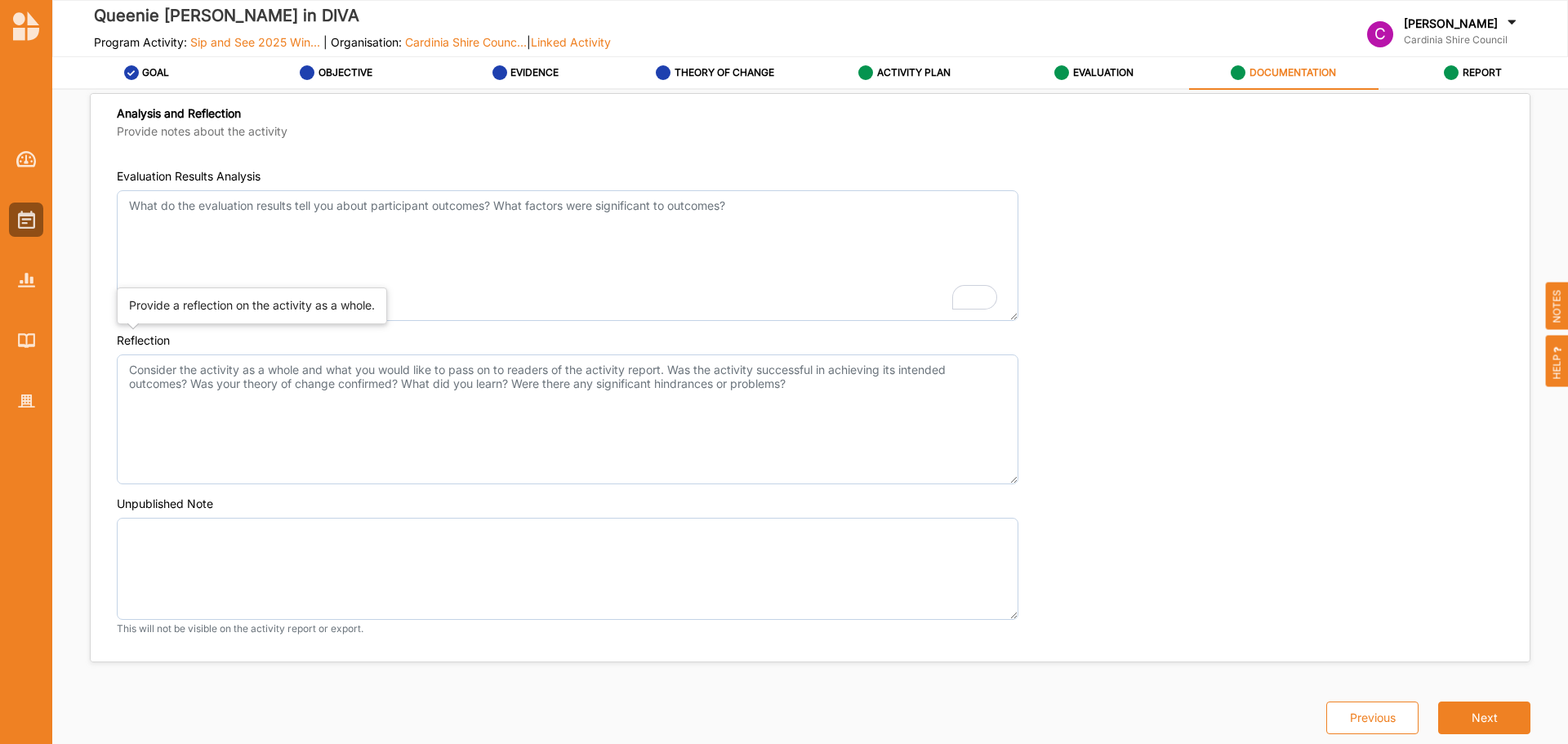
click at [135, 340] on div "Reflection" at bounding box center [143, 340] width 53 height 16
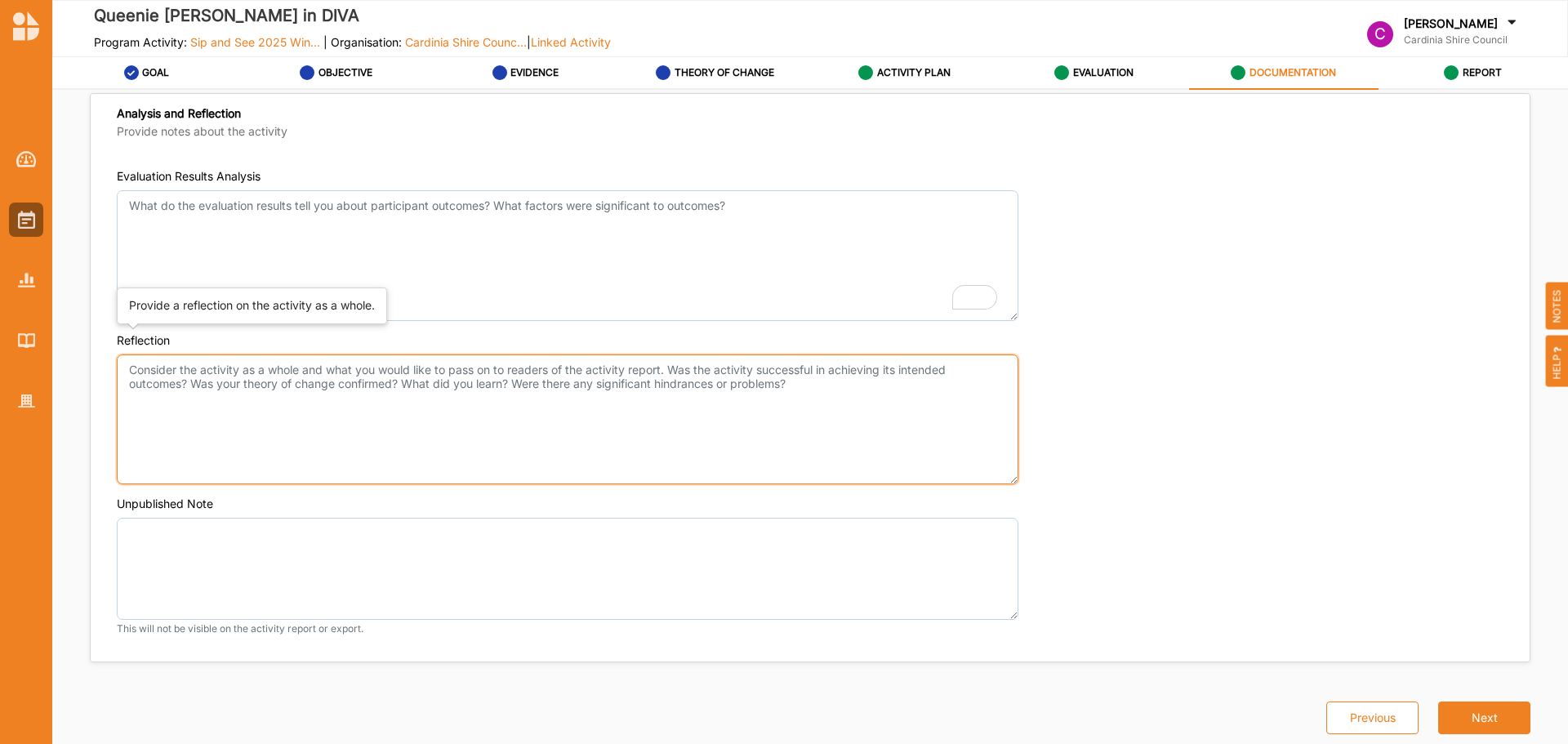
click at [135, 354] on textarea "Reflection" at bounding box center [567, 420] width 902 height 131
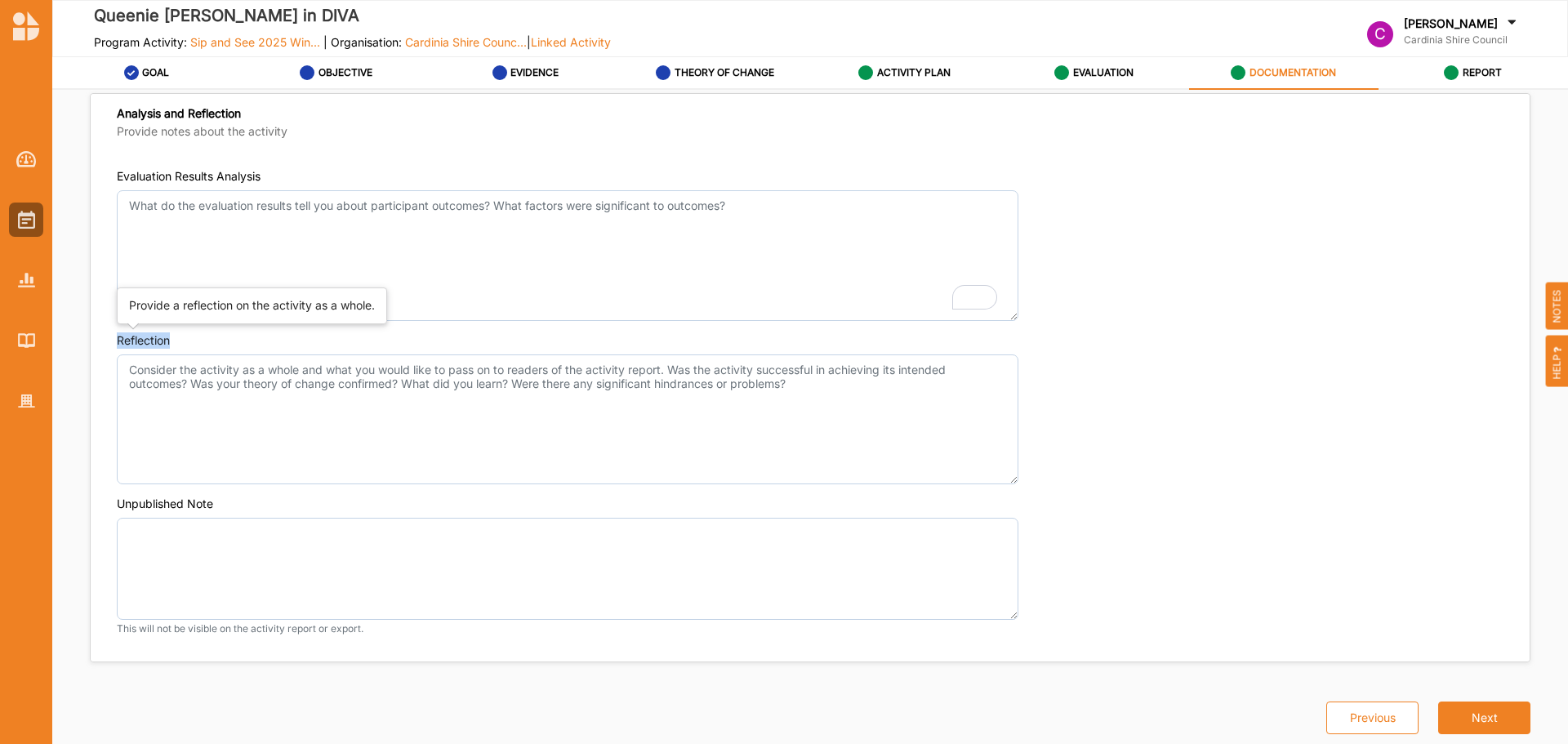
click at [135, 340] on div "Reflection" at bounding box center [143, 340] width 53 height 16
click at [135, 354] on textarea "Reflection" at bounding box center [567, 420] width 902 height 131
click at [135, 340] on div "Reflection" at bounding box center [143, 340] width 53 height 16
click at [135, 354] on textarea "Reflection" at bounding box center [567, 420] width 902 height 131
copy div
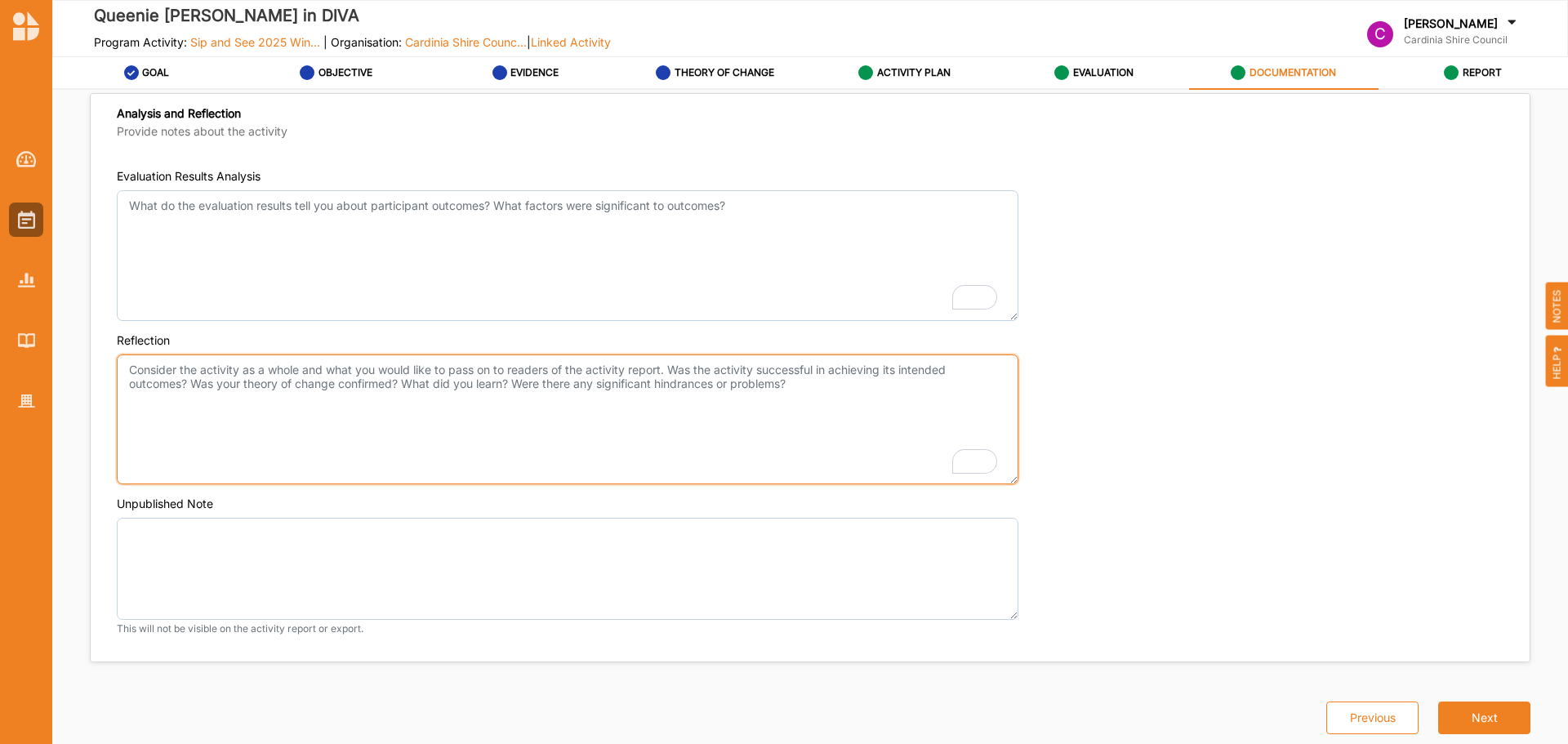
click at [693, 448] on textarea "Reflection" at bounding box center [567, 420] width 902 height 131
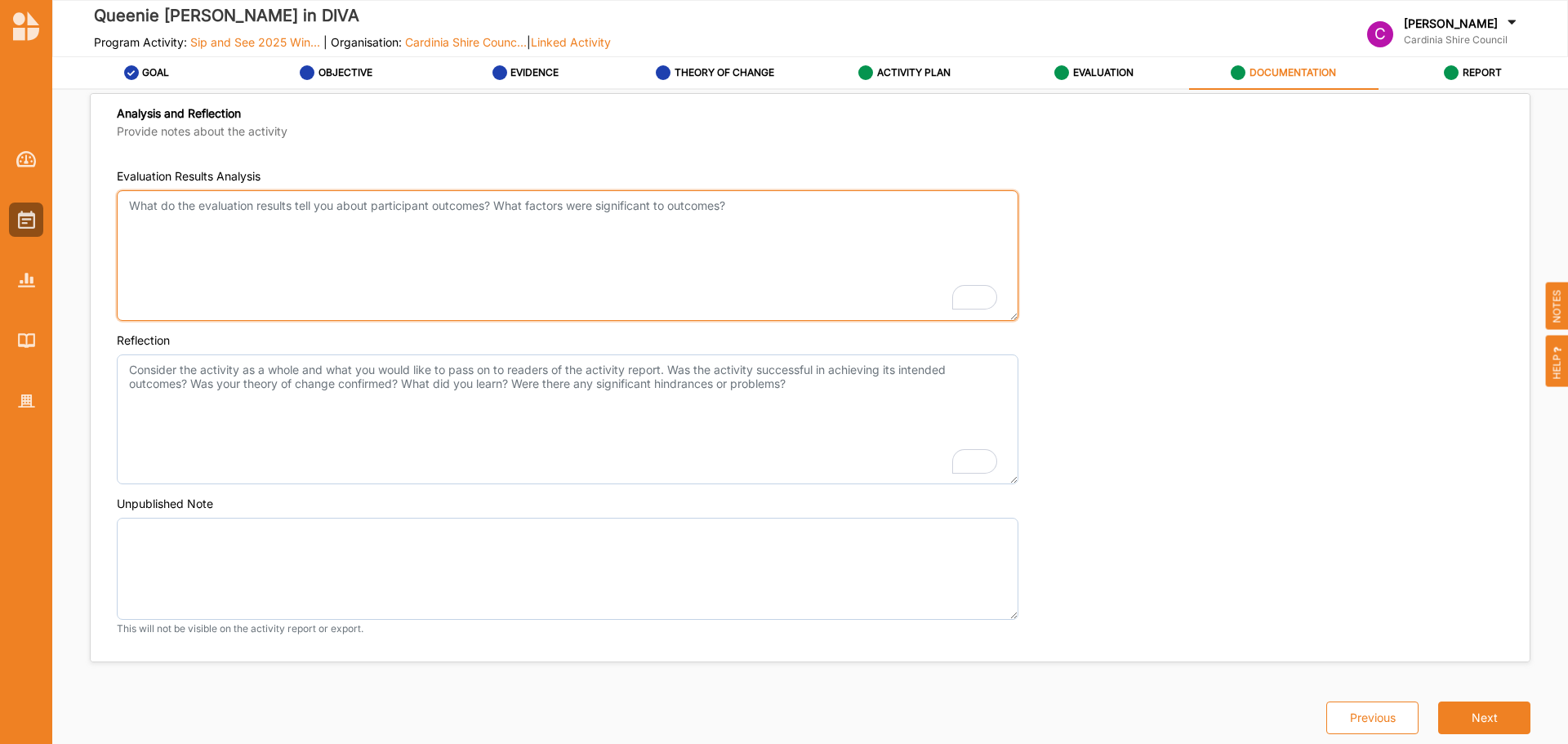
click at [489, 198] on textarea "Evaluation Results Analysis" at bounding box center [567, 256] width 902 height 131
